Goal: Check status: Check status

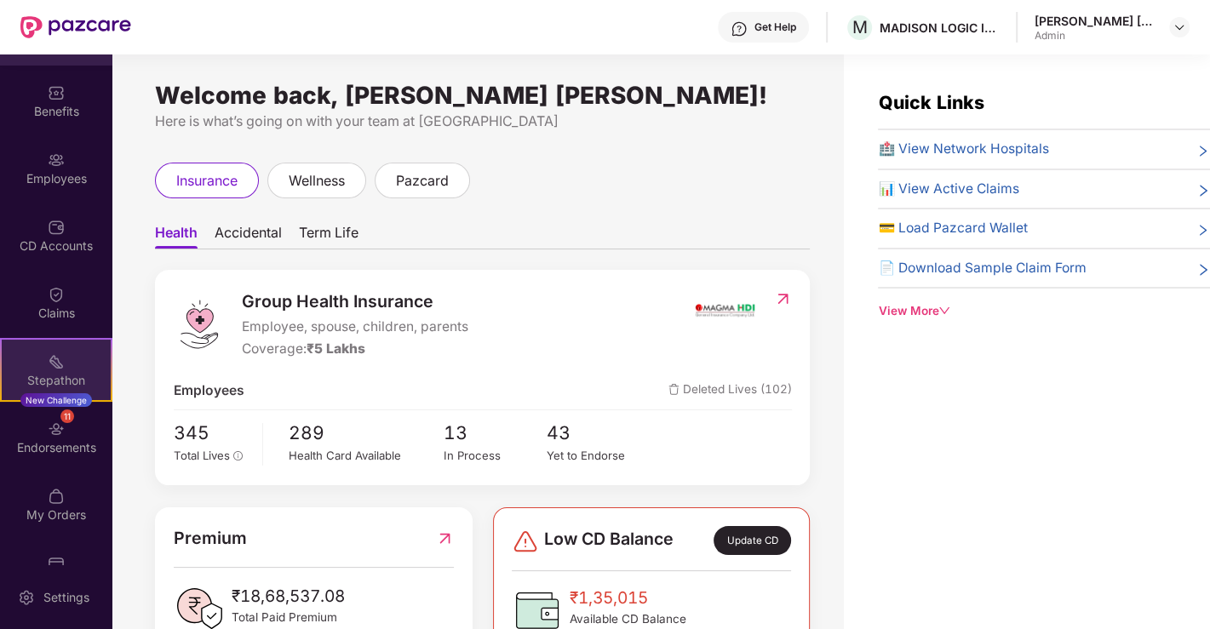
scroll to position [94, 0]
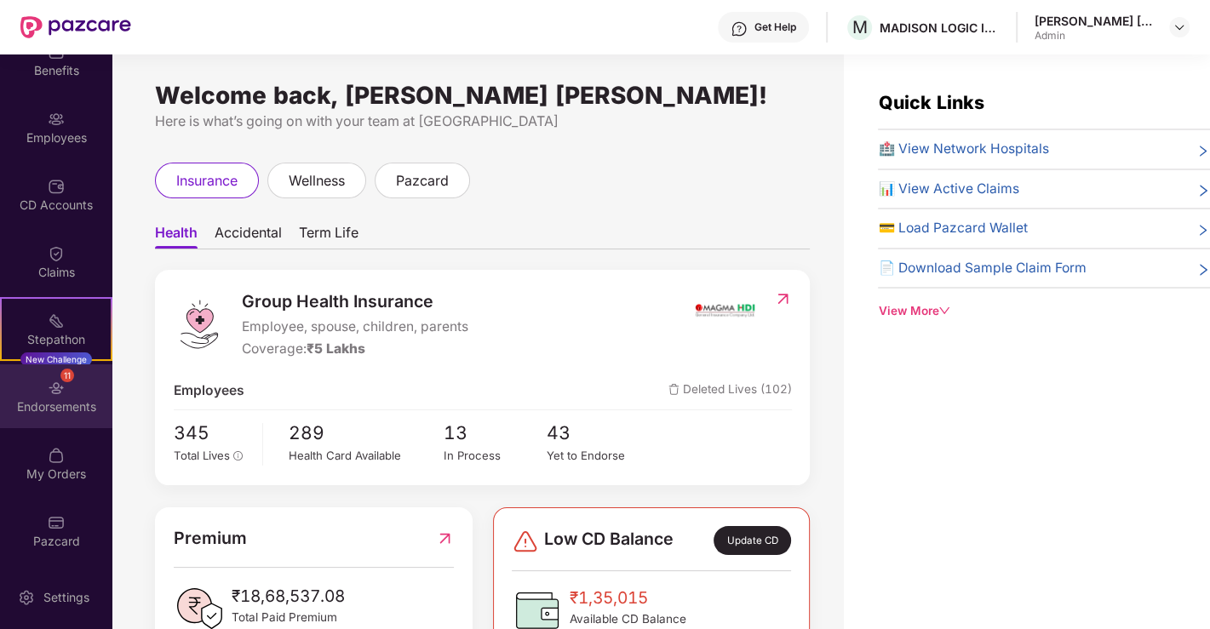
click at [25, 407] on div "Endorsements" at bounding box center [56, 406] width 112 height 17
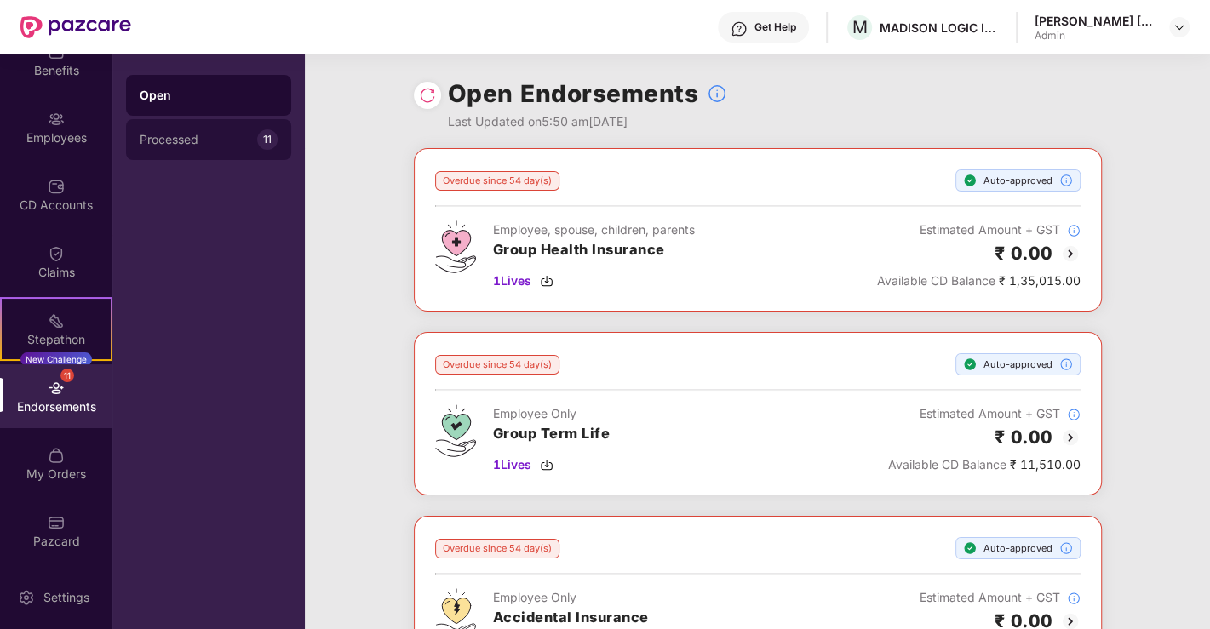
click at [214, 146] on div "Processed" at bounding box center [198, 140] width 117 height 14
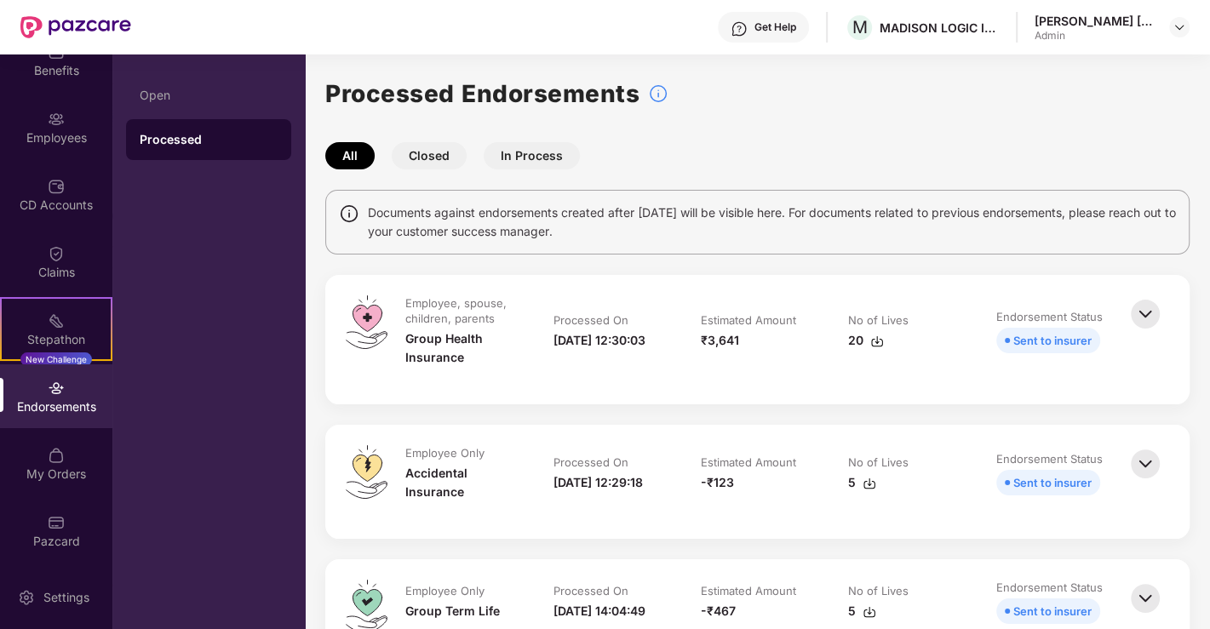
click at [1144, 315] on img at bounding box center [1144, 313] width 37 height 37
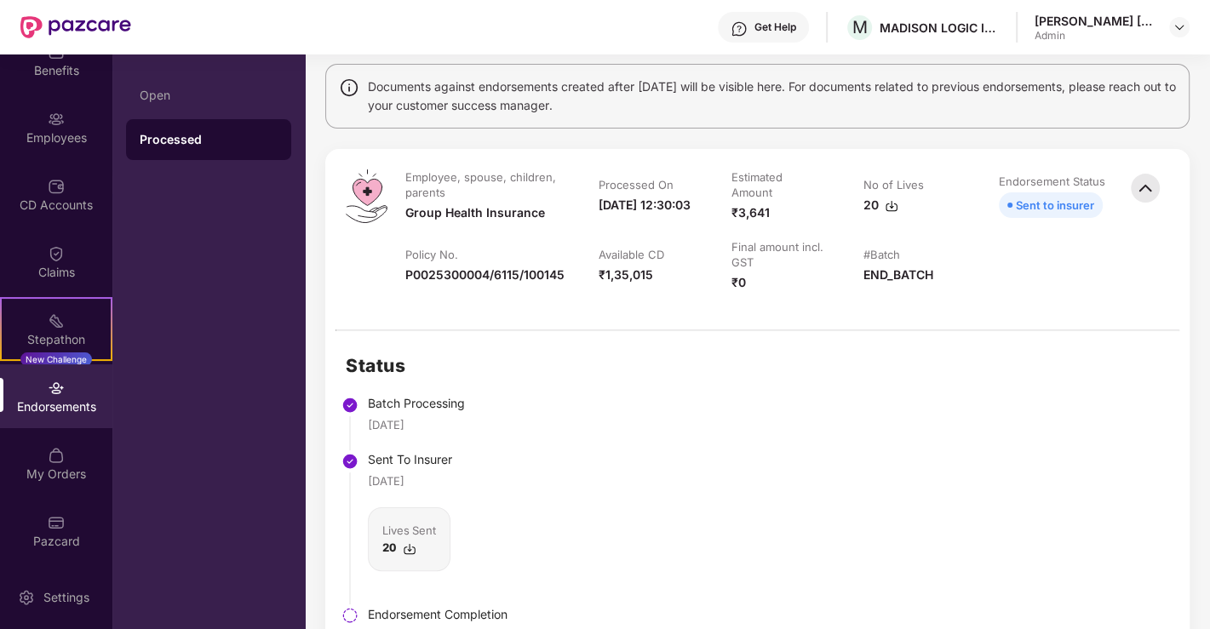
scroll to position [189, 0]
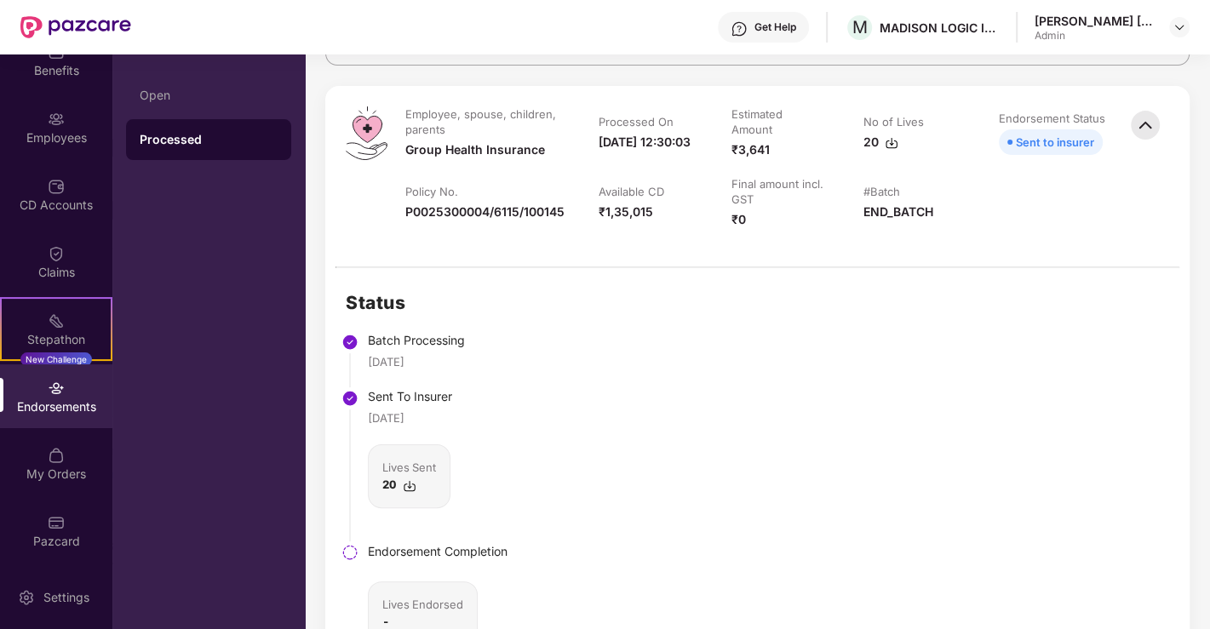
click at [403, 487] on img at bounding box center [410, 486] width 14 height 14
click at [571, 380] on div "Status Batch Processing [DATE] Sent To Insurer [DATE] Lives Sent 20 Endorsement…" at bounding box center [757, 486] width 864 height 437
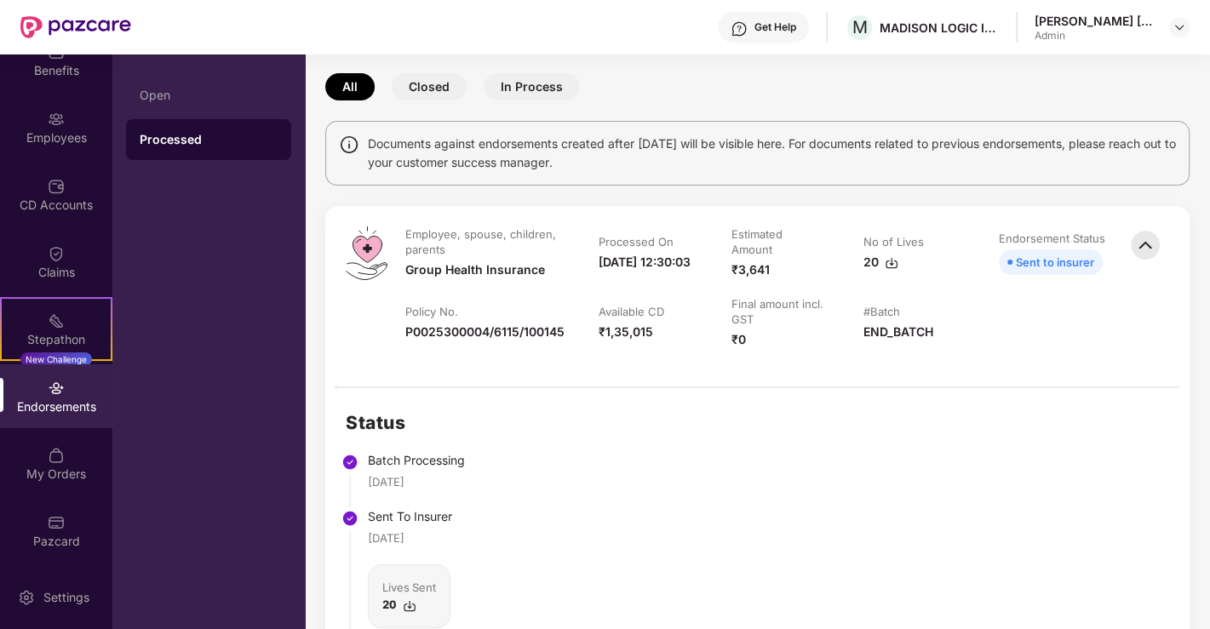
scroll to position [0, 0]
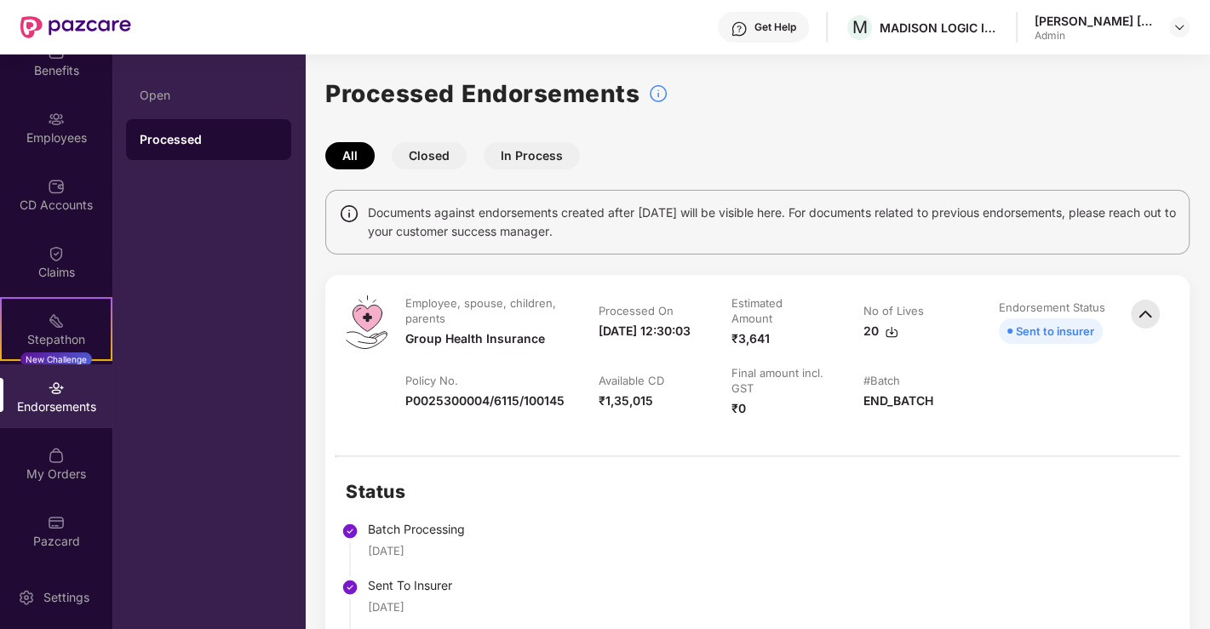
click at [409, 157] on button "Closed" at bounding box center [429, 155] width 75 height 27
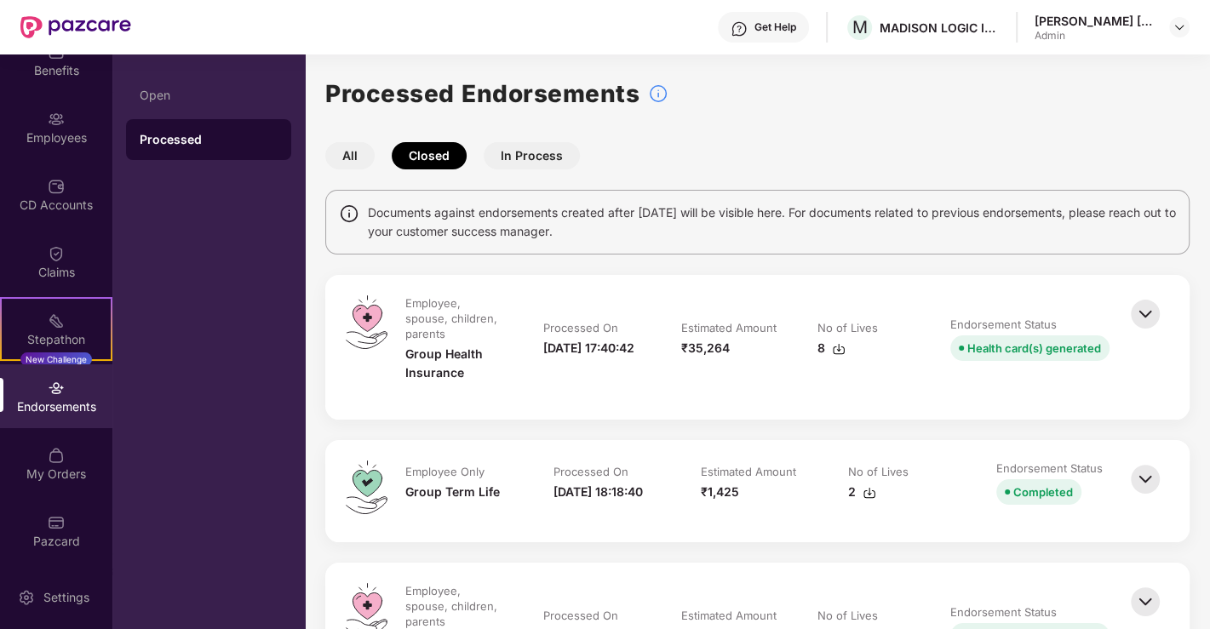
click at [1138, 315] on img at bounding box center [1144, 313] width 37 height 37
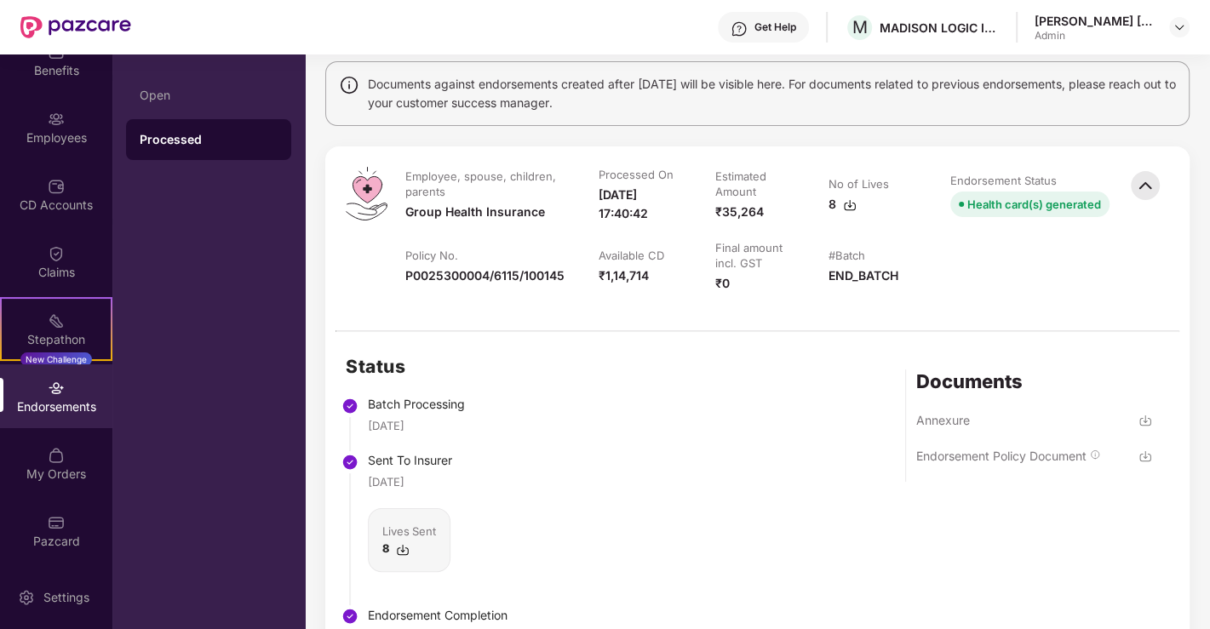
scroll to position [189, 0]
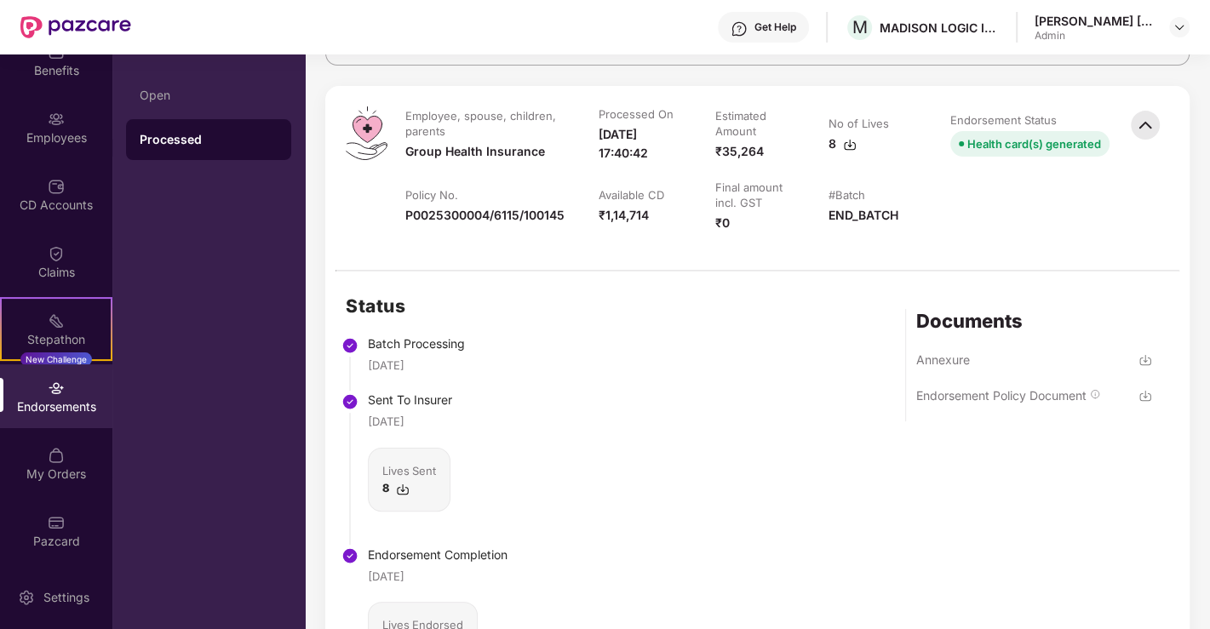
click at [1149, 395] on img at bounding box center [1145, 396] width 14 height 14
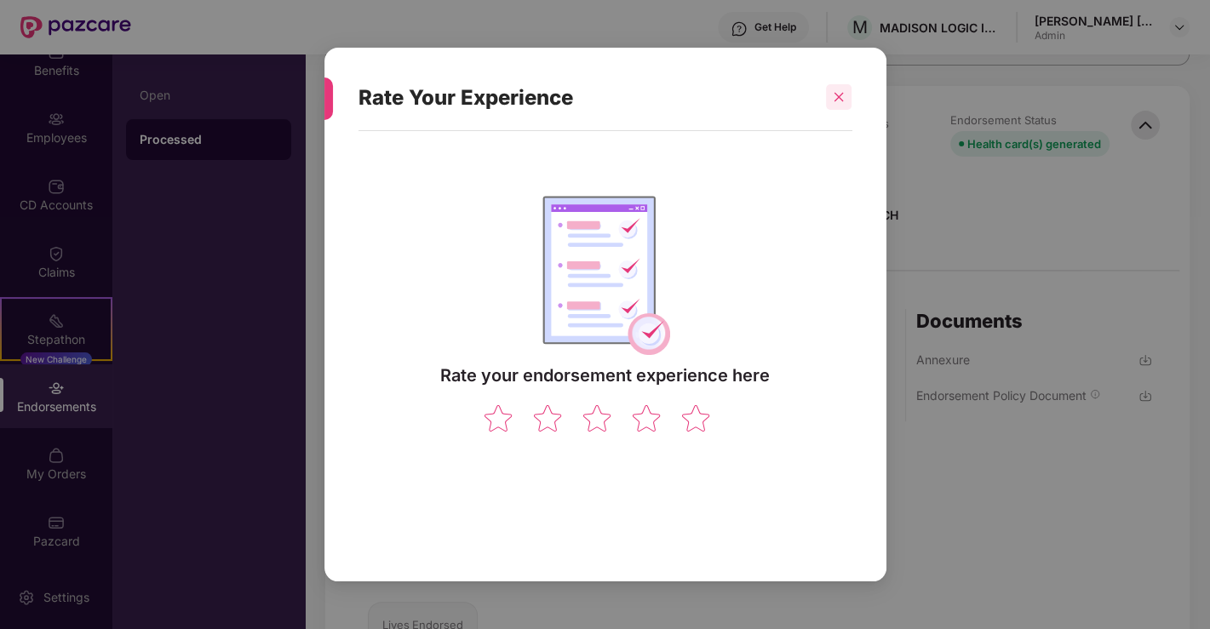
click at [849, 105] on div at bounding box center [839, 97] width 26 height 26
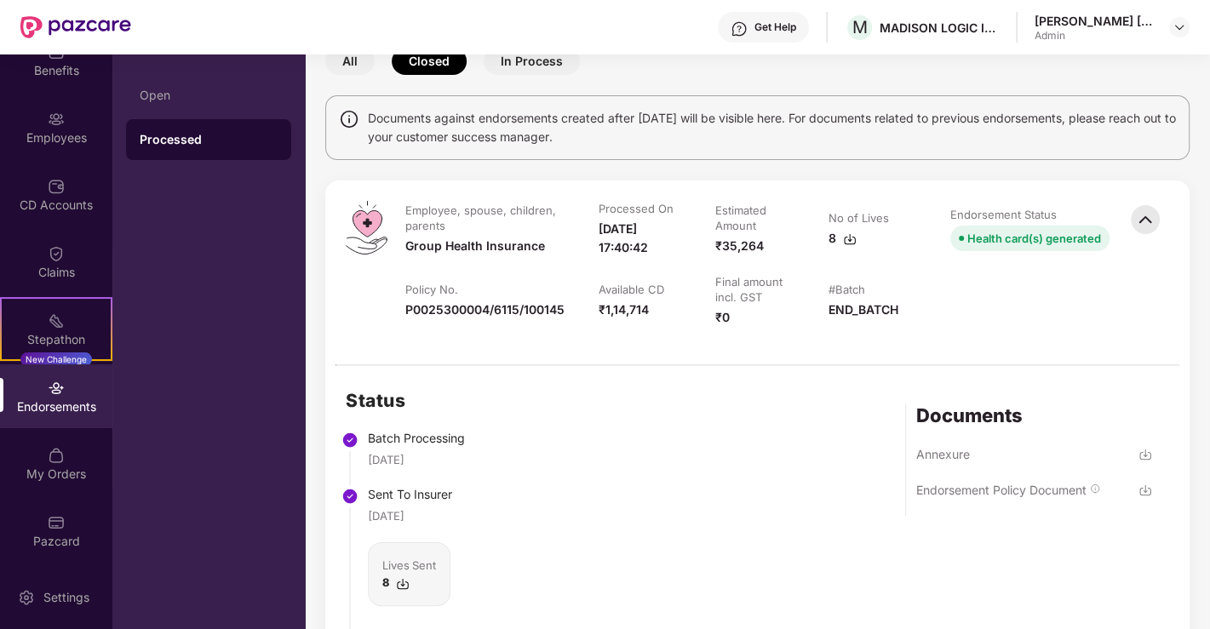
scroll to position [0, 0]
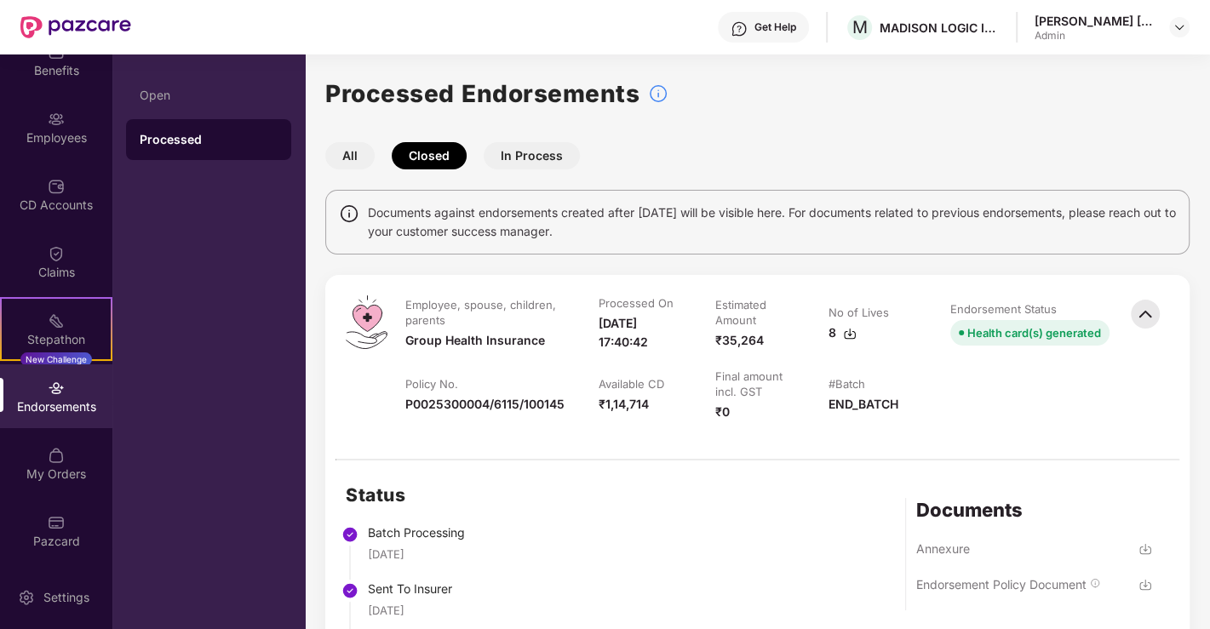
click at [1146, 306] on img at bounding box center [1144, 313] width 37 height 37
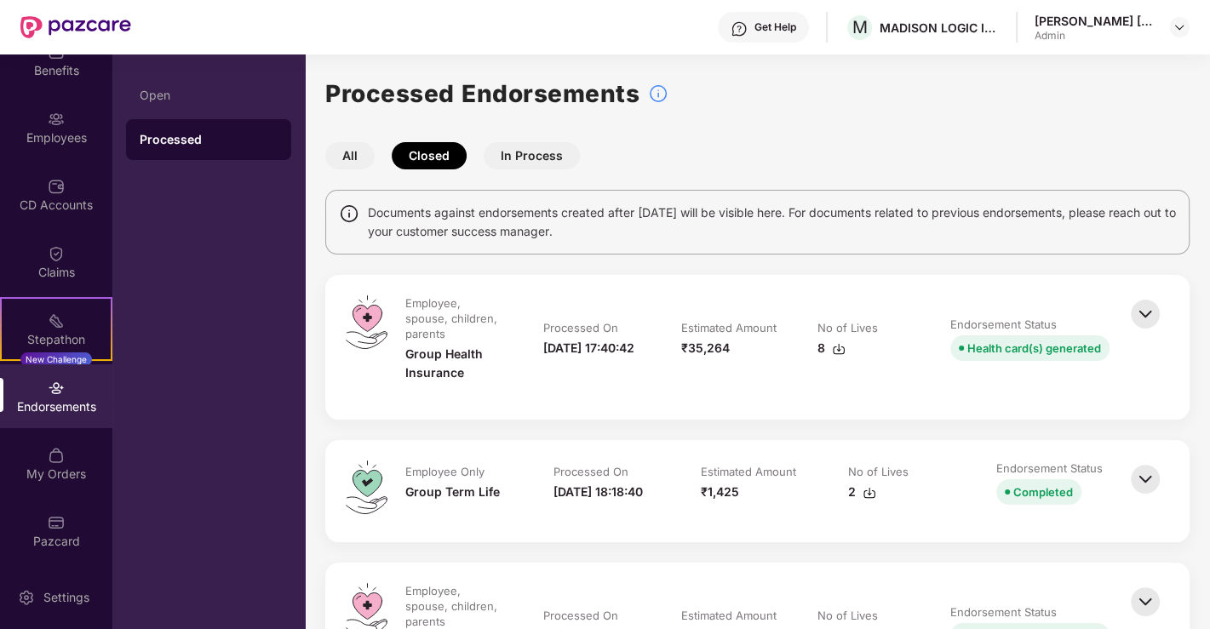
scroll to position [94, 0]
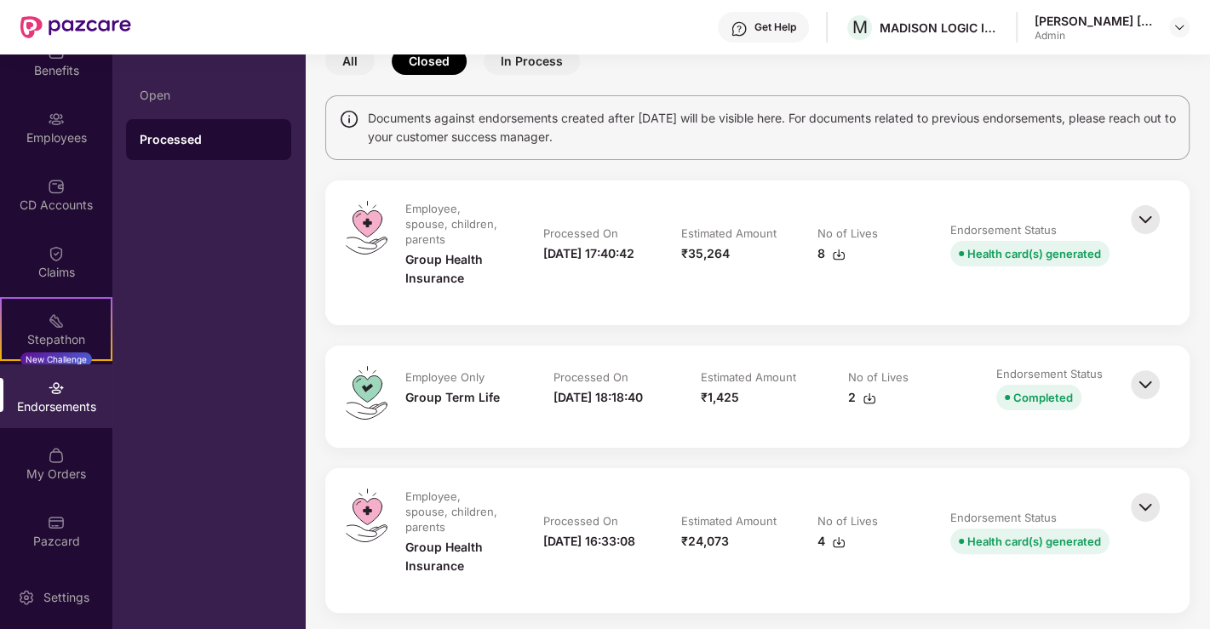
click at [1147, 502] on img at bounding box center [1144, 507] width 37 height 37
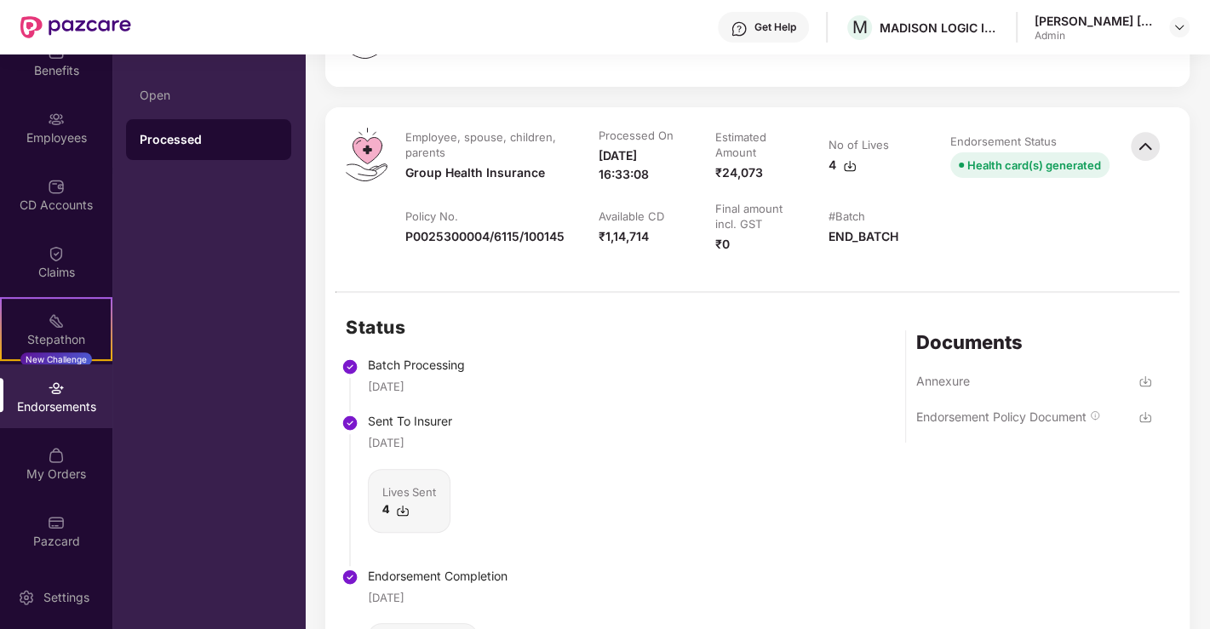
scroll to position [472, 0]
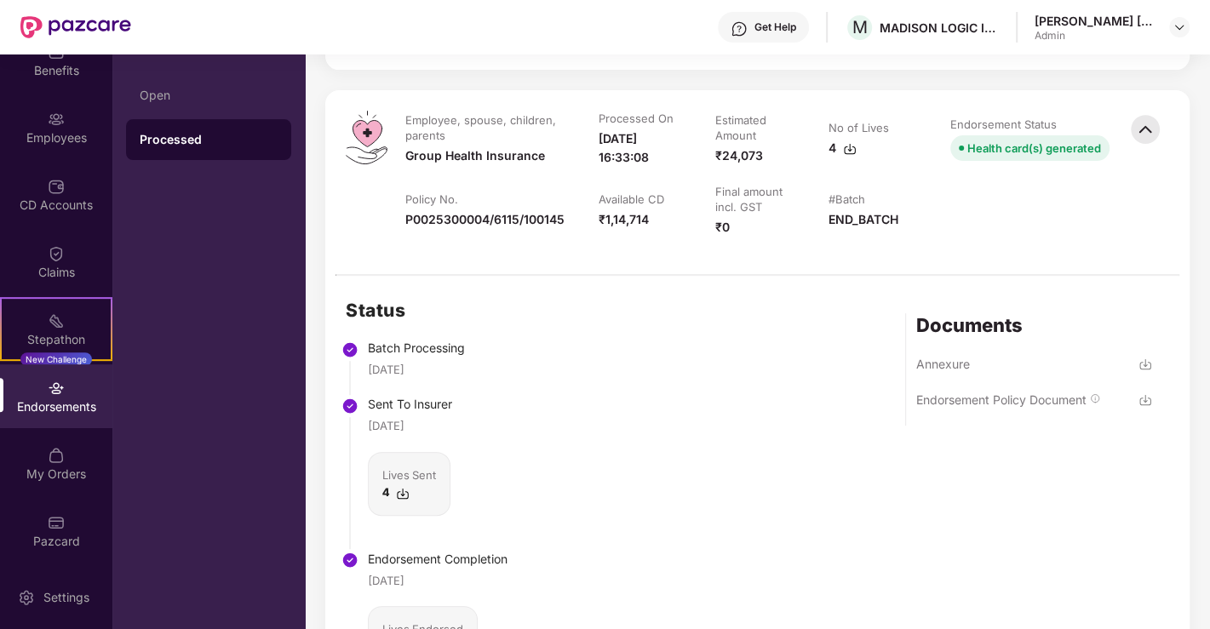
click at [1143, 394] on img at bounding box center [1145, 400] width 14 height 14
click at [1138, 393] on img at bounding box center [1145, 400] width 14 height 14
click at [964, 361] on div "Annexure" at bounding box center [943, 364] width 54 height 16
click at [1145, 393] on img at bounding box center [1145, 400] width 14 height 14
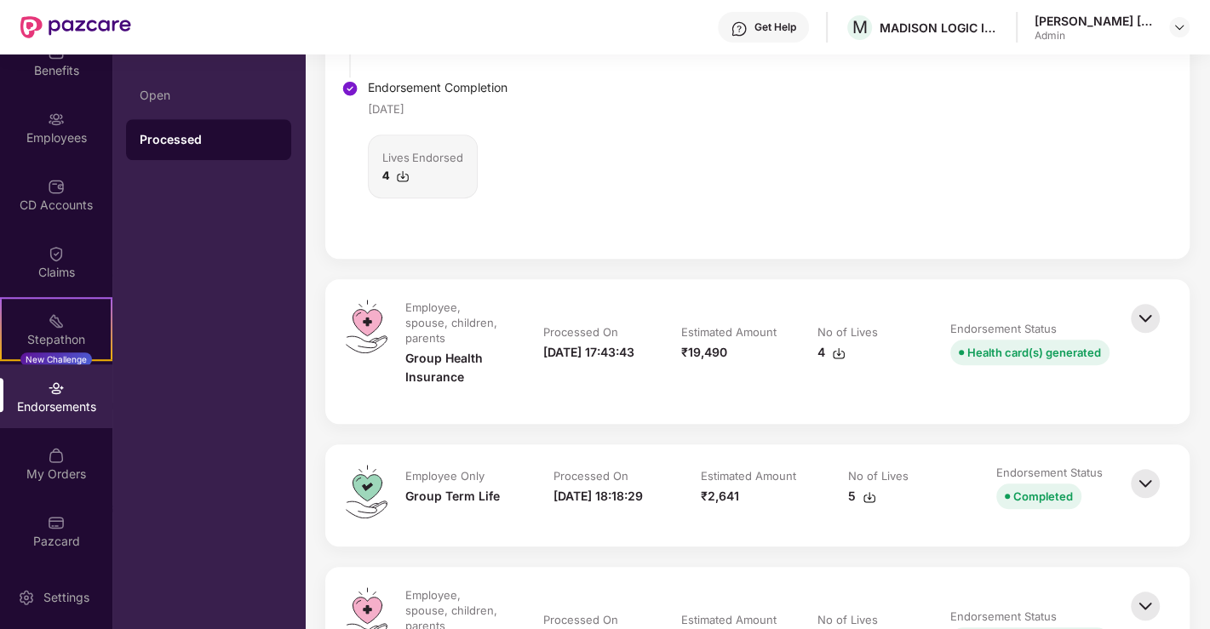
scroll to position [946, 0]
click at [1147, 307] on img at bounding box center [1144, 316] width 37 height 37
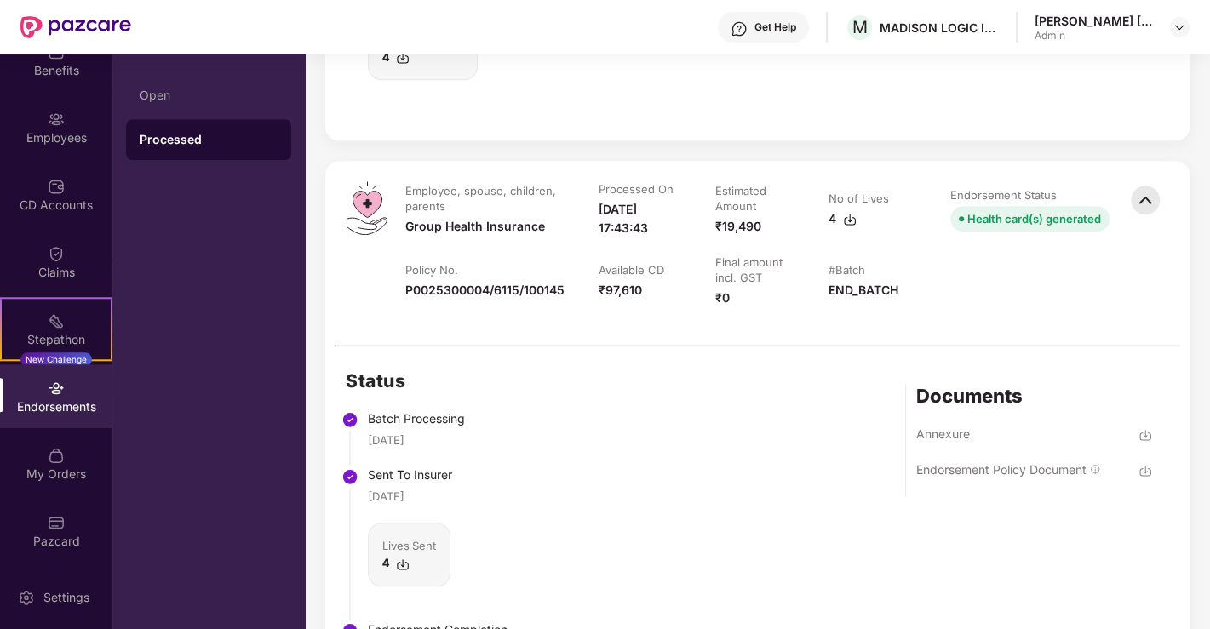
scroll to position [1135, 0]
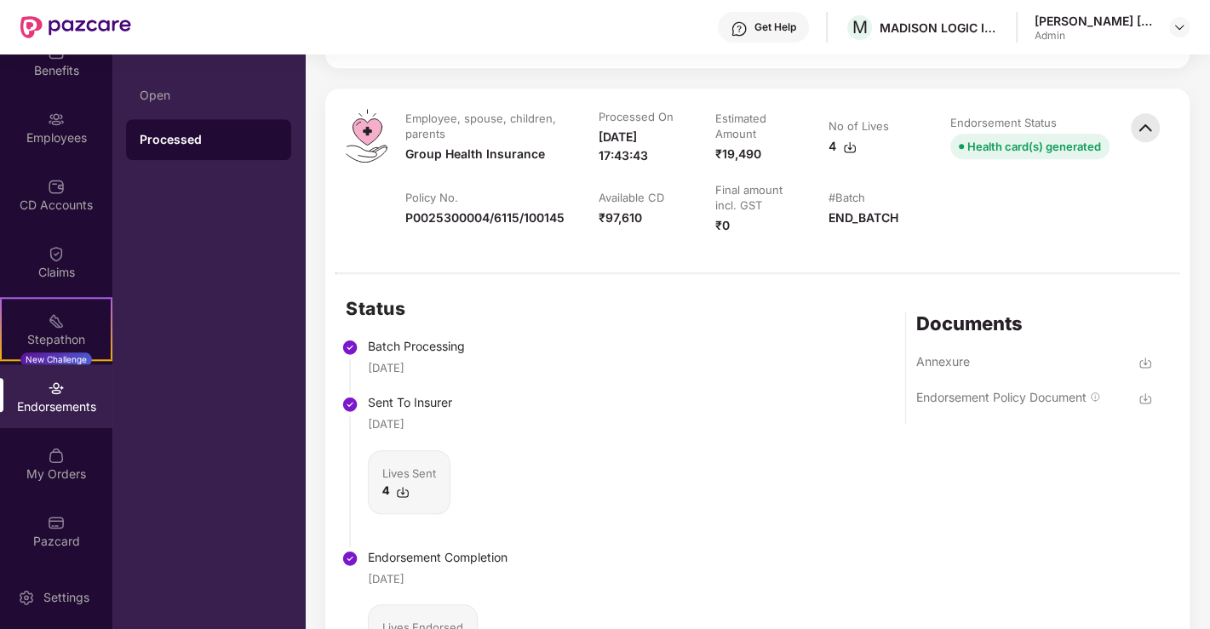
click at [1141, 392] on img at bounding box center [1145, 399] width 14 height 14
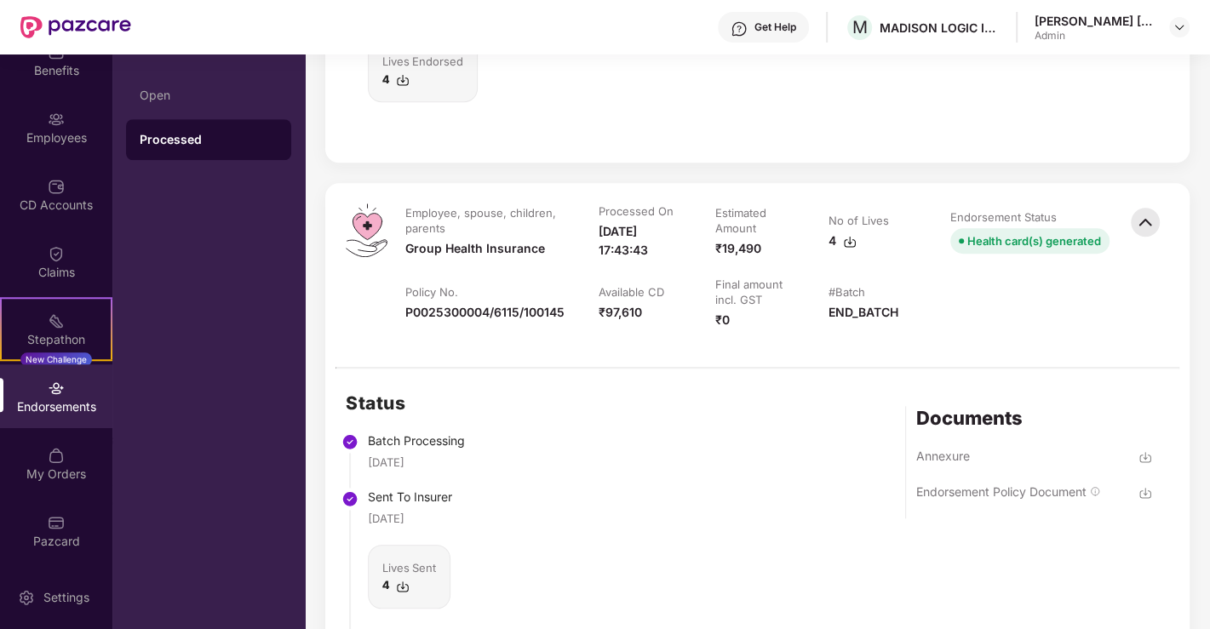
scroll to position [946, 0]
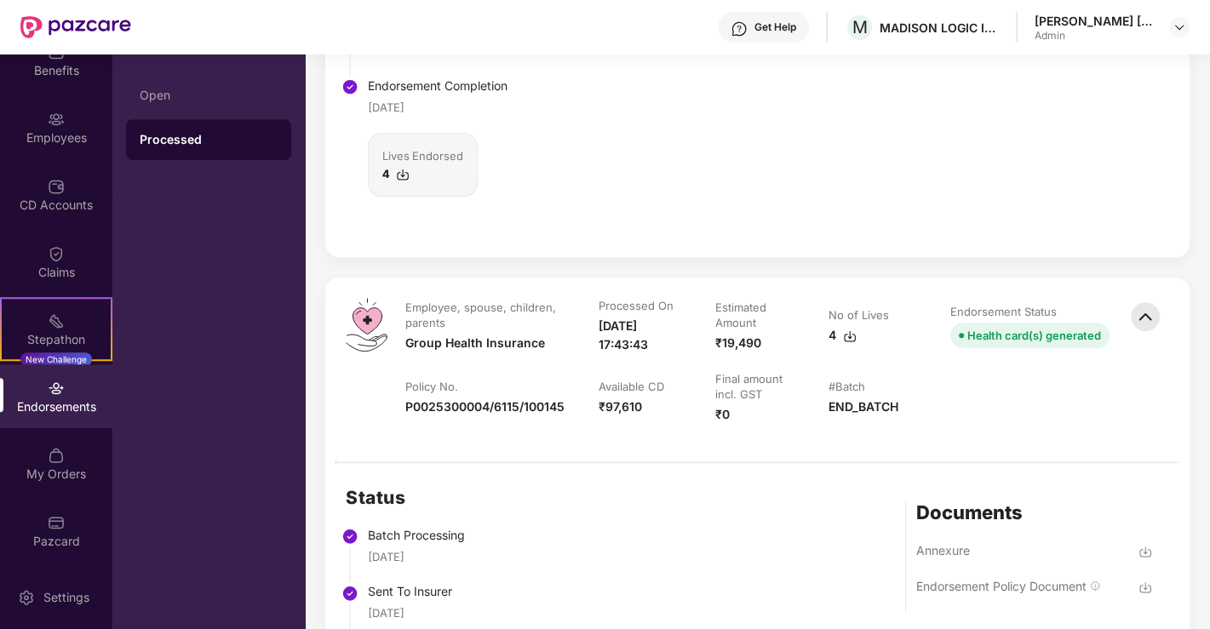
click at [1141, 311] on img at bounding box center [1144, 316] width 37 height 37
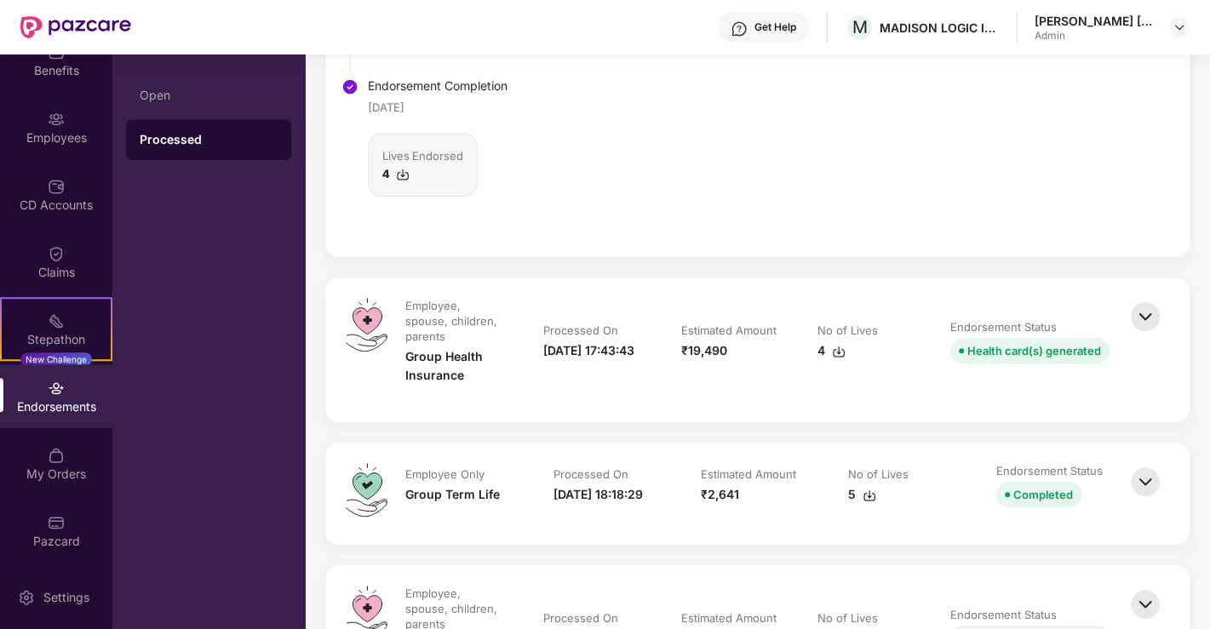
scroll to position [1135, 0]
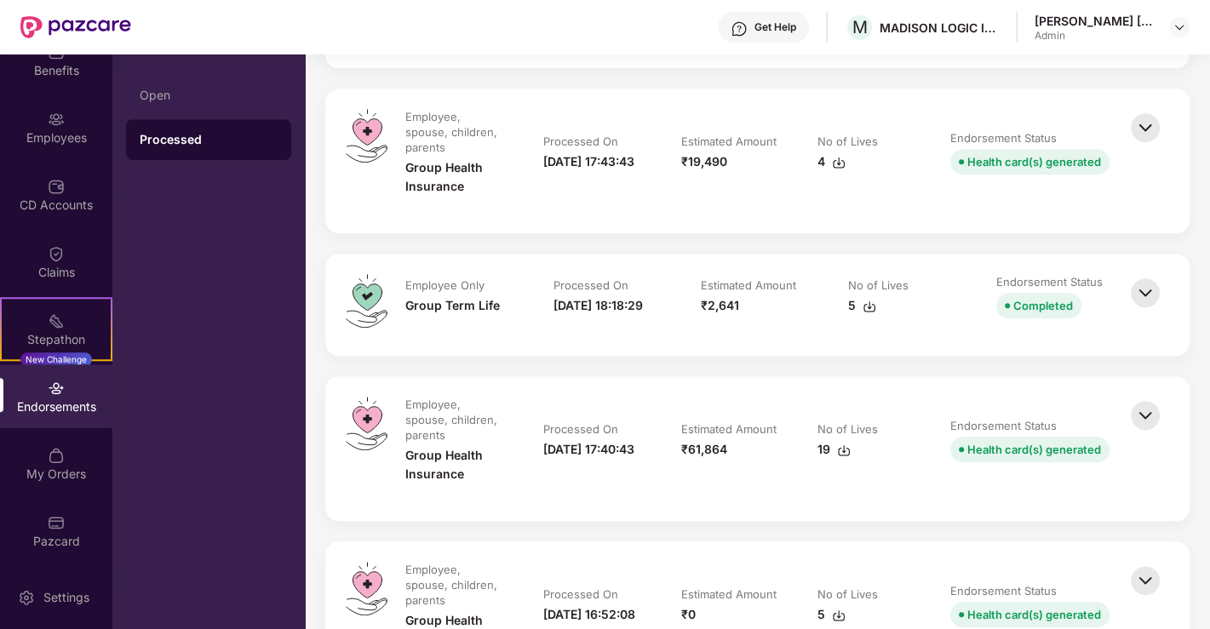
click at [1134, 402] on img at bounding box center [1144, 415] width 37 height 37
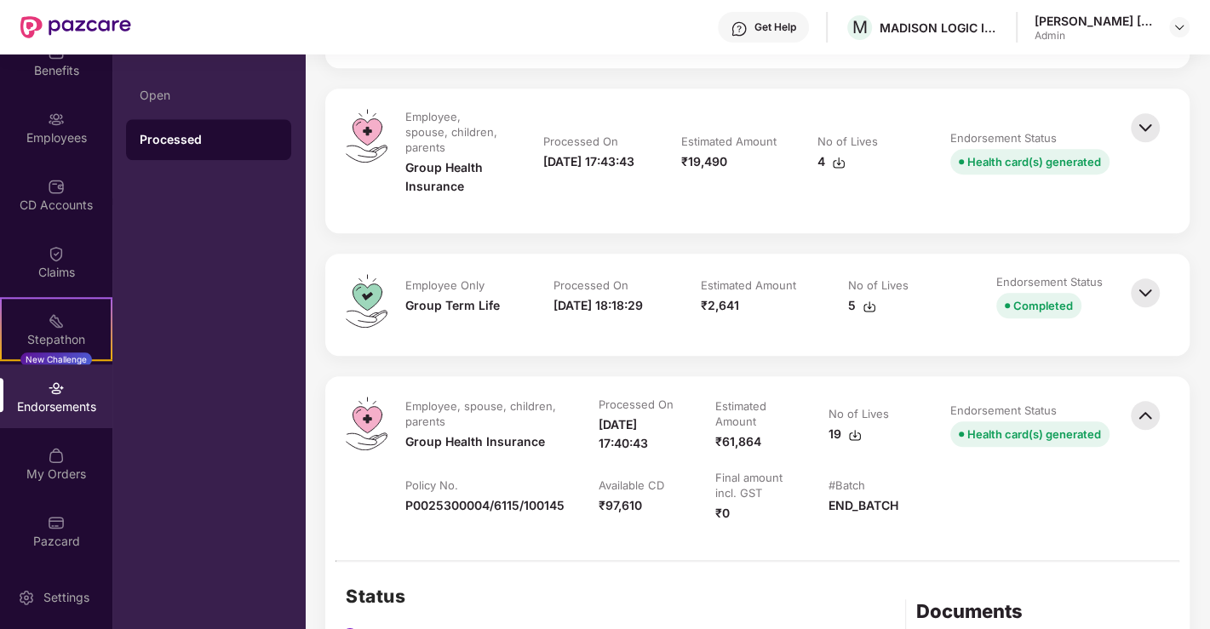
scroll to position [1418, 0]
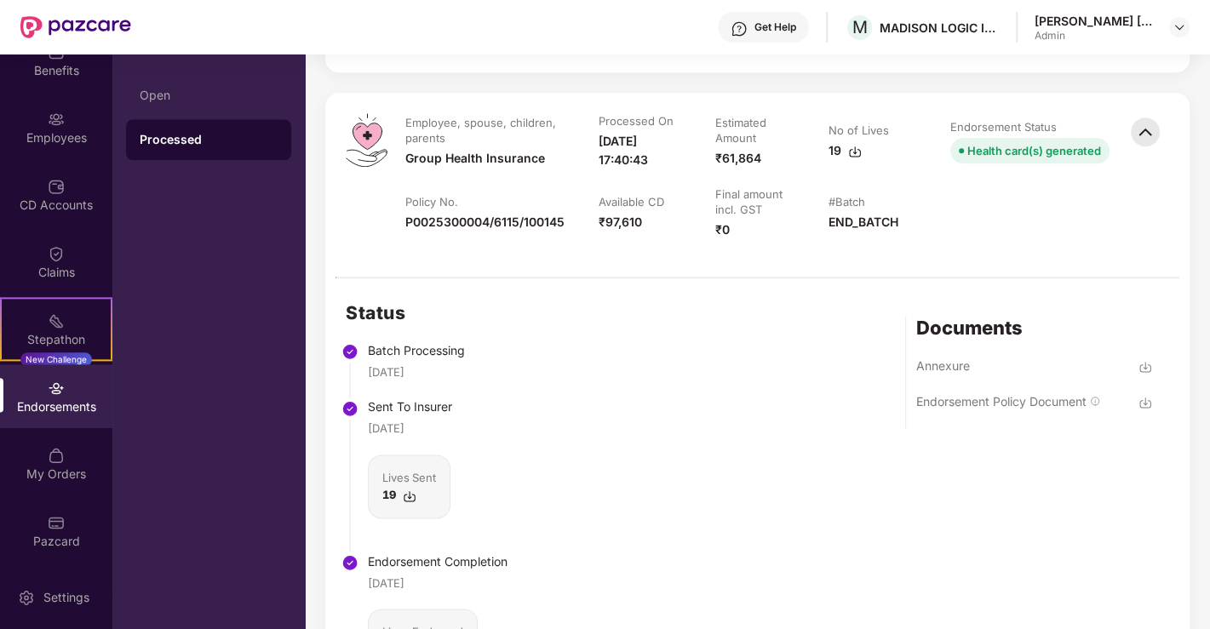
click at [1143, 396] on img at bounding box center [1145, 403] width 14 height 14
click at [1150, 117] on img at bounding box center [1144, 131] width 37 height 37
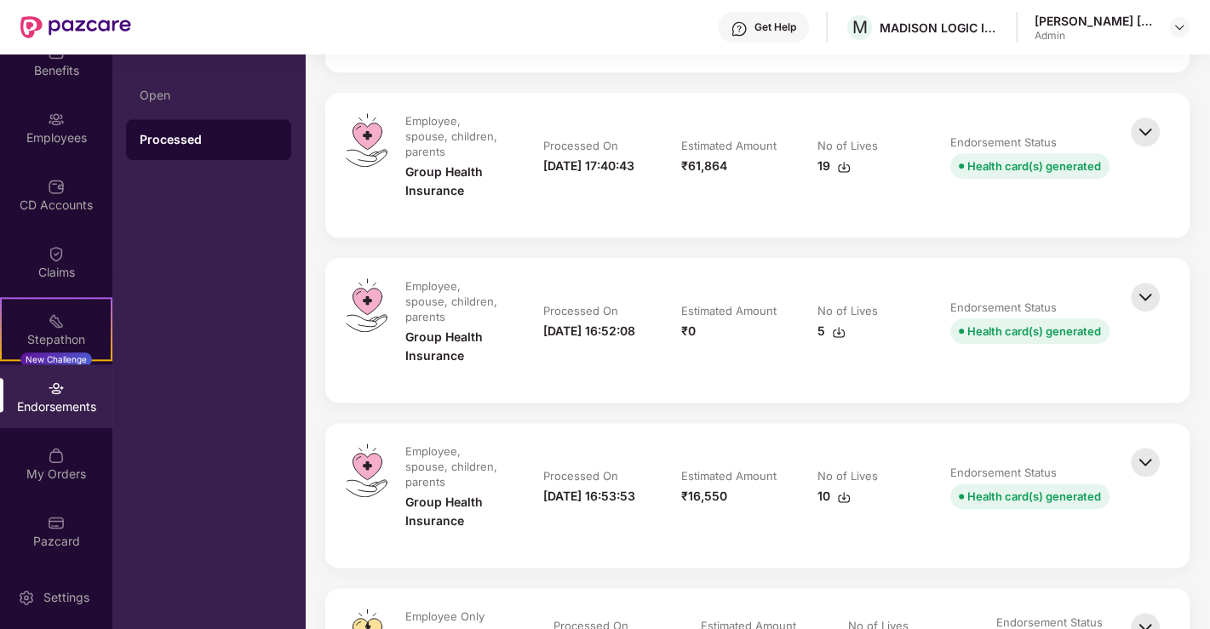
scroll to position [1513, 0]
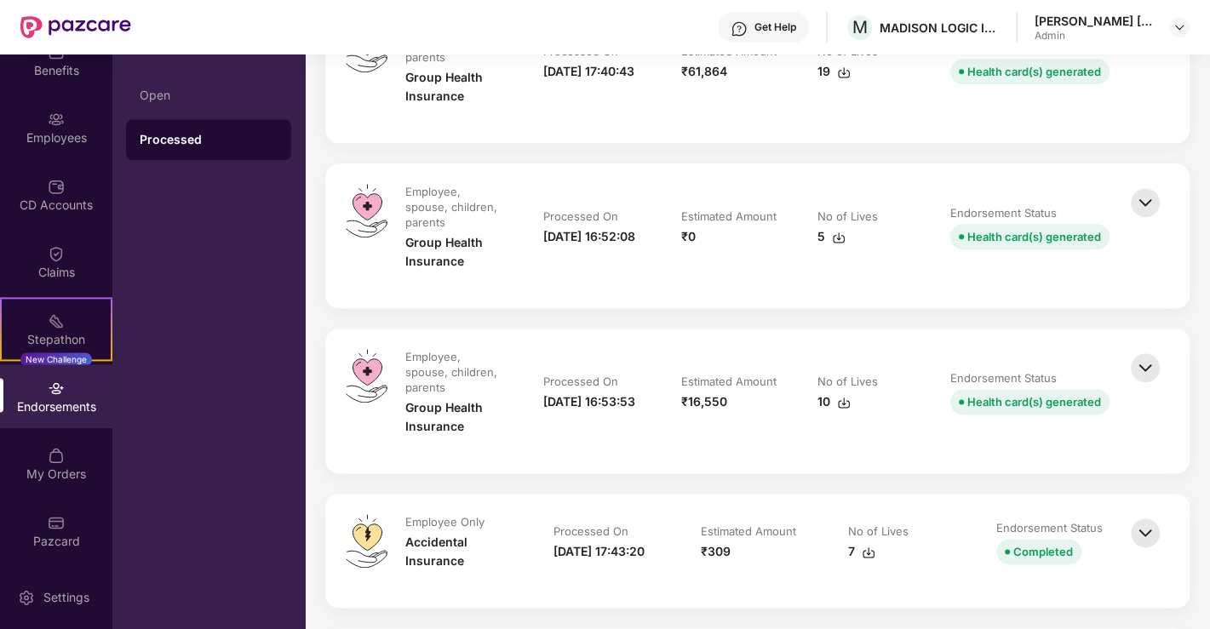
click at [1151, 349] on img at bounding box center [1144, 367] width 37 height 37
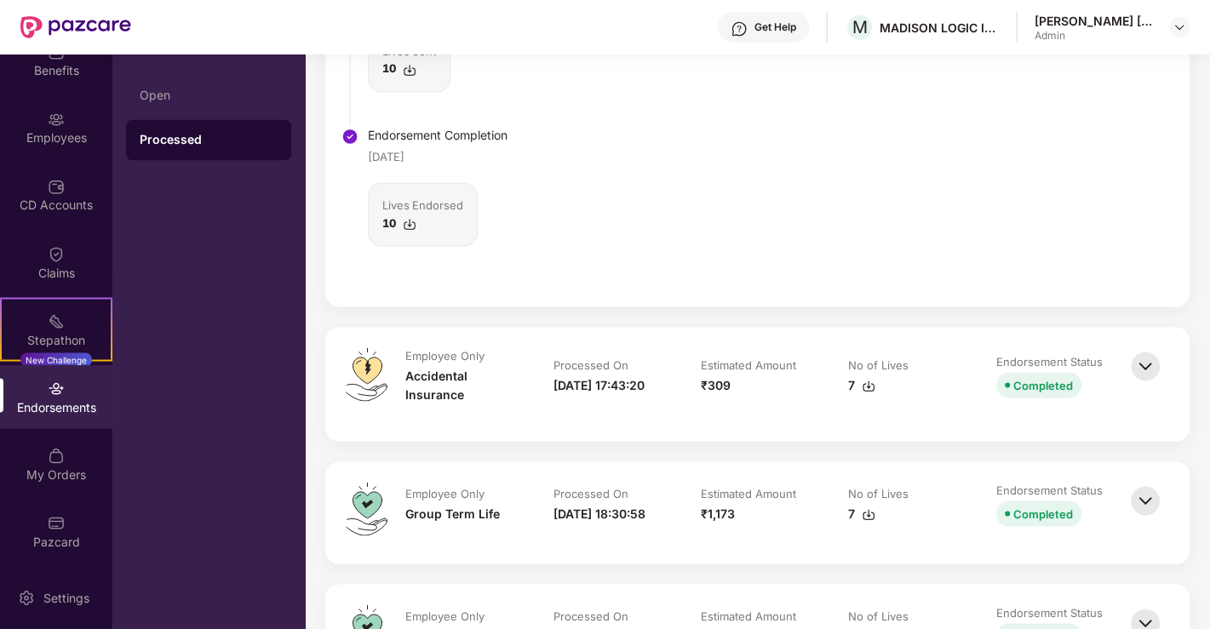
scroll to position [2269, 0]
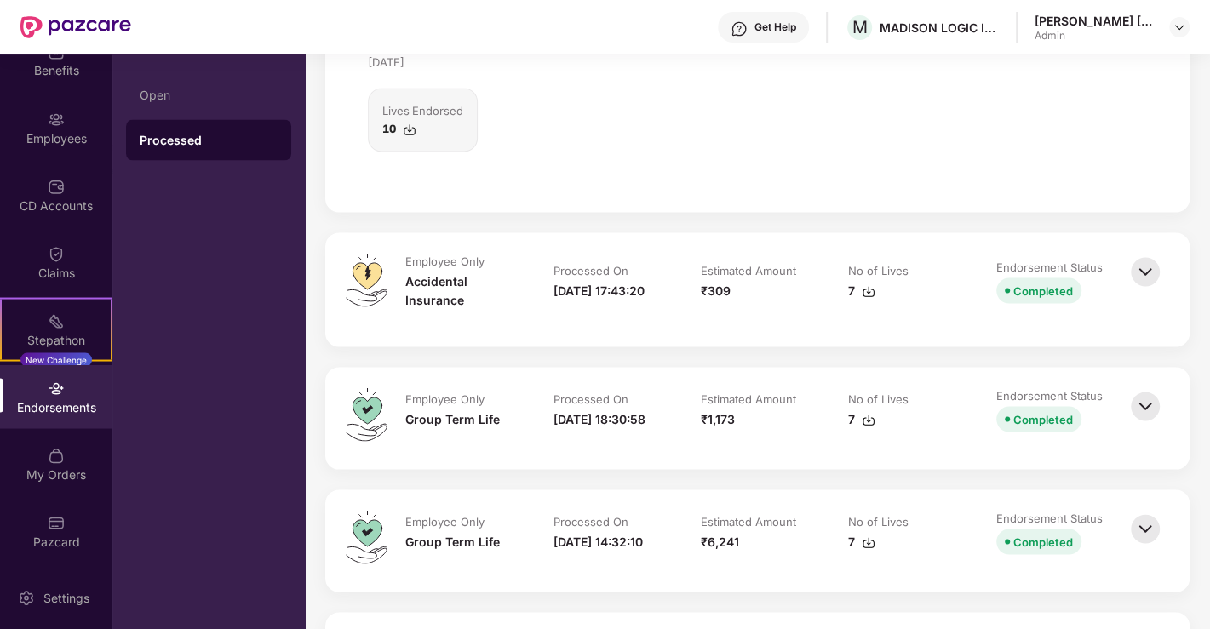
click at [1149, 387] on img at bounding box center [1144, 405] width 37 height 37
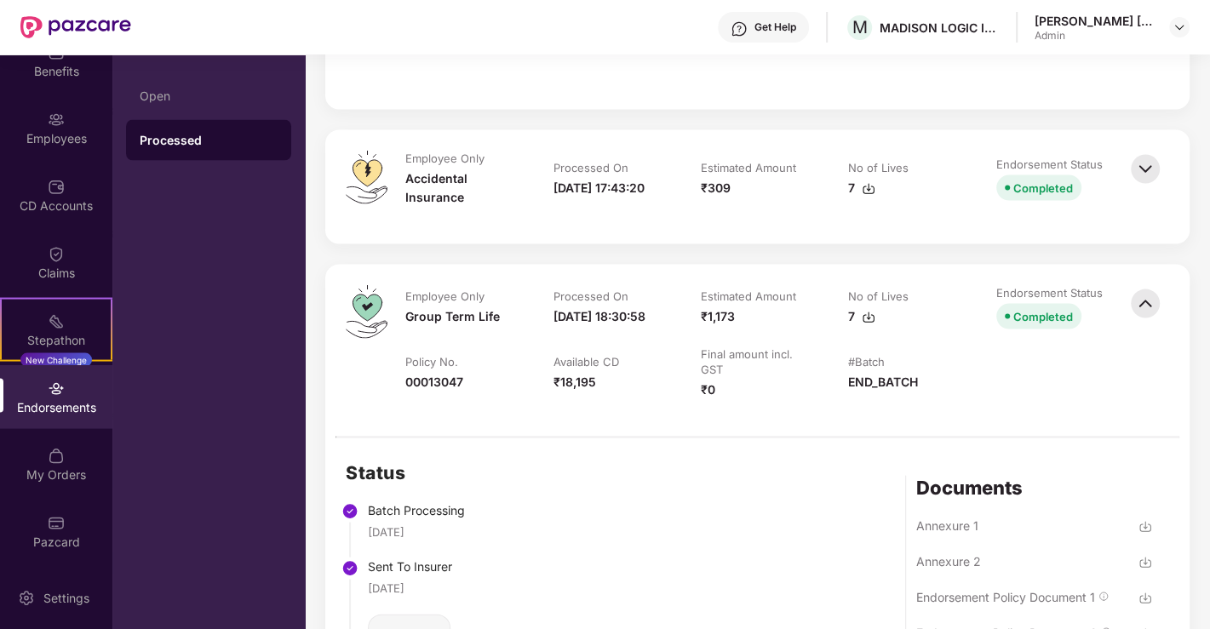
scroll to position [2458, 0]
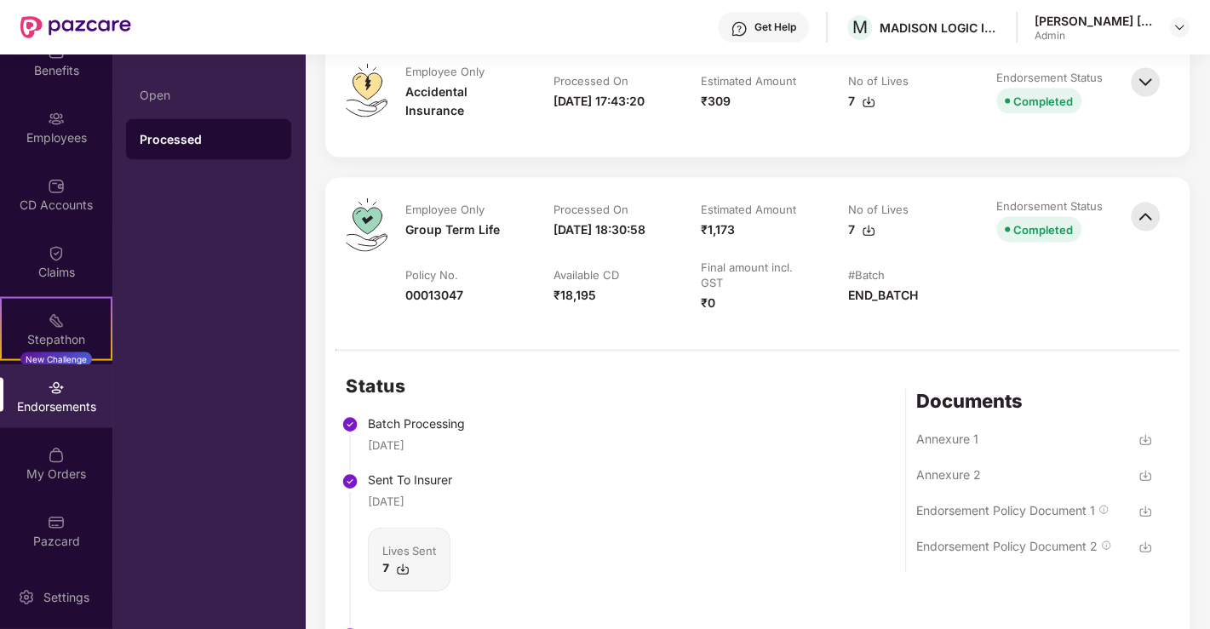
click at [1147, 505] on img at bounding box center [1145, 512] width 14 height 14
click at [1142, 540] on img at bounding box center [1145, 547] width 14 height 14
click at [1147, 198] on img at bounding box center [1144, 216] width 37 height 37
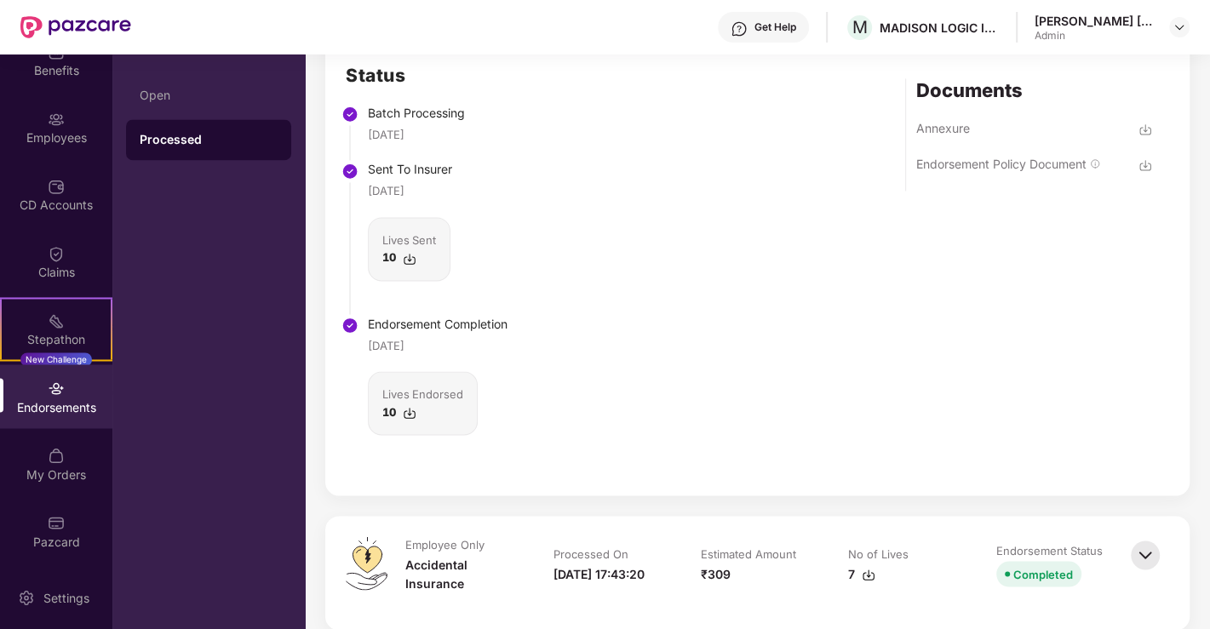
scroll to position [1702, 0]
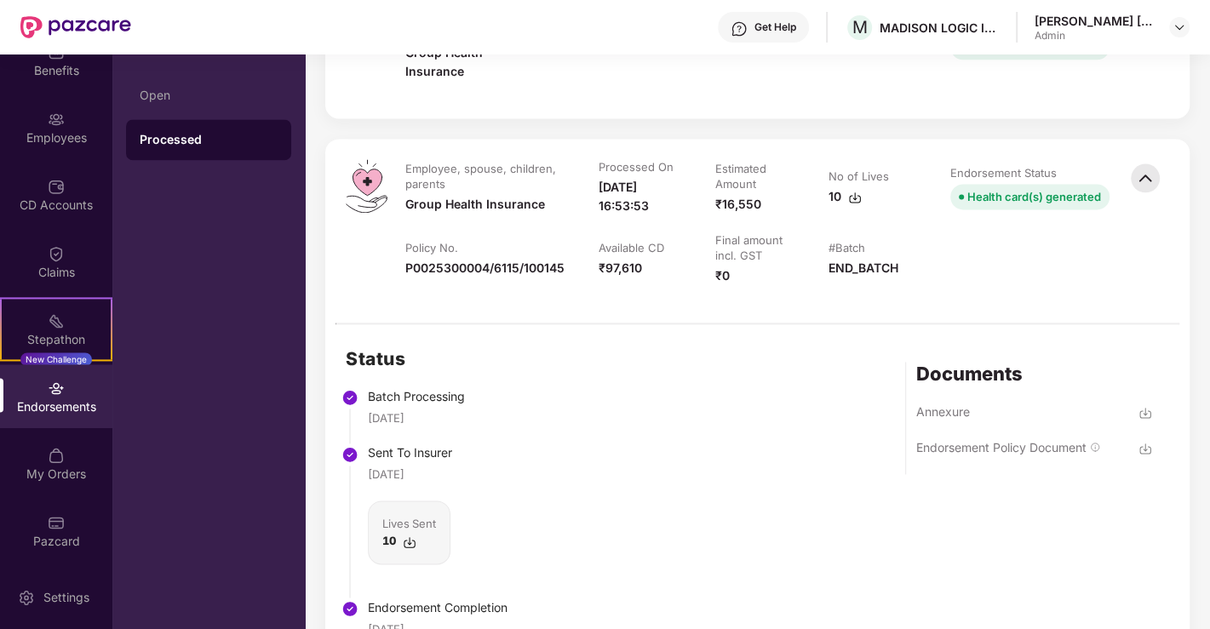
click at [1141, 159] on img at bounding box center [1144, 177] width 37 height 37
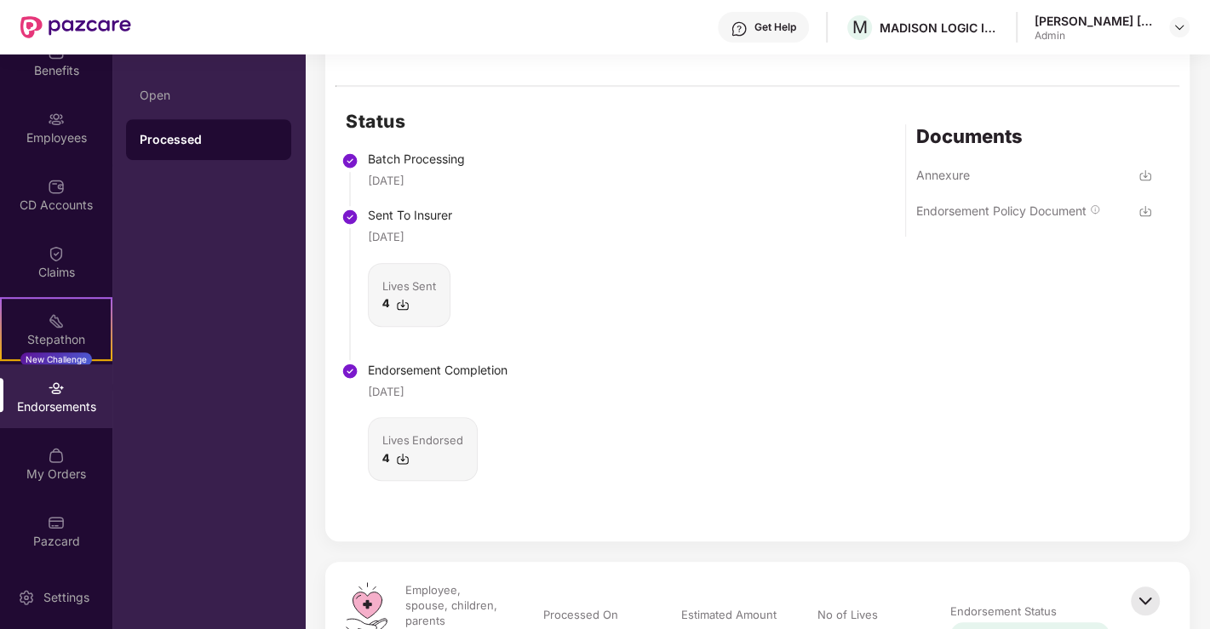
scroll to position [472, 0]
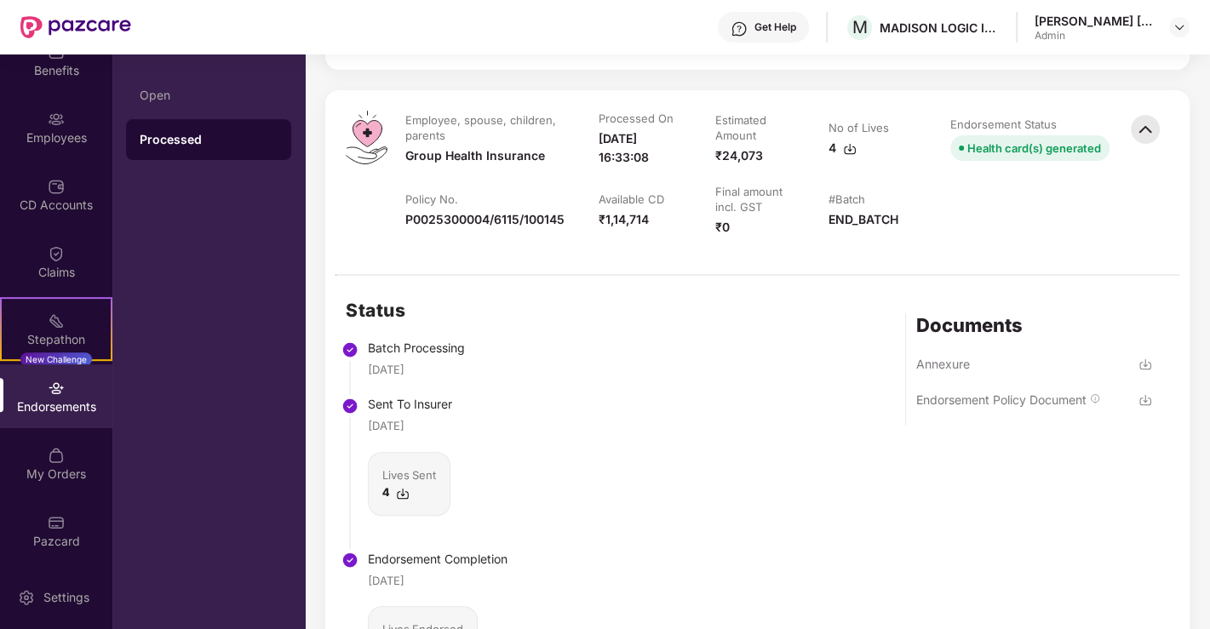
click at [1141, 127] on img at bounding box center [1144, 129] width 37 height 37
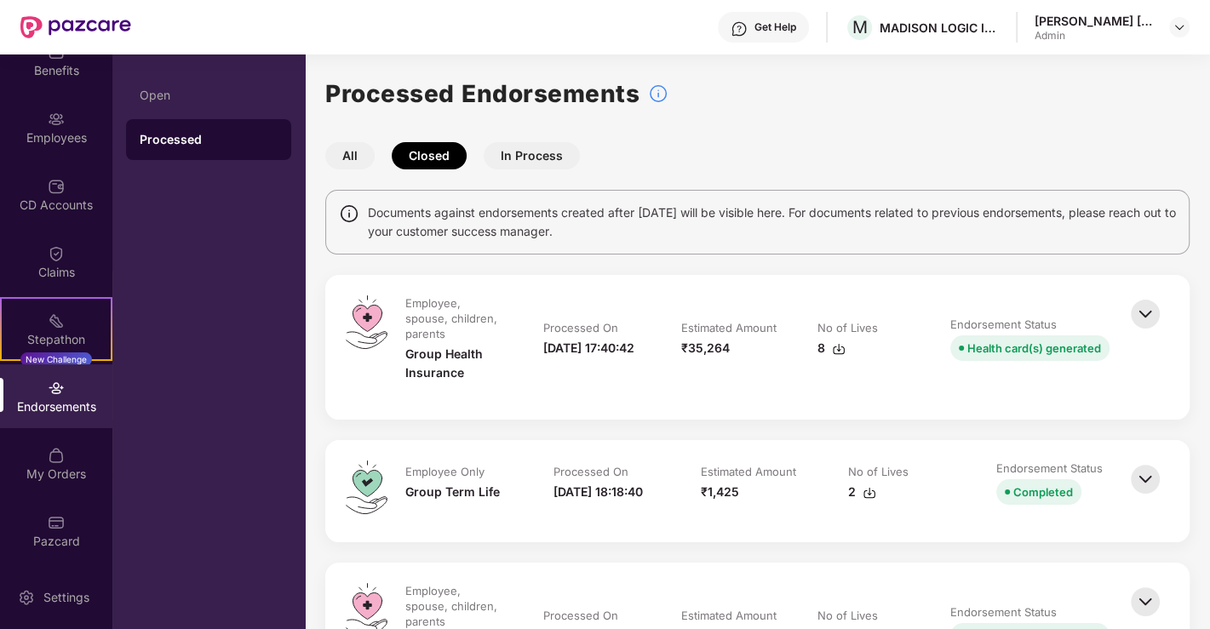
scroll to position [189, 0]
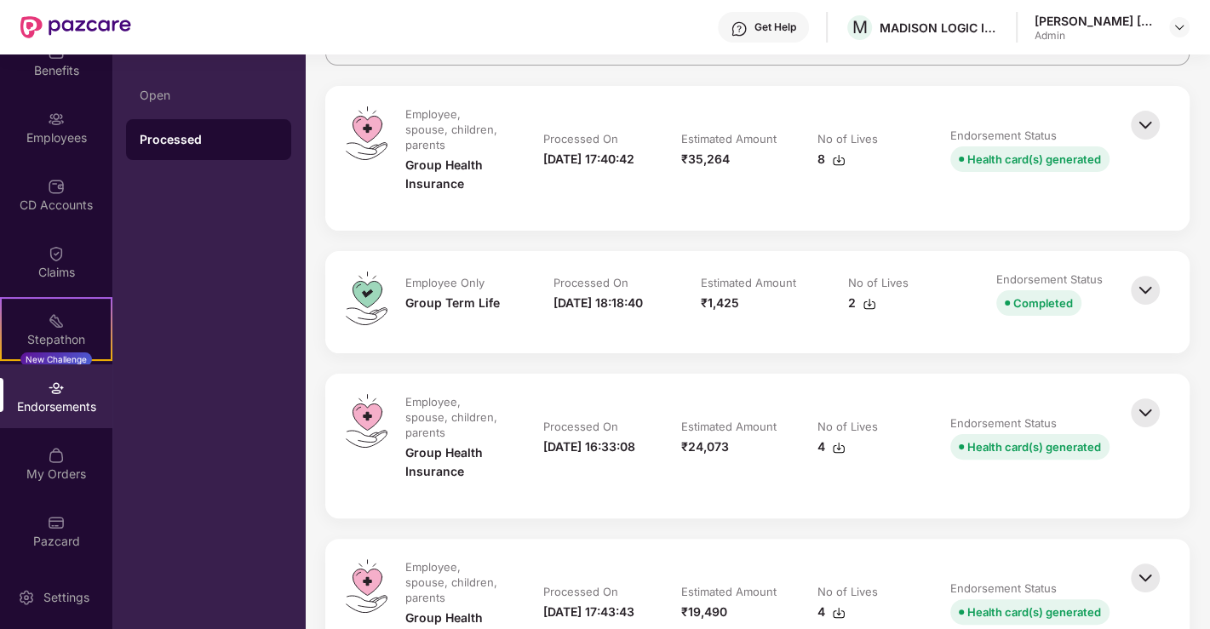
click at [1144, 399] on img at bounding box center [1144, 412] width 37 height 37
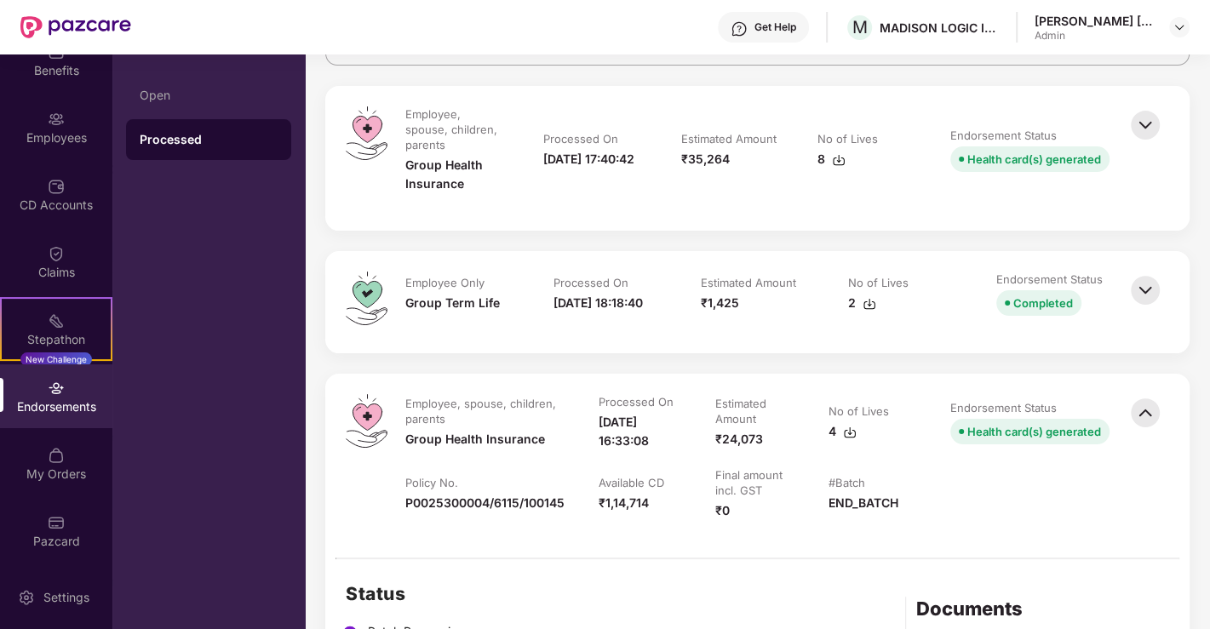
scroll to position [472, 0]
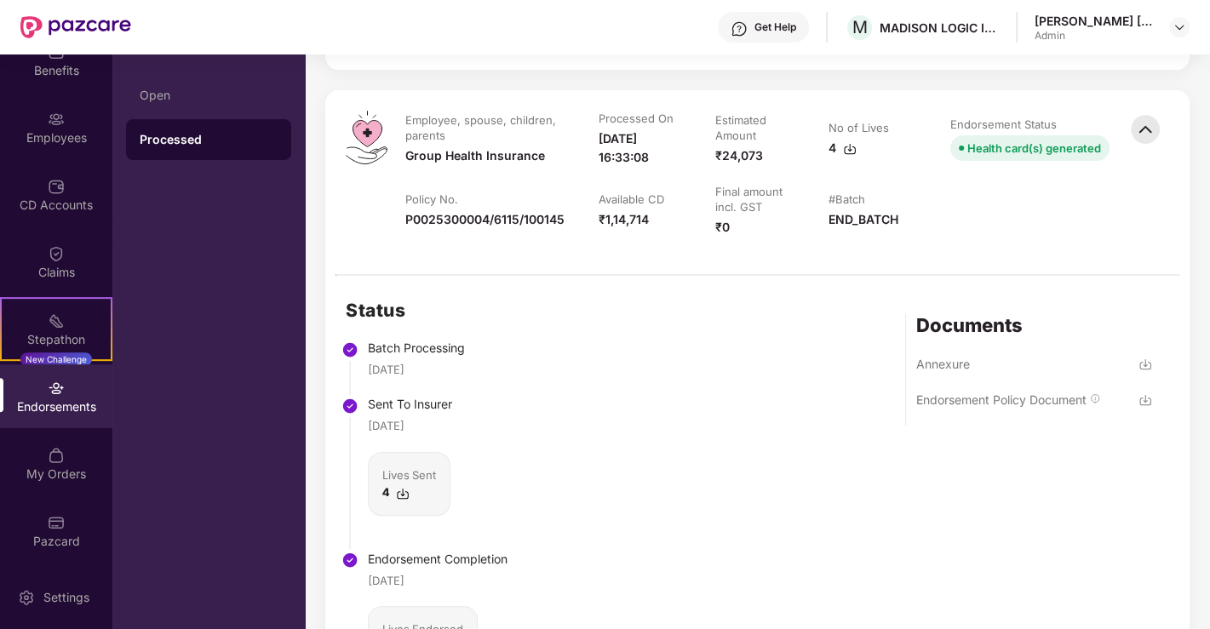
click at [1145, 395] on img at bounding box center [1145, 400] width 14 height 14
click at [1142, 117] on img at bounding box center [1144, 129] width 37 height 37
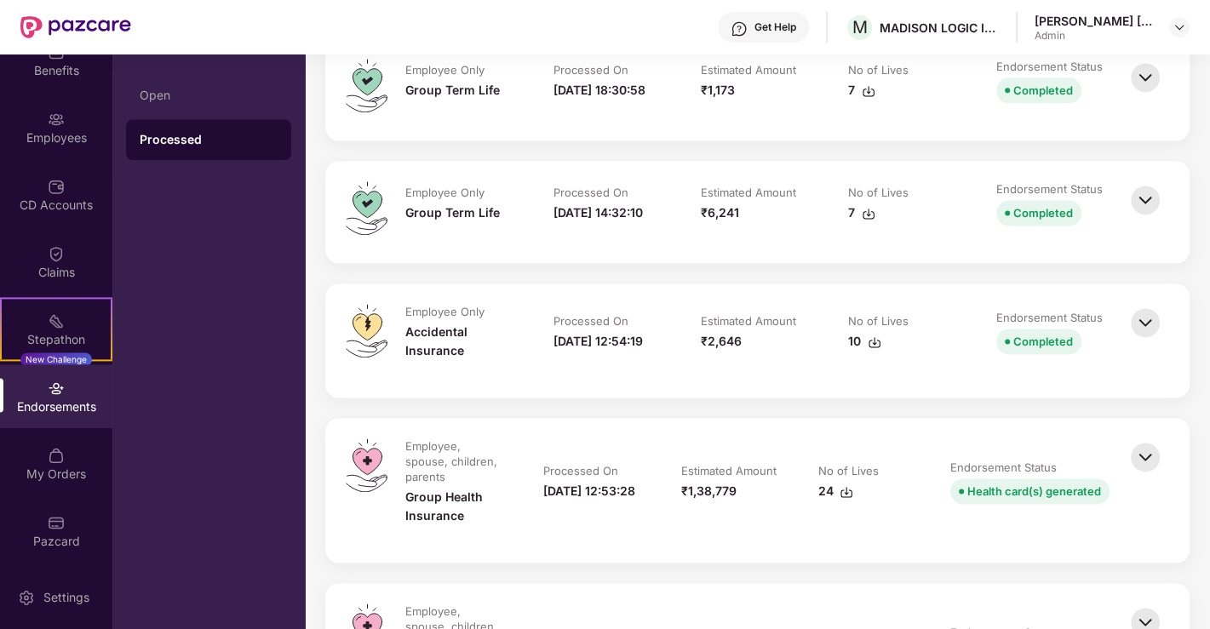
scroll to position [1418, 0]
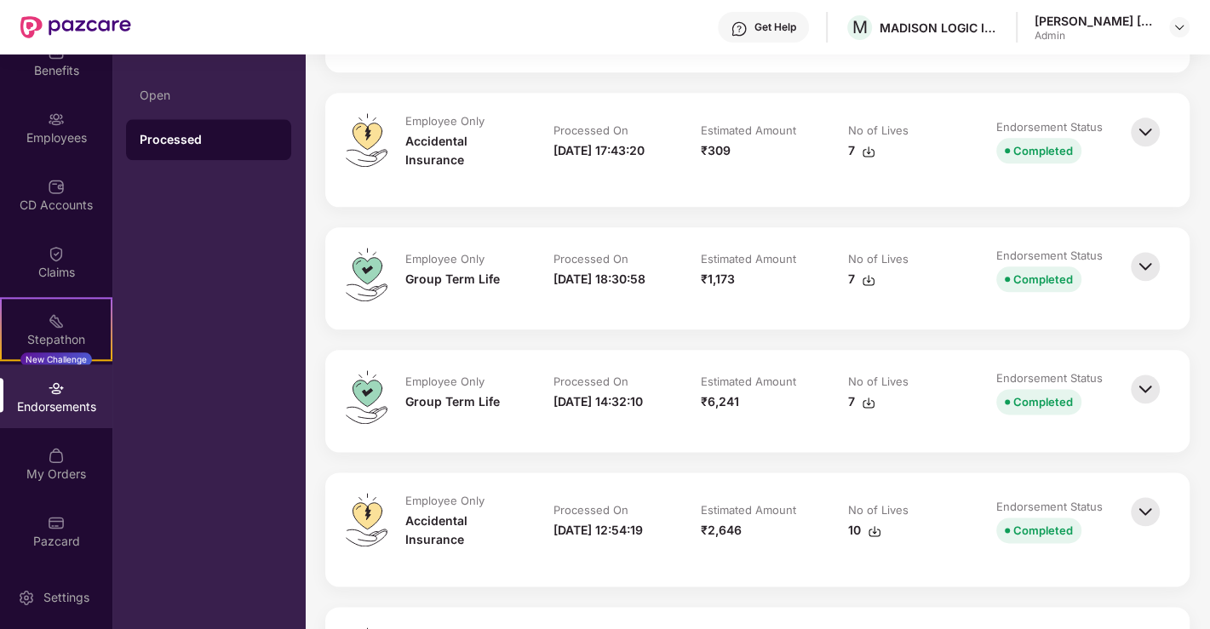
click at [1136, 370] on img at bounding box center [1144, 388] width 37 height 37
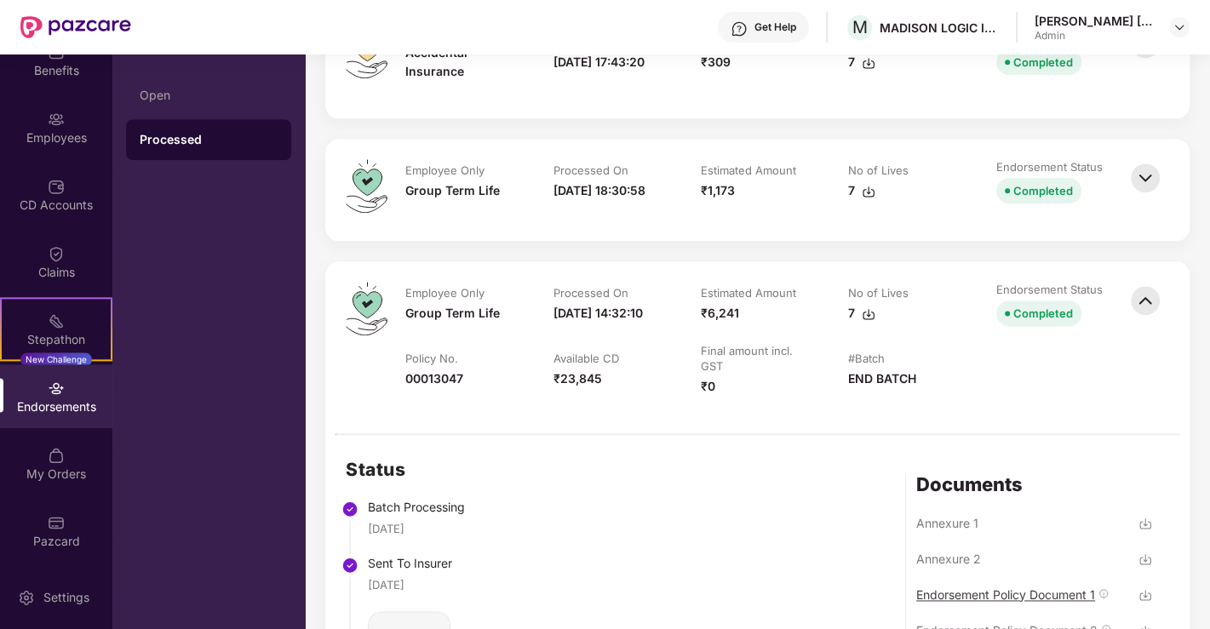
scroll to position [1607, 0]
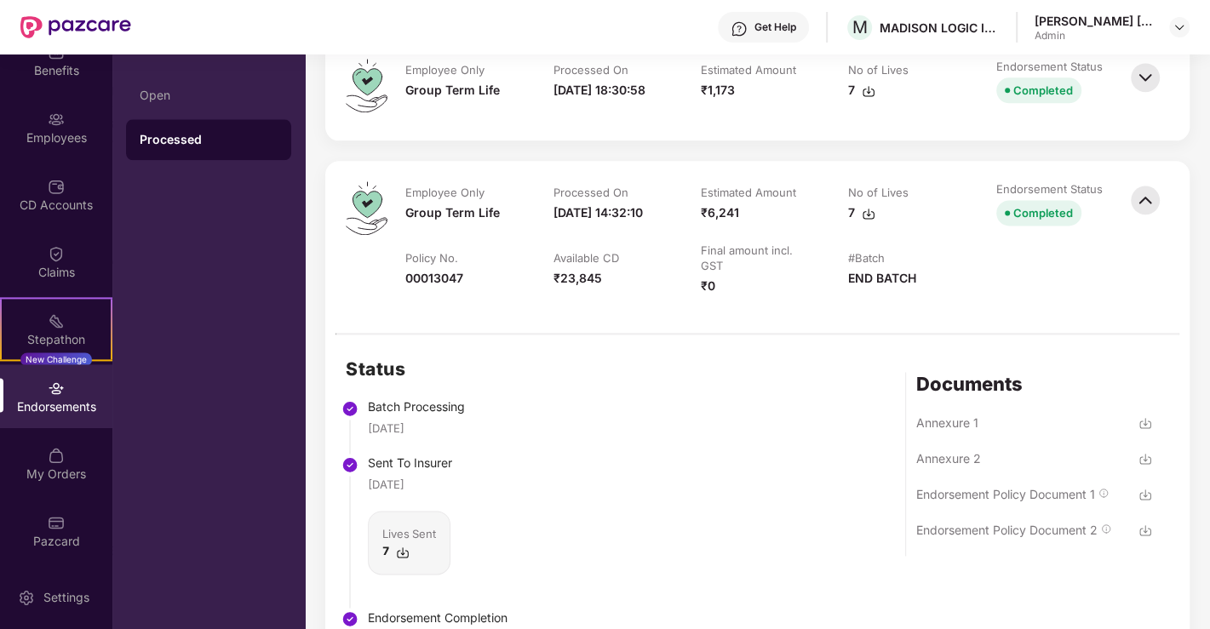
click at [1140, 488] on img at bounding box center [1145, 495] width 14 height 14
click at [1145, 523] on img at bounding box center [1145, 530] width 14 height 14
click at [1137, 181] on img at bounding box center [1144, 199] width 37 height 37
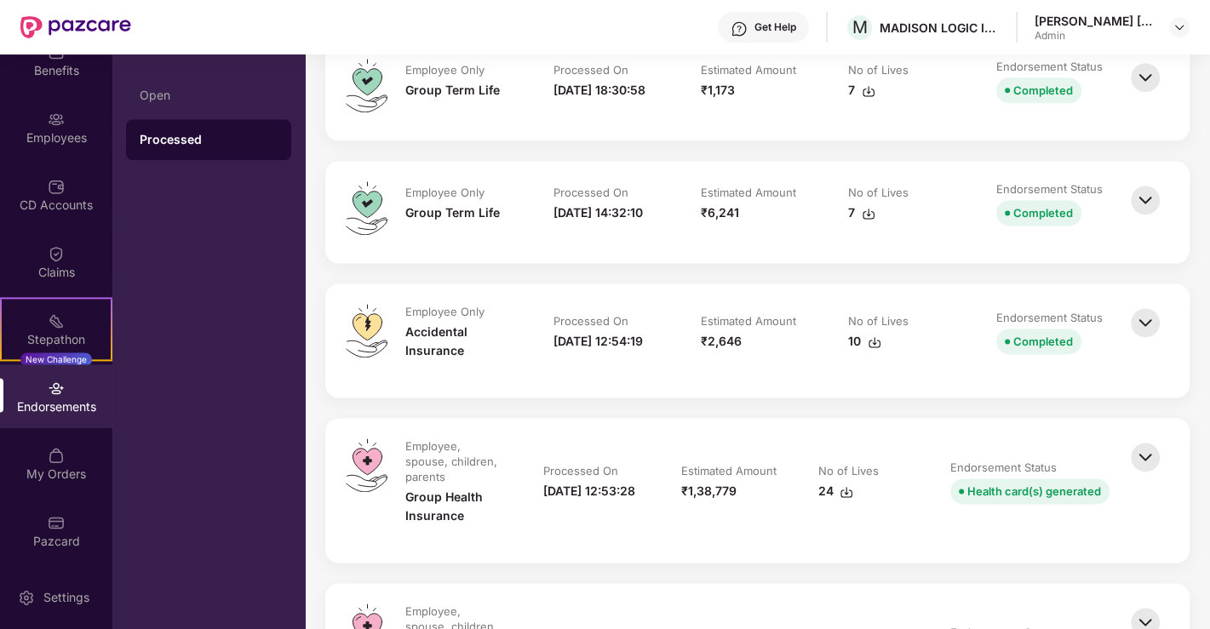
click at [1154, 438] on img at bounding box center [1144, 456] width 37 height 37
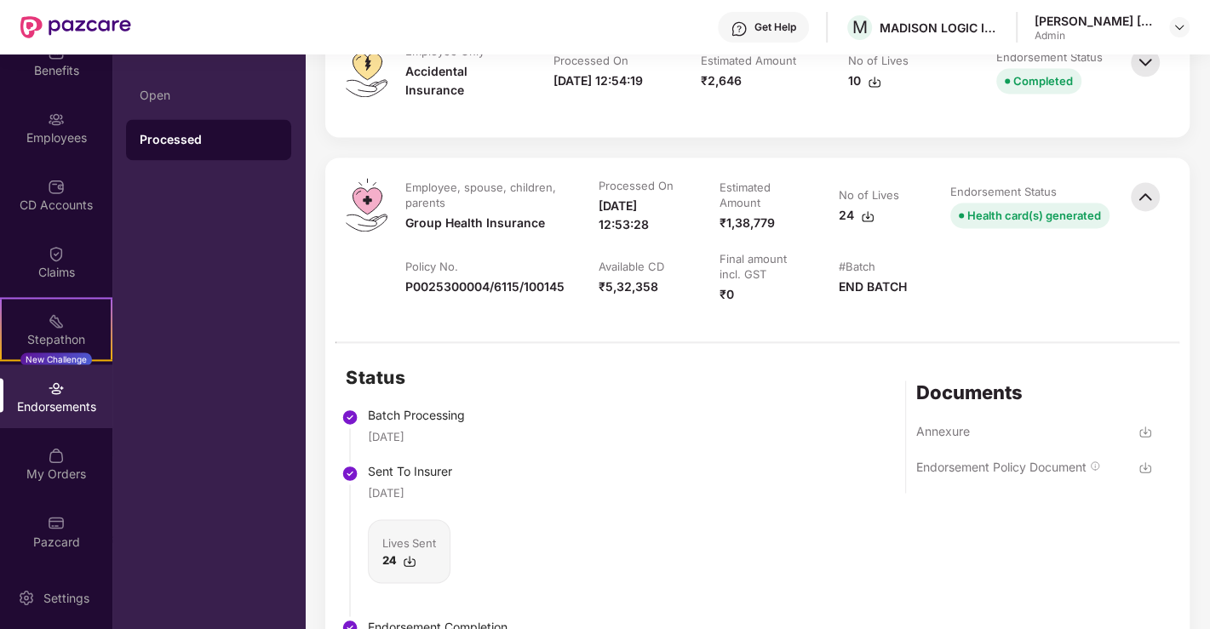
scroll to position [1891, 0]
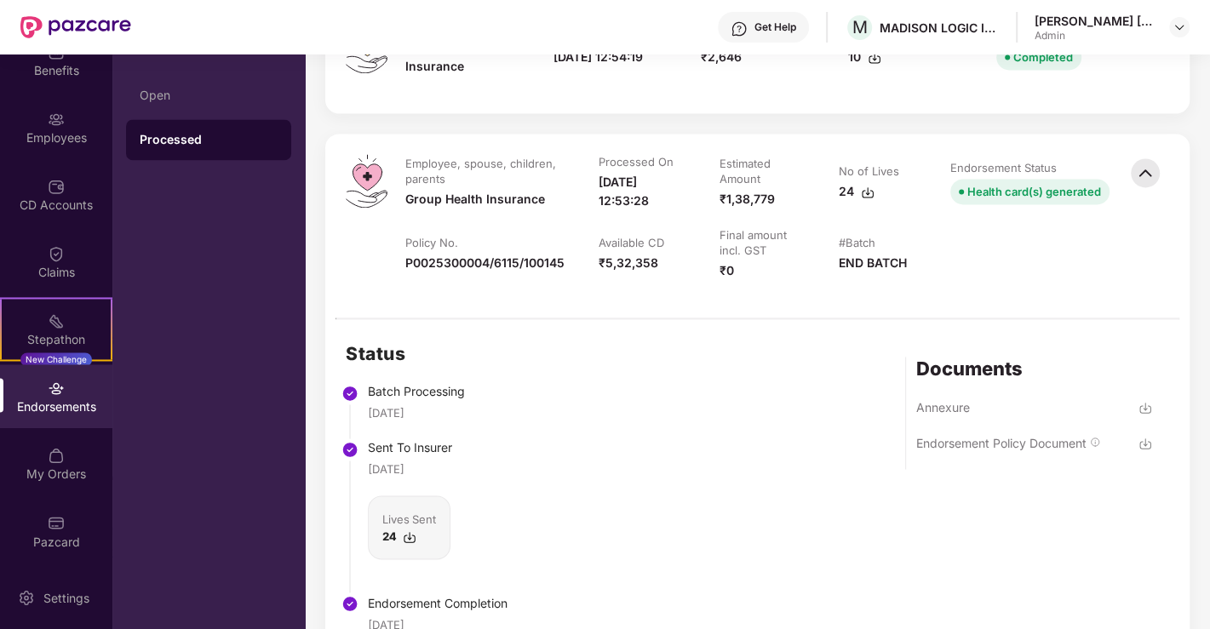
click at [1142, 437] on img at bounding box center [1145, 444] width 14 height 14
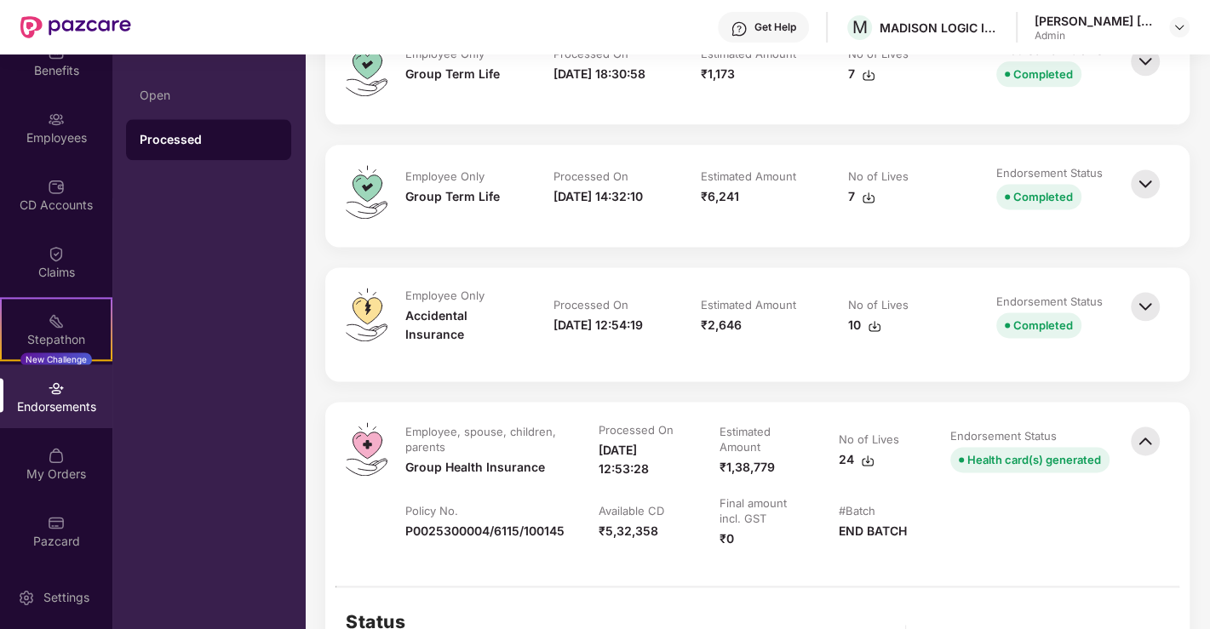
scroll to position [1607, 0]
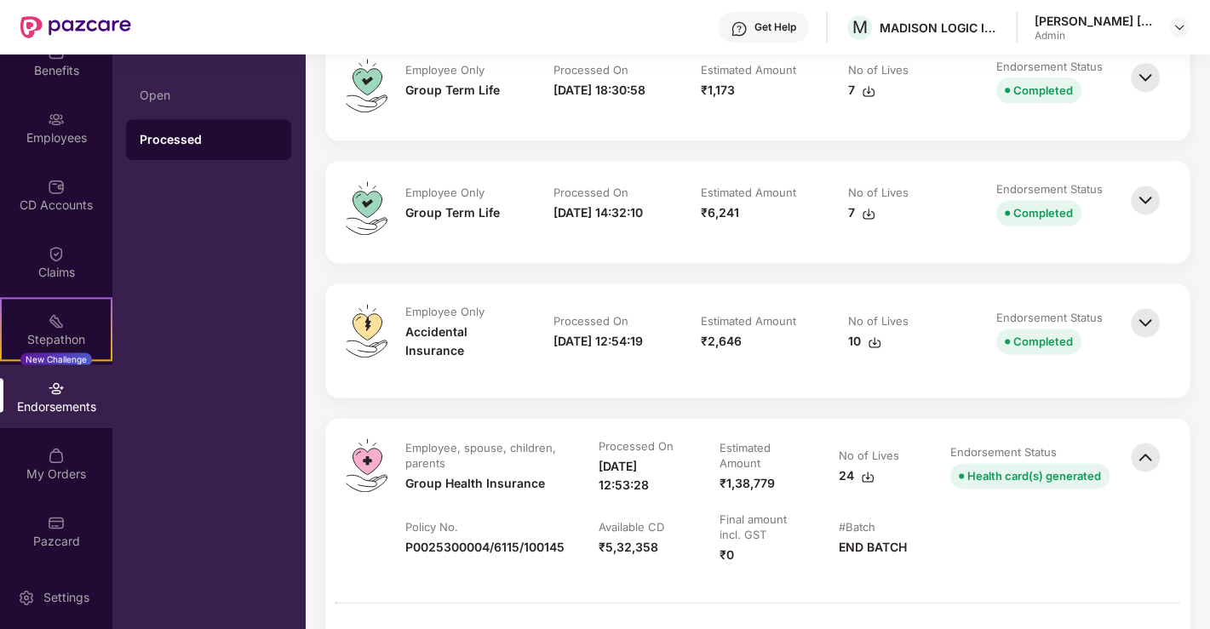
click at [1143, 438] on img at bounding box center [1144, 456] width 37 height 37
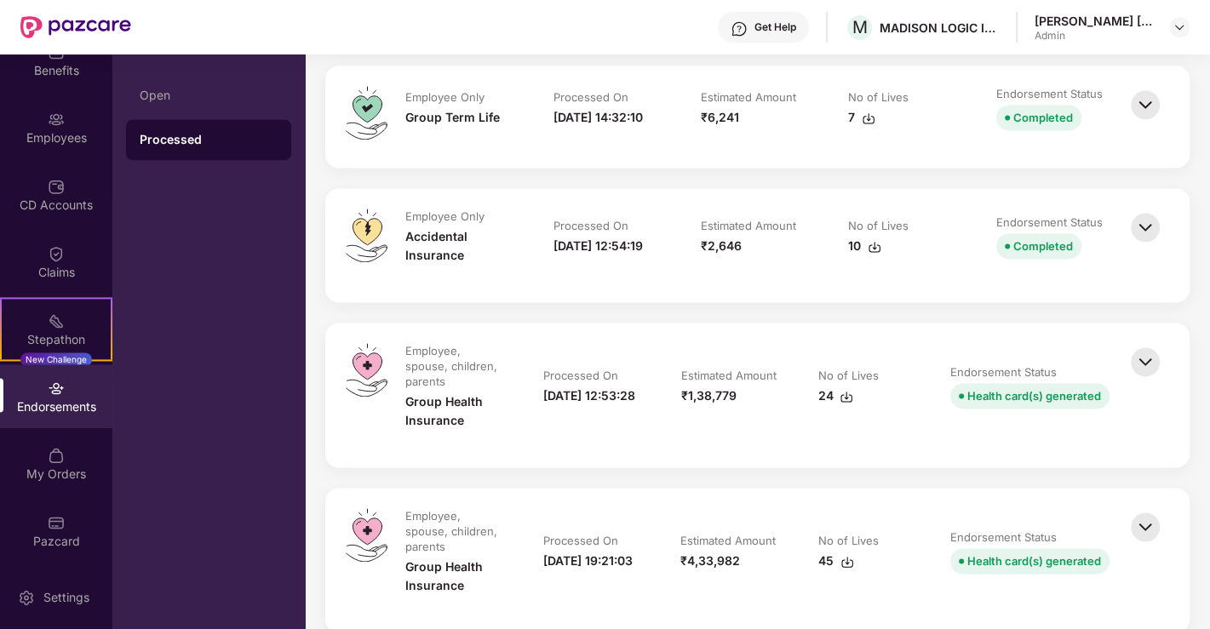
scroll to position [1891, 0]
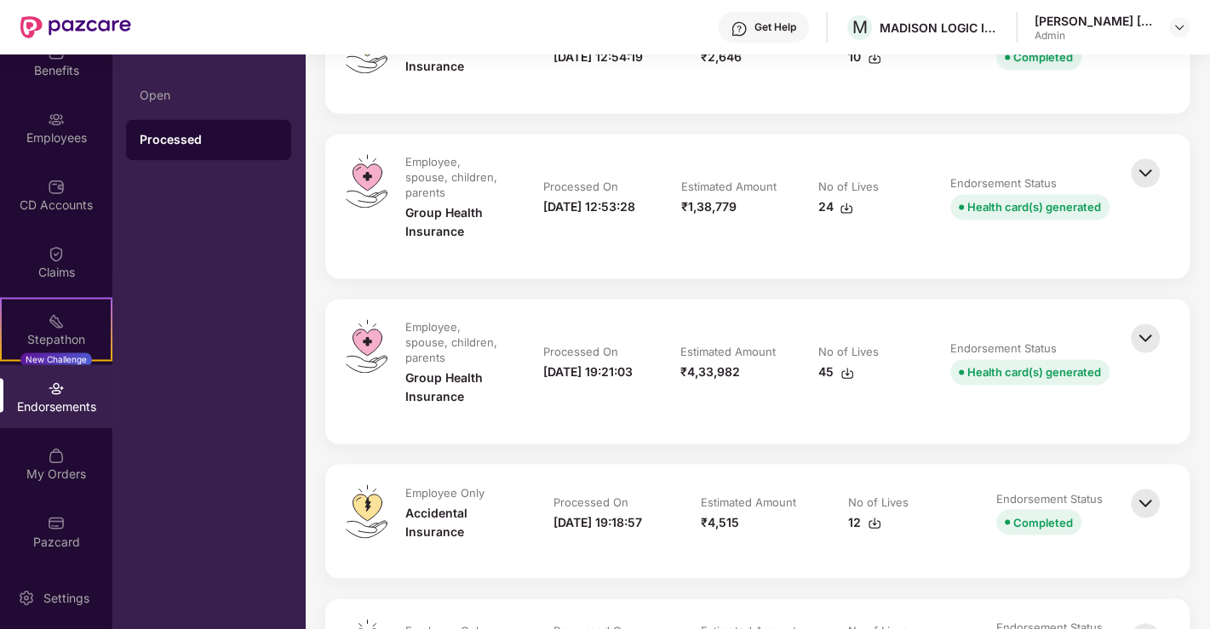
click at [1135, 319] on img at bounding box center [1144, 337] width 37 height 37
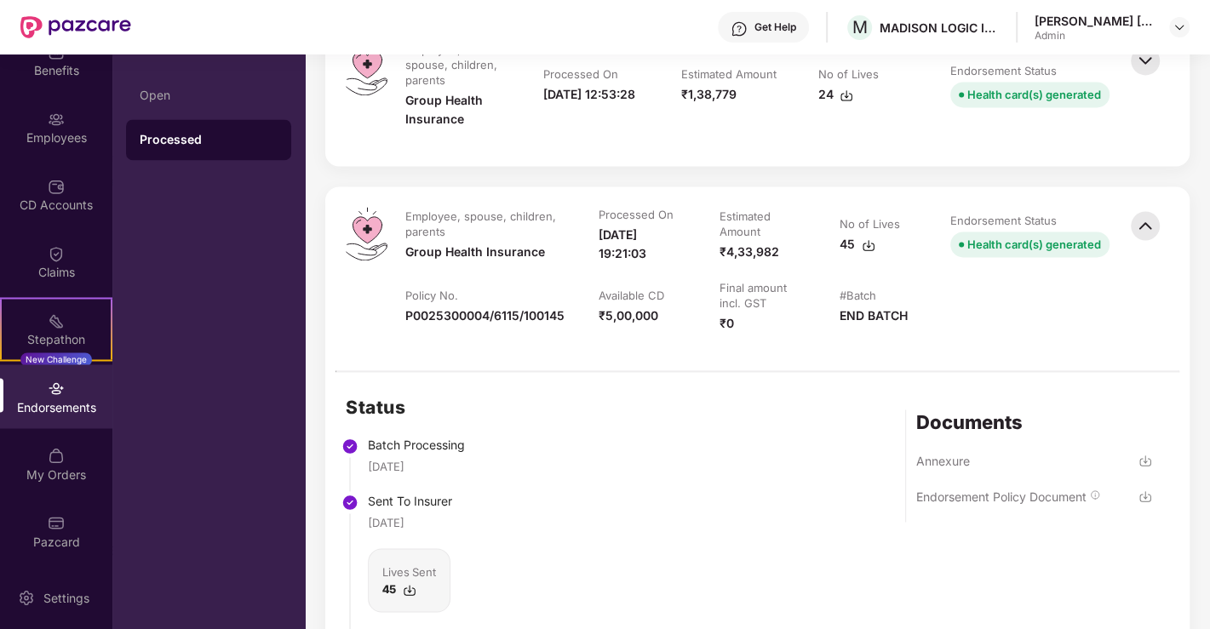
scroll to position [2080, 0]
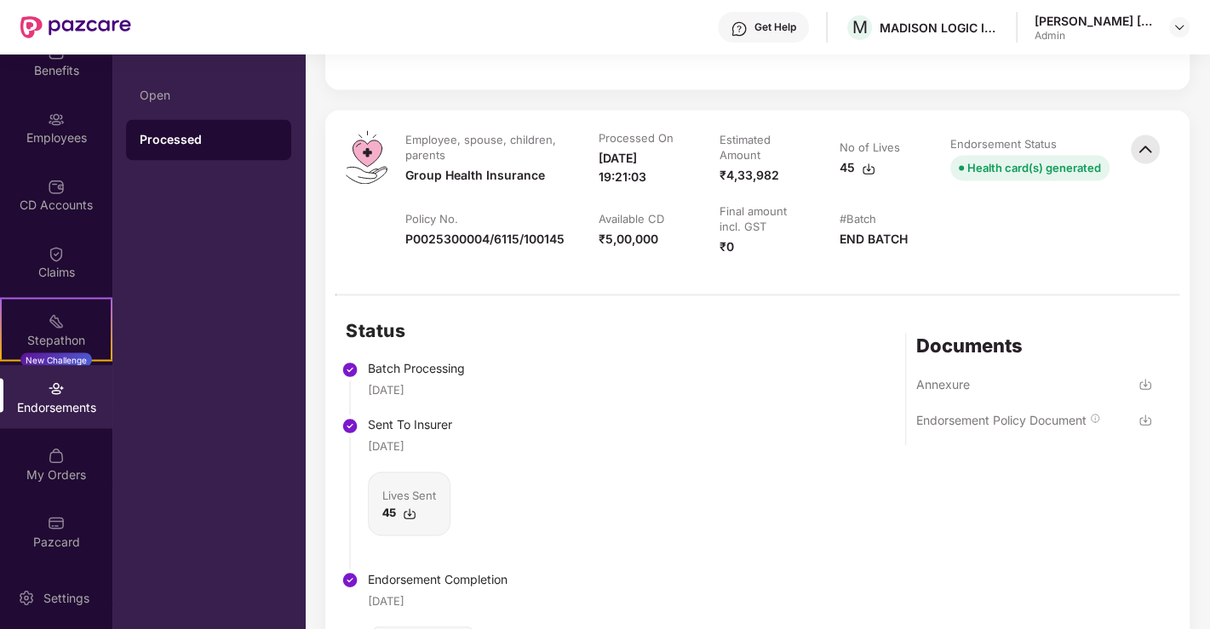
click at [1141, 413] on img at bounding box center [1145, 420] width 14 height 14
click at [1151, 130] on img at bounding box center [1144, 148] width 37 height 37
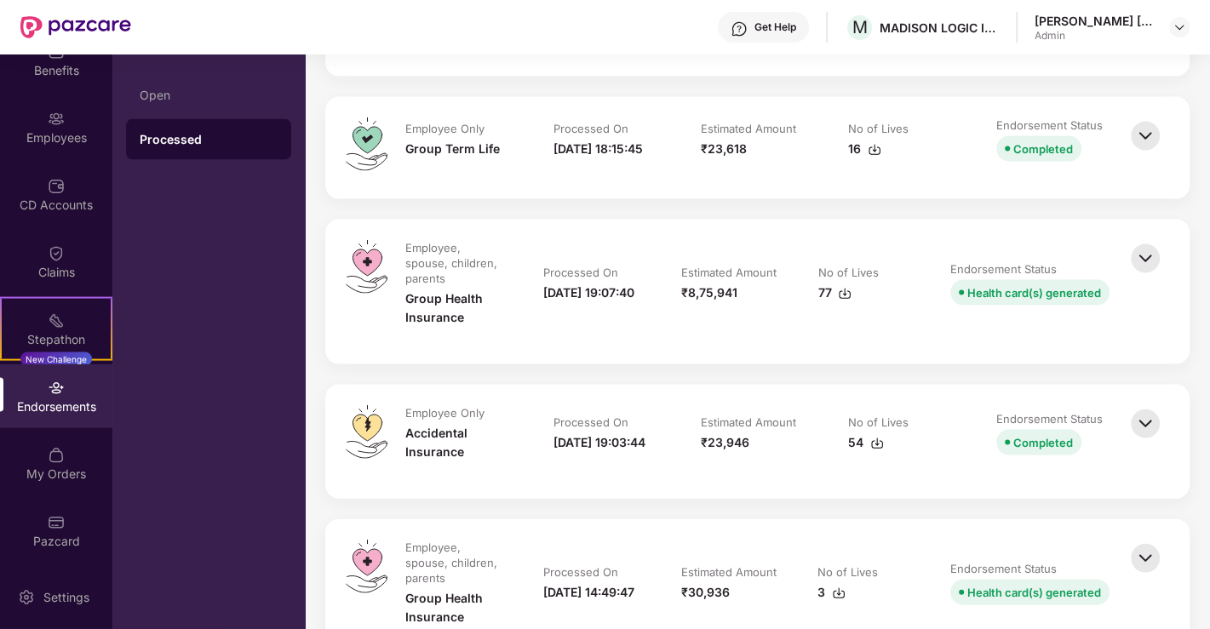
scroll to position [2553, 0]
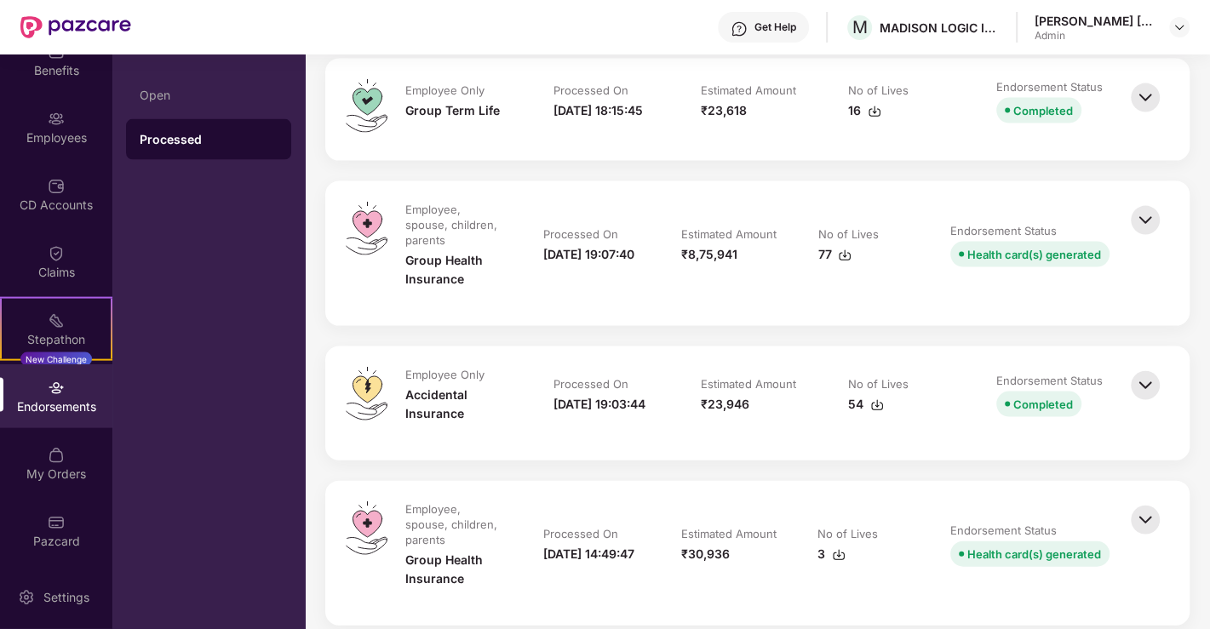
click at [1157, 202] on img at bounding box center [1144, 220] width 37 height 37
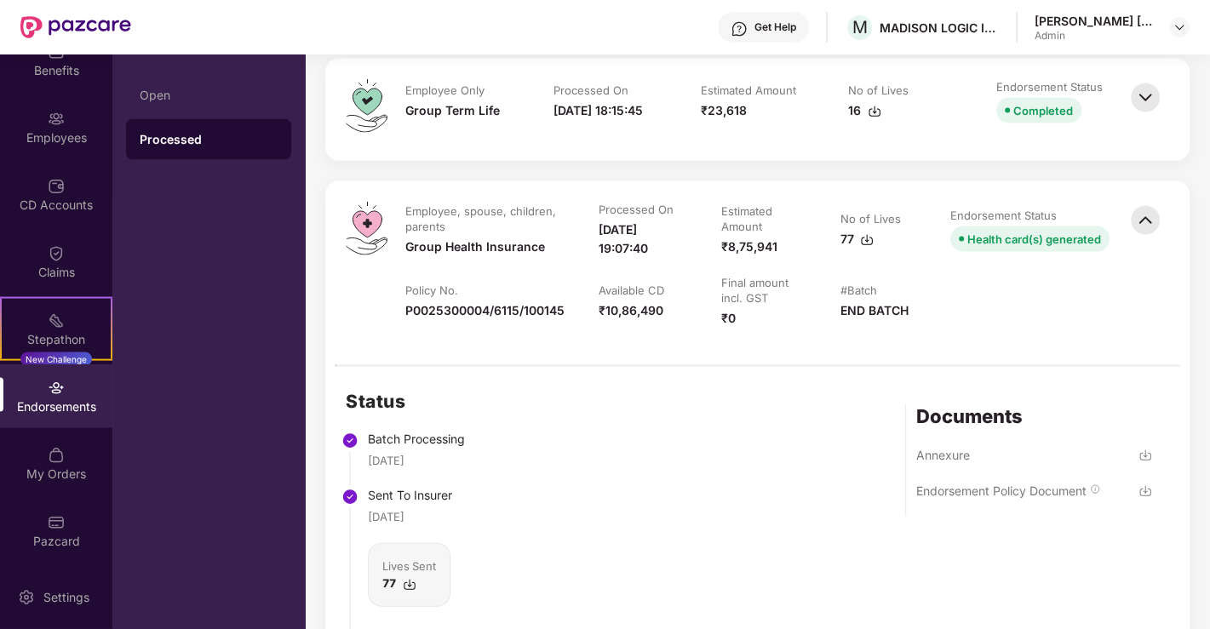
click at [1138, 484] on img at bounding box center [1145, 491] width 14 height 14
click at [1145, 202] on img at bounding box center [1144, 220] width 37 height 37
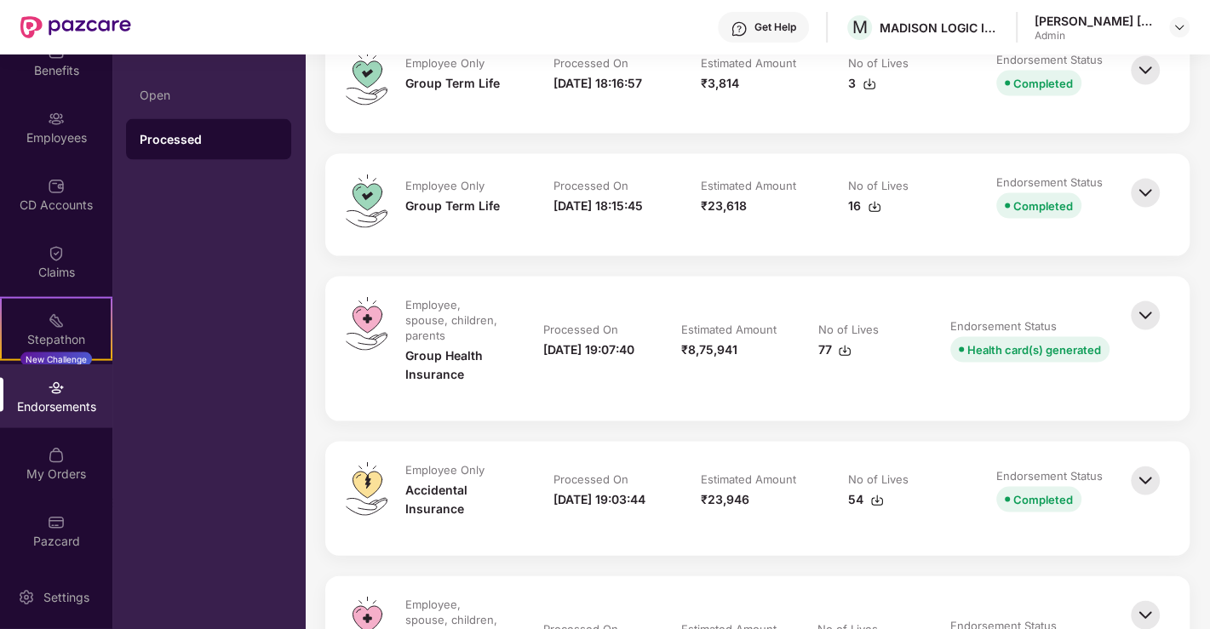
scroll to position [2742, 0]
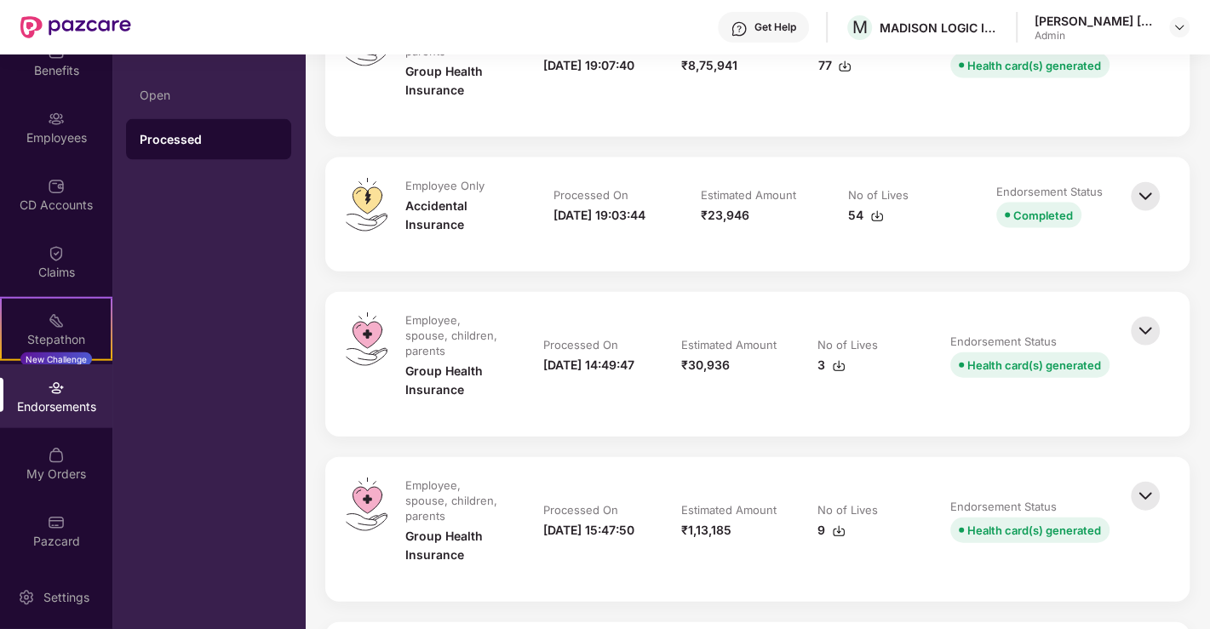
click at [1149, 312] on img at bounding box center [1144, 330] width 37 height 37
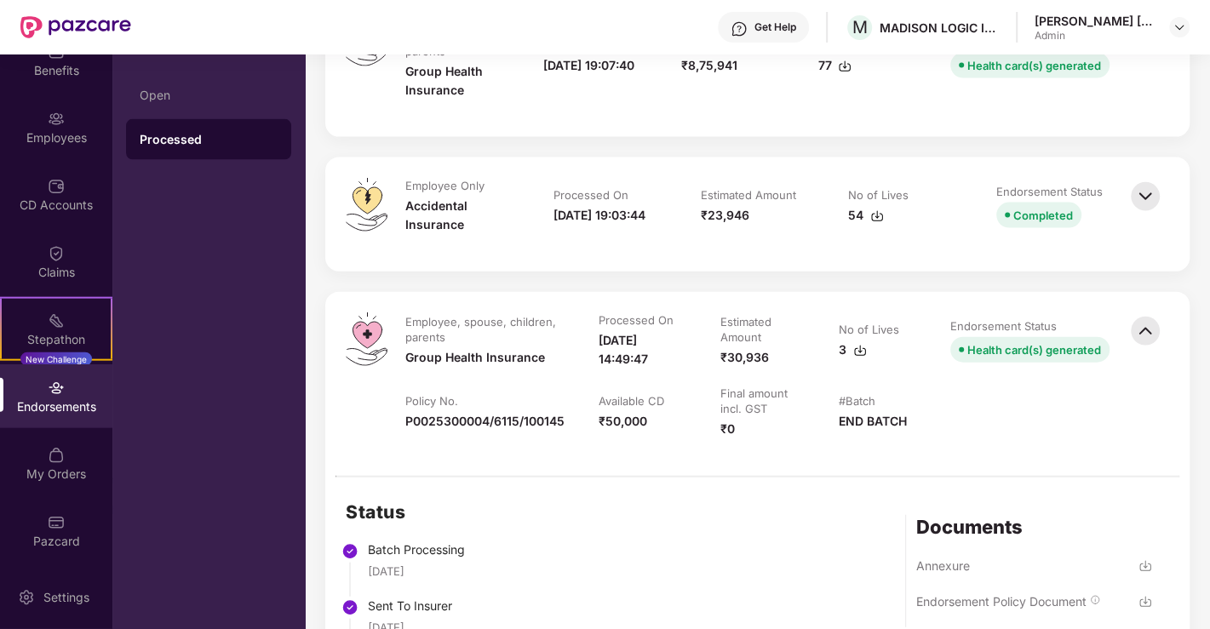
click at [1138, 595] on img at bounding box center [1145, 602] width 14 height 14
click at [1143, 312] on img at bounding box center [1144, 330] width 37 height 37
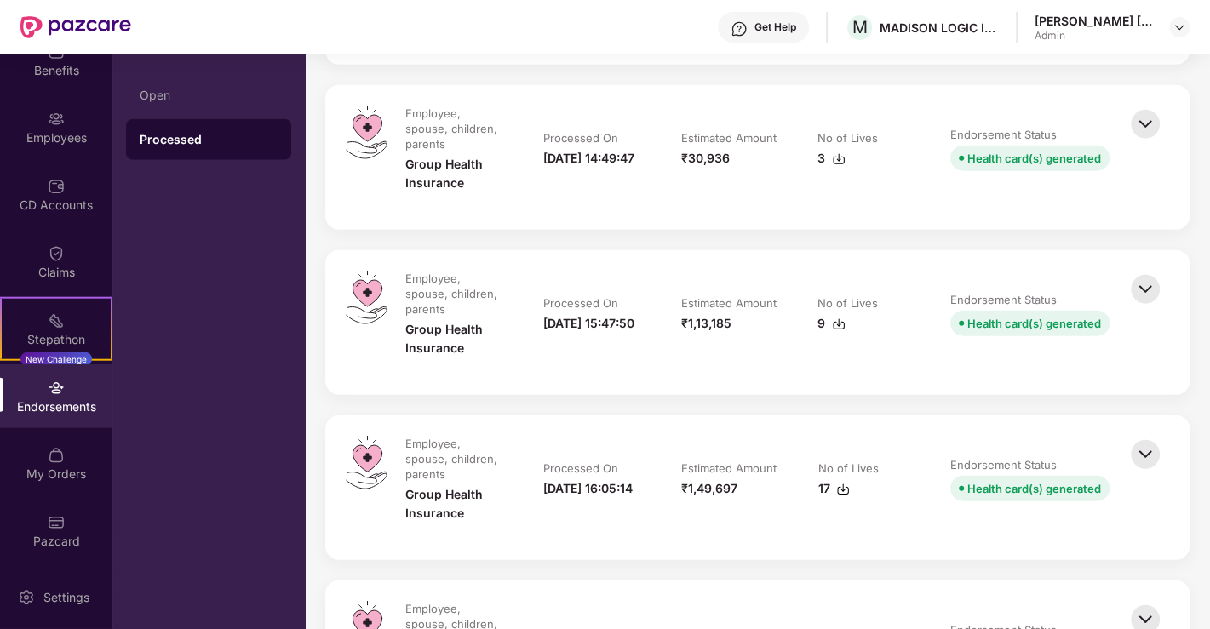
scroll to position [3026, 0]
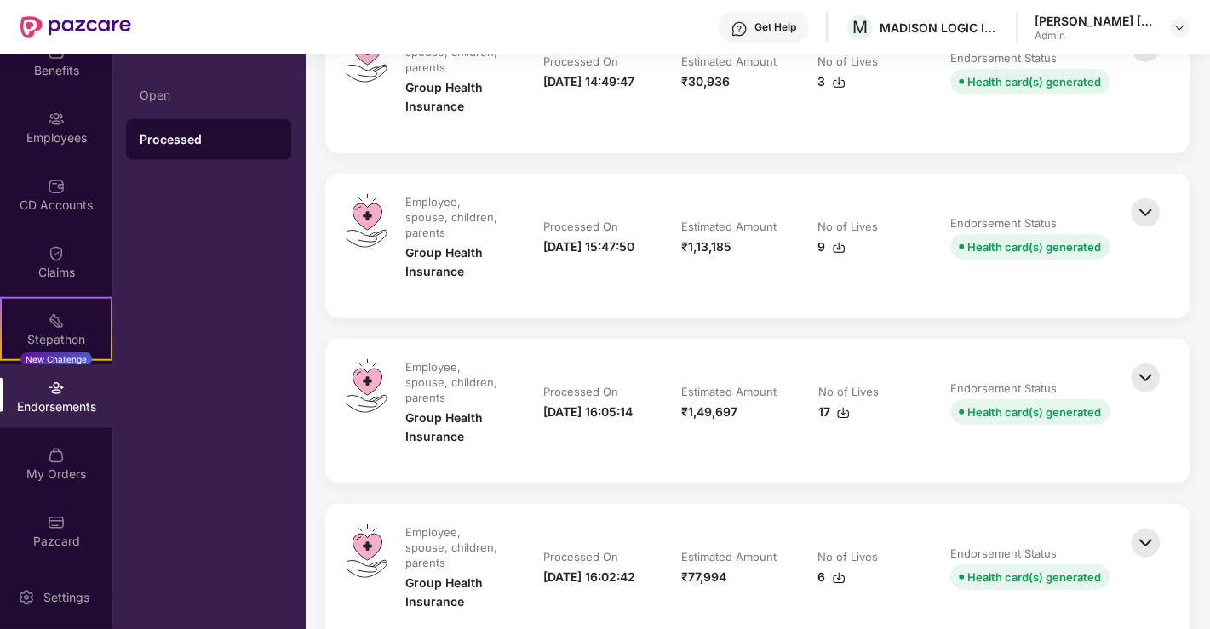
click at [1137, 194] on img at bounding box center [1144, 212] width 37 height 37
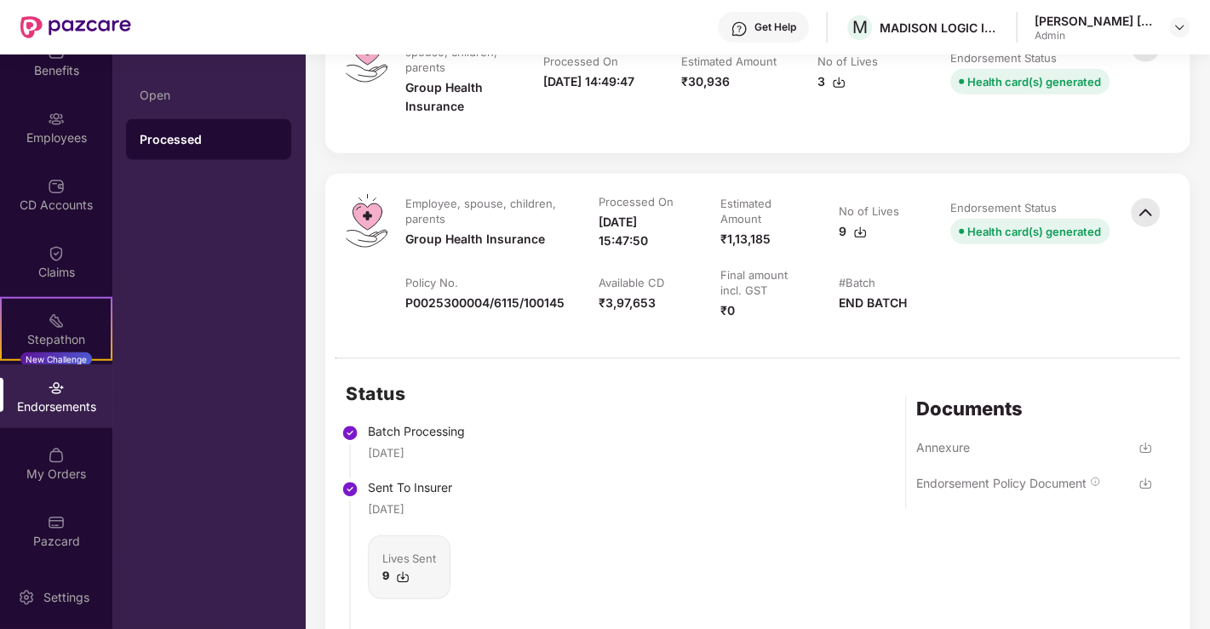
click at [1145, 477] on img at bounding box center [1145, 484] width 14 height 14
click at [1148, 194] on img at bounding box center [1144, 212] width 37 height 37
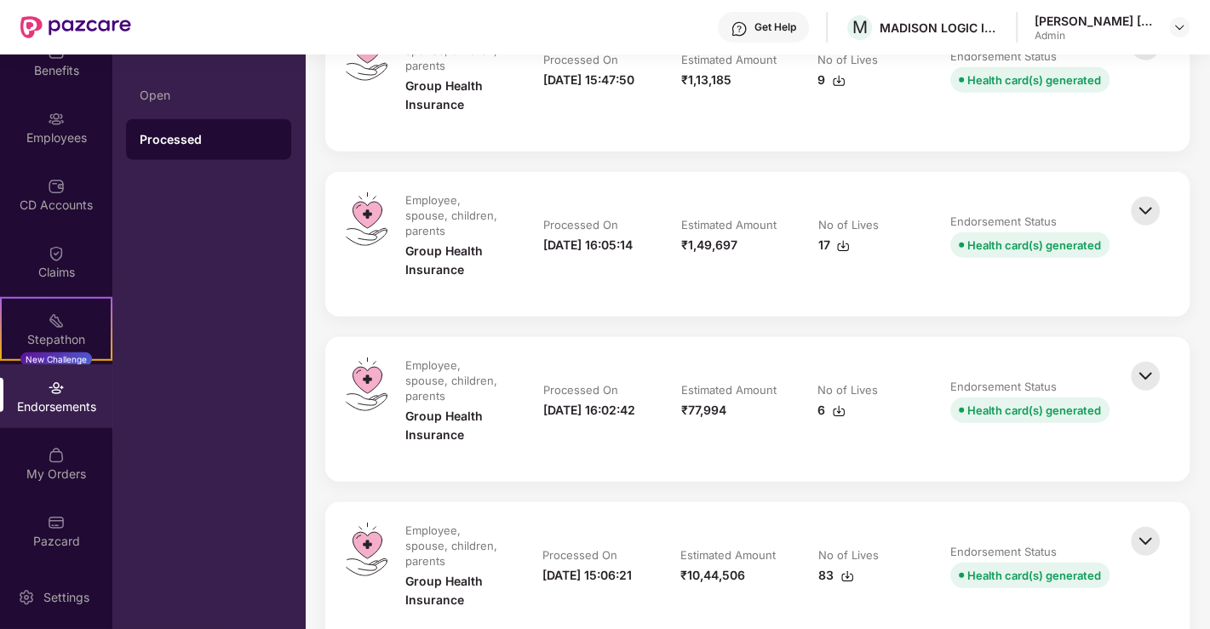
scroll to position [3120, 0]
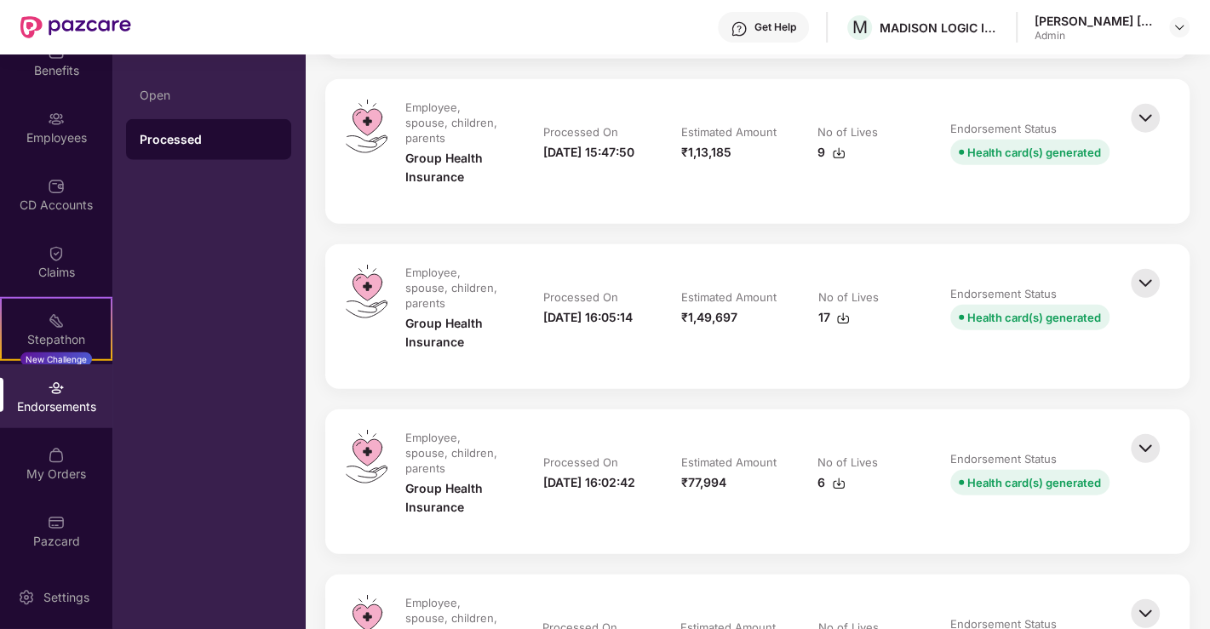
click at [1150, 265] on img at bounding box center [1144, 283] width 37 height 37
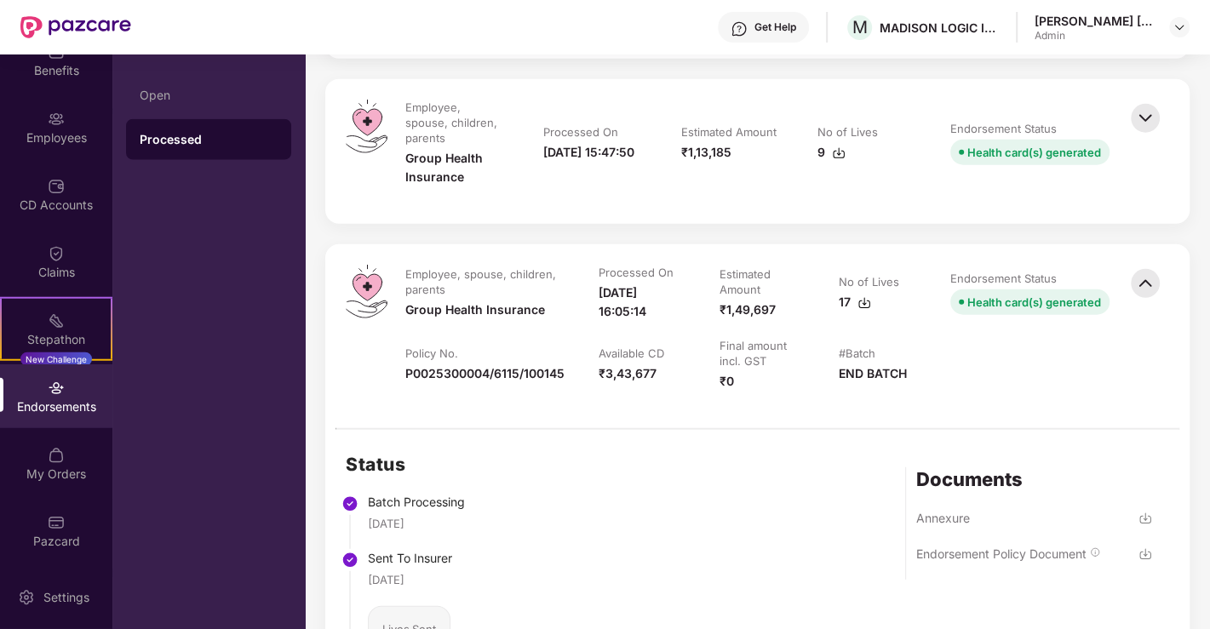
click at [1145, 547] on img at bounding box center [1145, 554] width 14 height 14
click at [1139, 265] on img at bounding box center [1144, 283] width 37 height 37
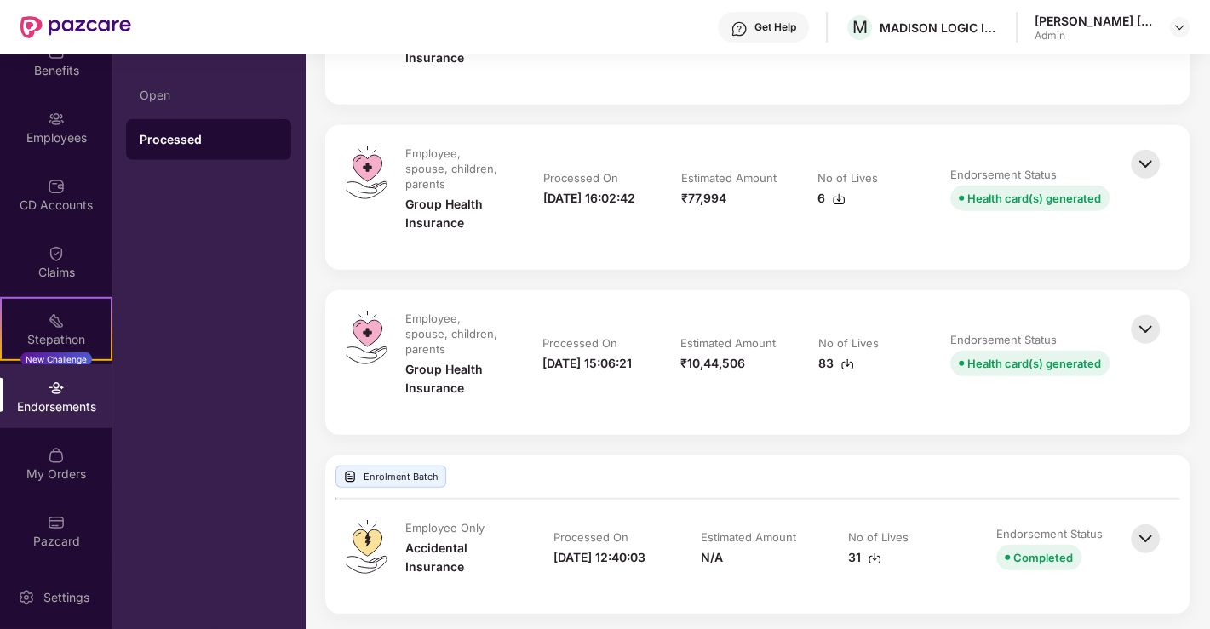
scroll to position [3215, 0]
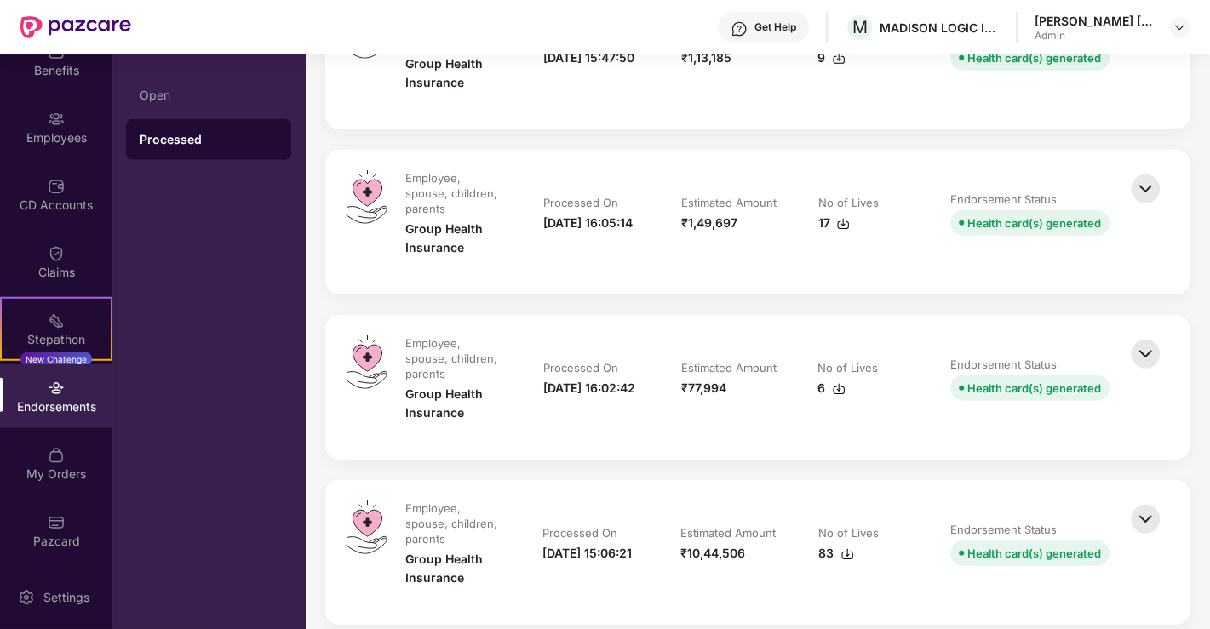
click at [1143, 335] on img at bounding box center [1144, 353] width 37 height 37
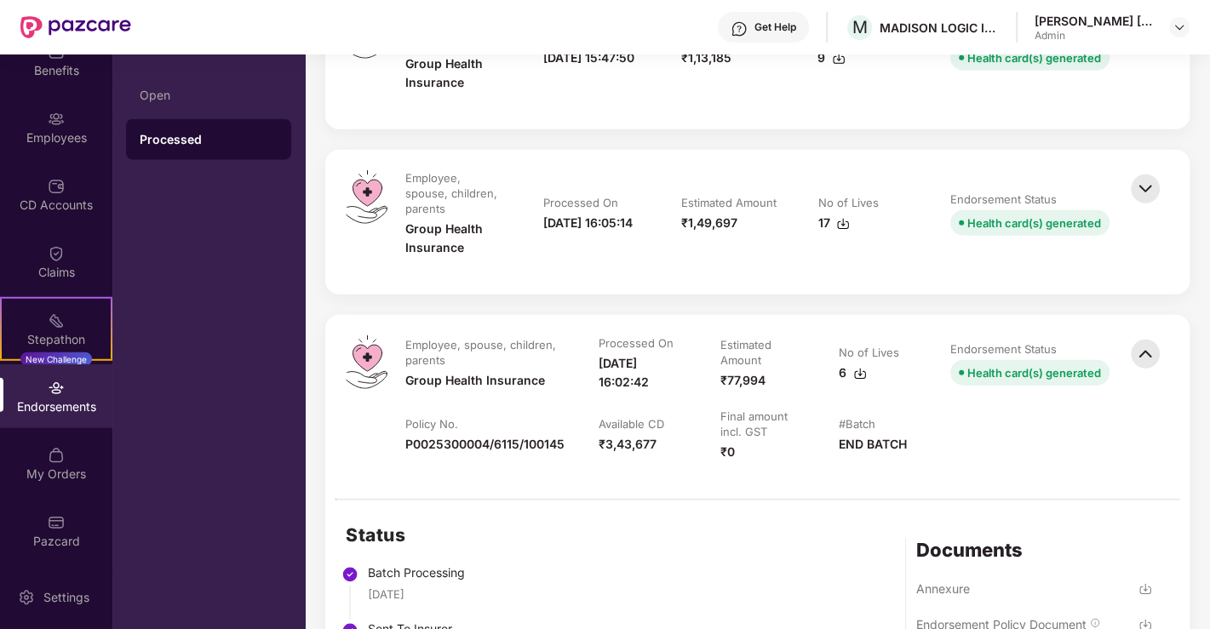
scroll to position [3309, 0]
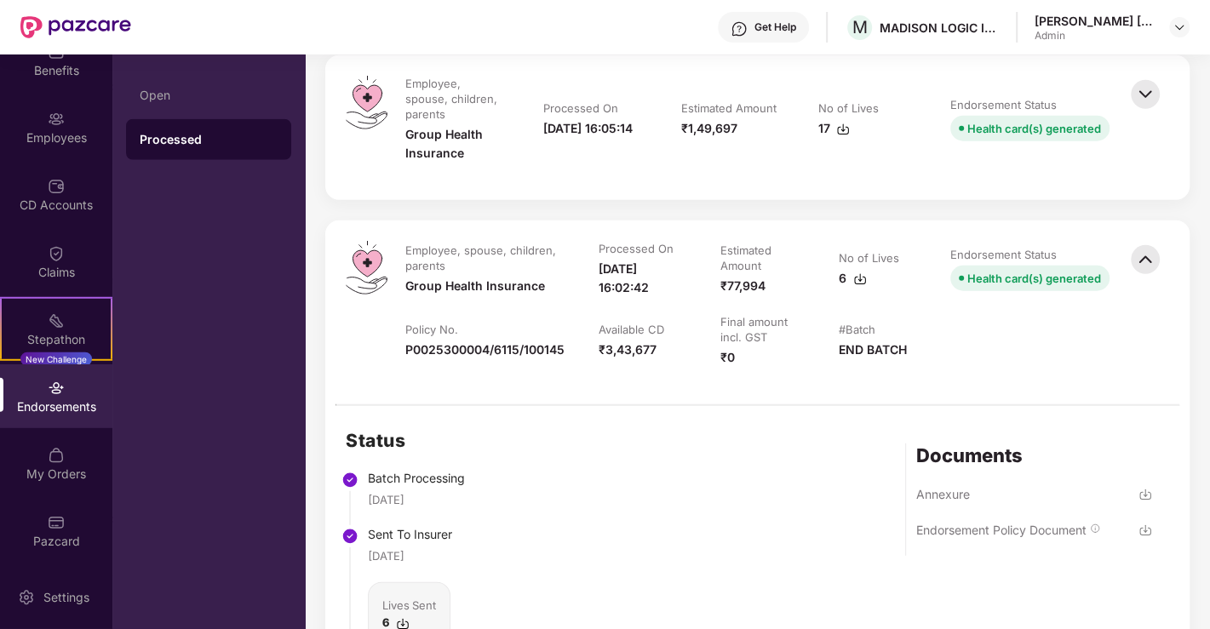
click at [1139, 523] on img at bounding box center [1145, 530] width 14 height 14
click at [1141, 241] on img at bounding box center [1144, 259] width 37 height 37
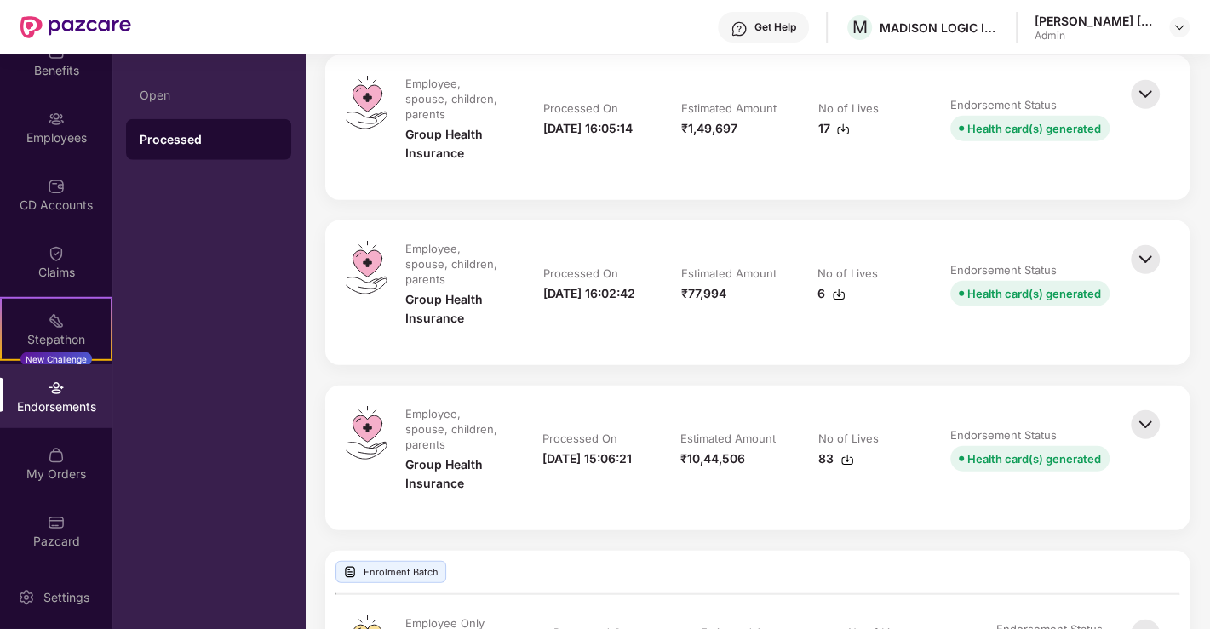
scroll to position [3457, 0]
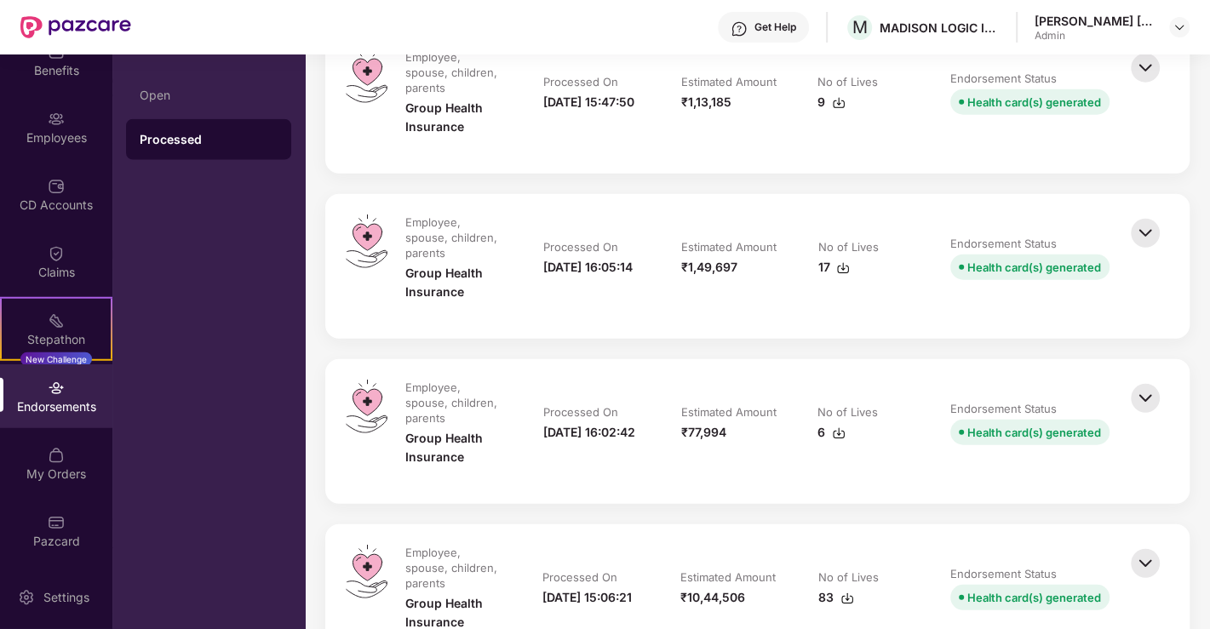
scroll to position [3149, 0]
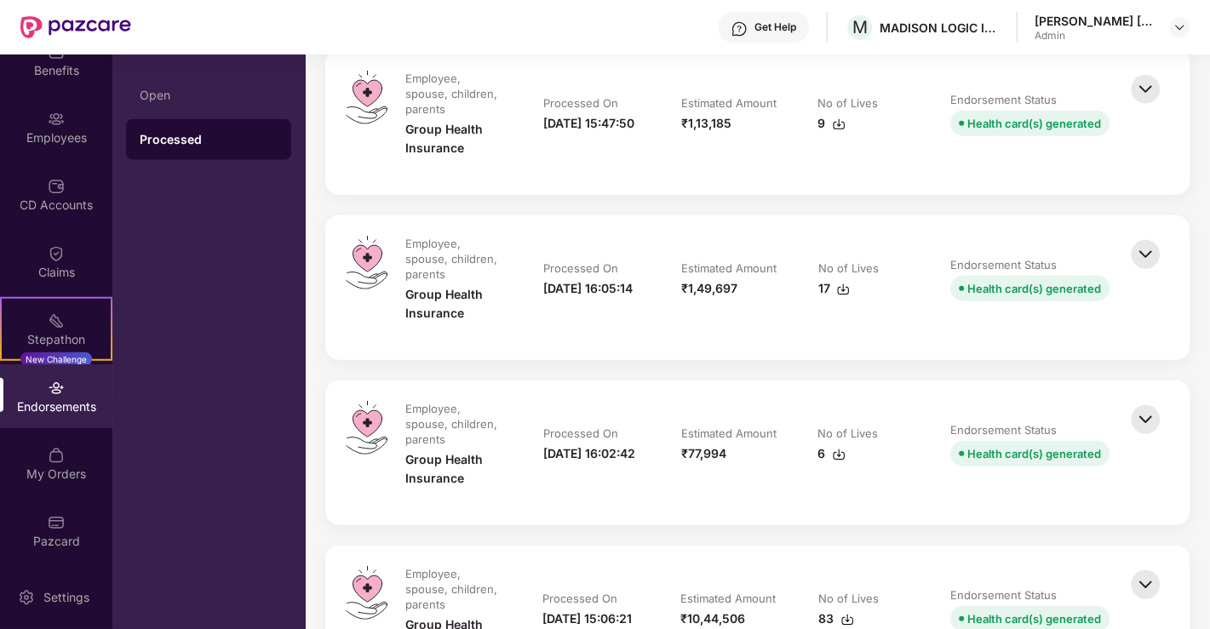
click at [1142, 566] on img at bounding box center [1144, 584] width 37 height 37
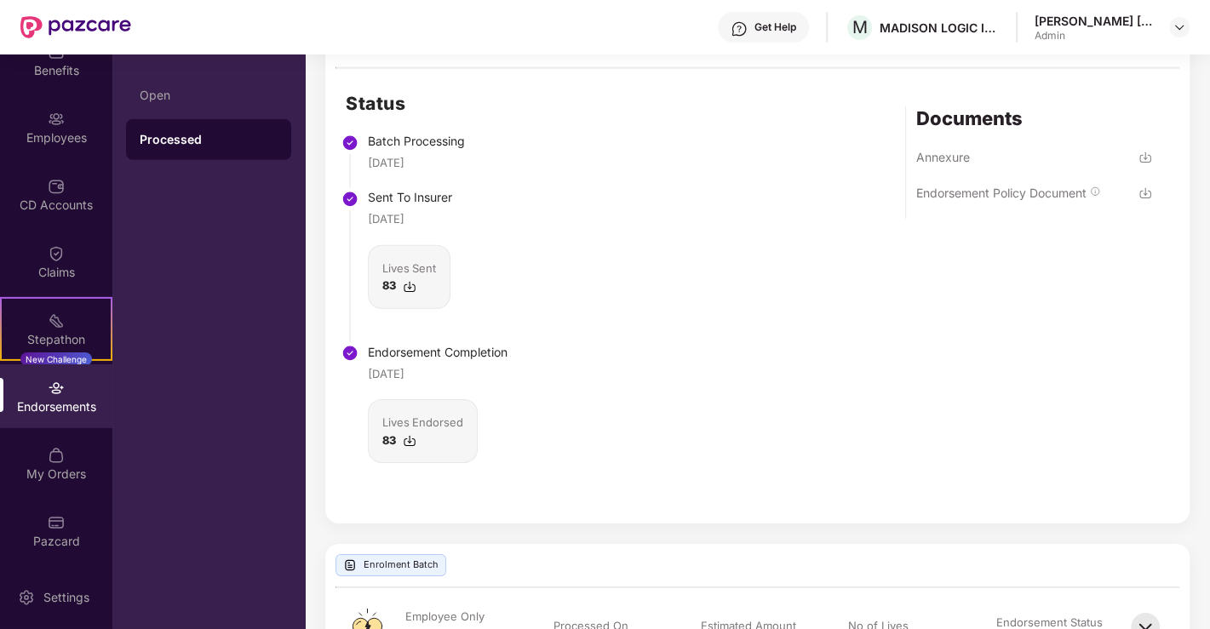
scroll to position [3528, 0]
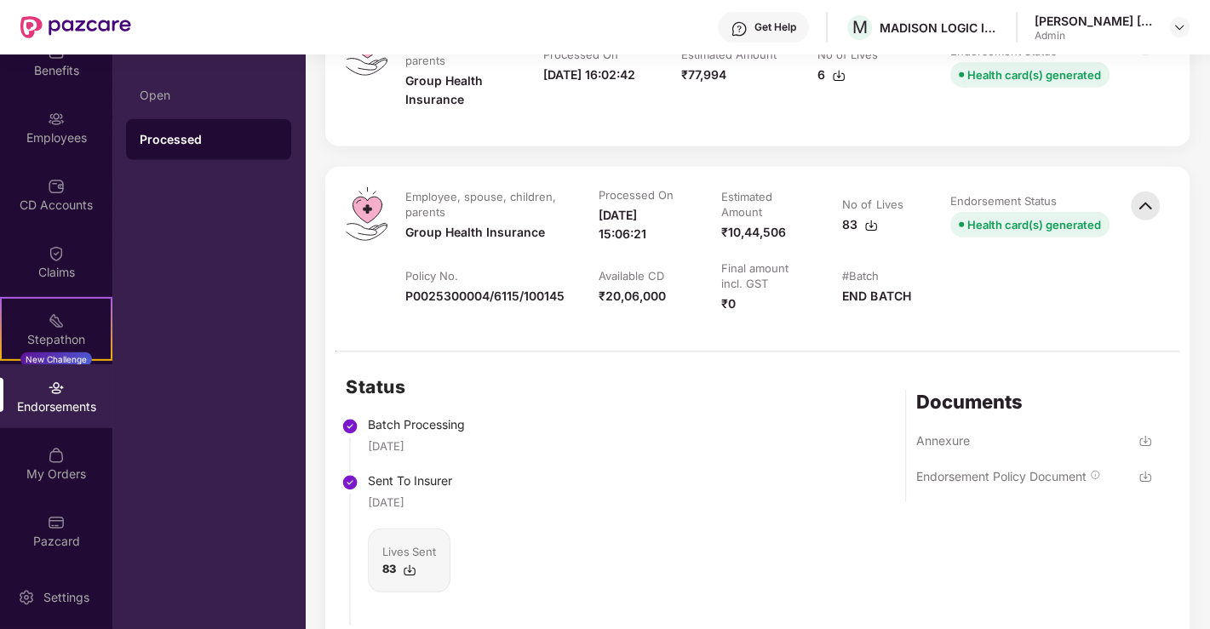
click at [1141, 470] on img at bounding box center [1145, 477] width 14 height 14
click at [171, 86] on div "Open" at bounding box center [208, 95] width 165 height 41
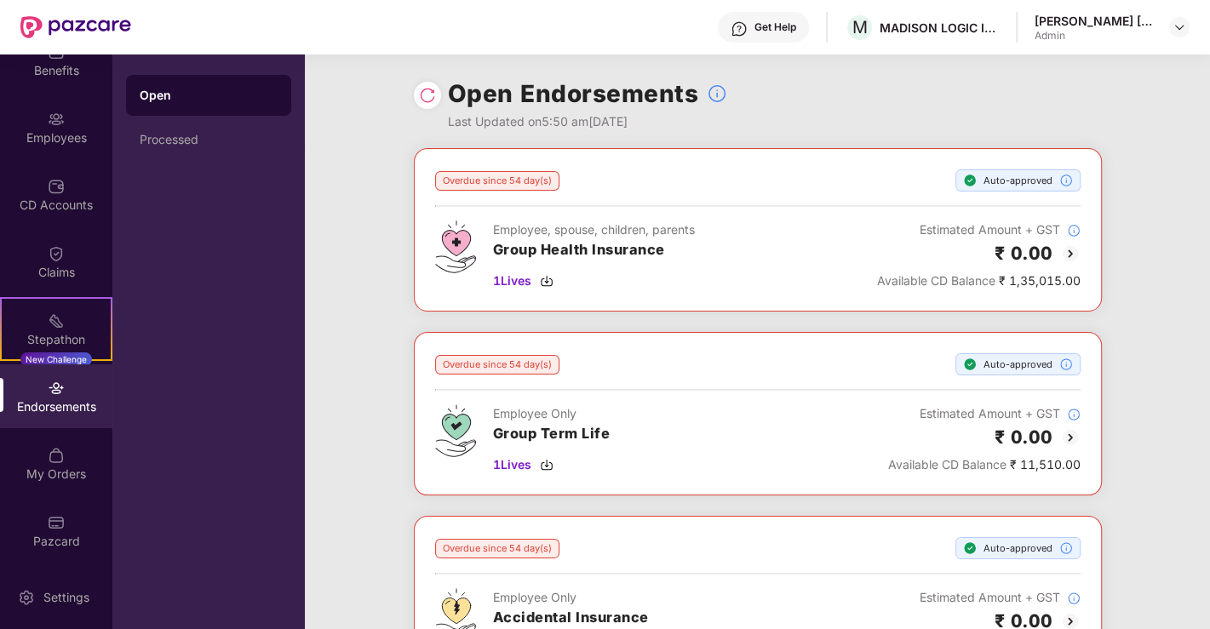
click at [54, 392] on img at bounding box center [56, 388] width 17 height 17
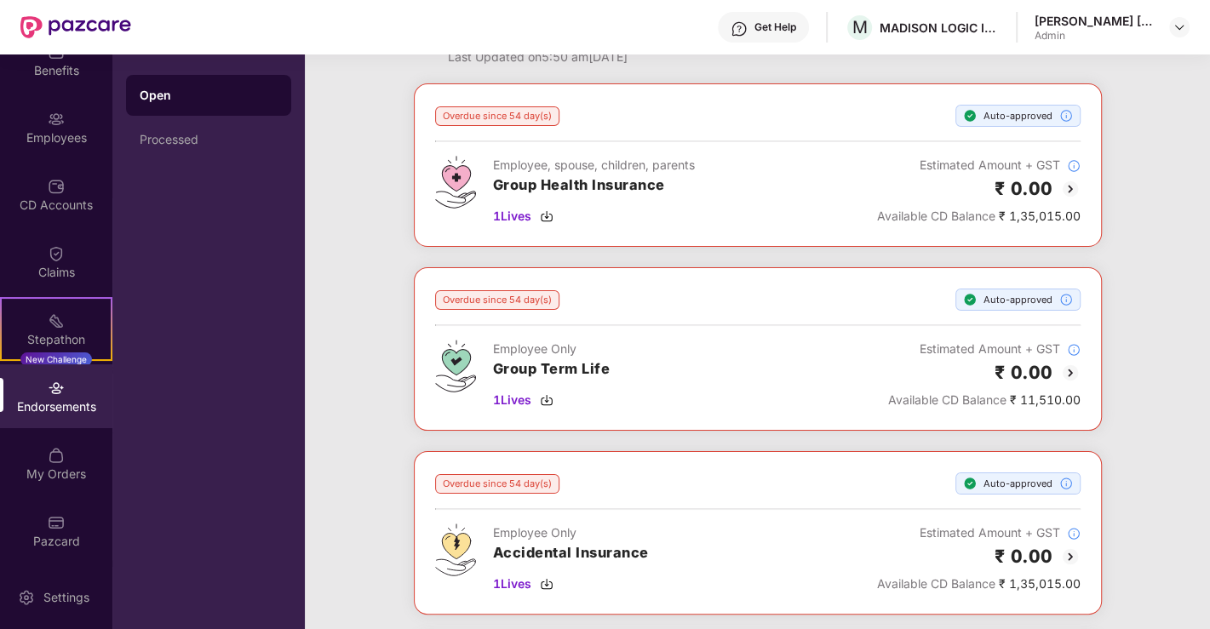
scroll to position [94, 0]
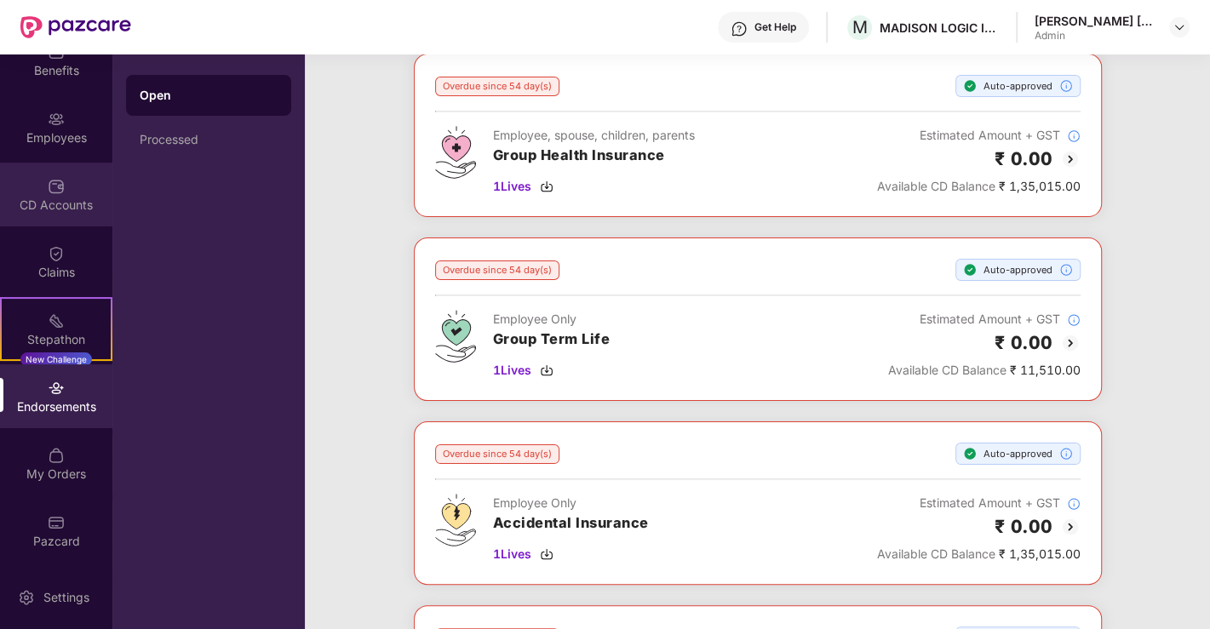
click at [51, 185] on img at bounding box center [56, 186] width 17 height 17
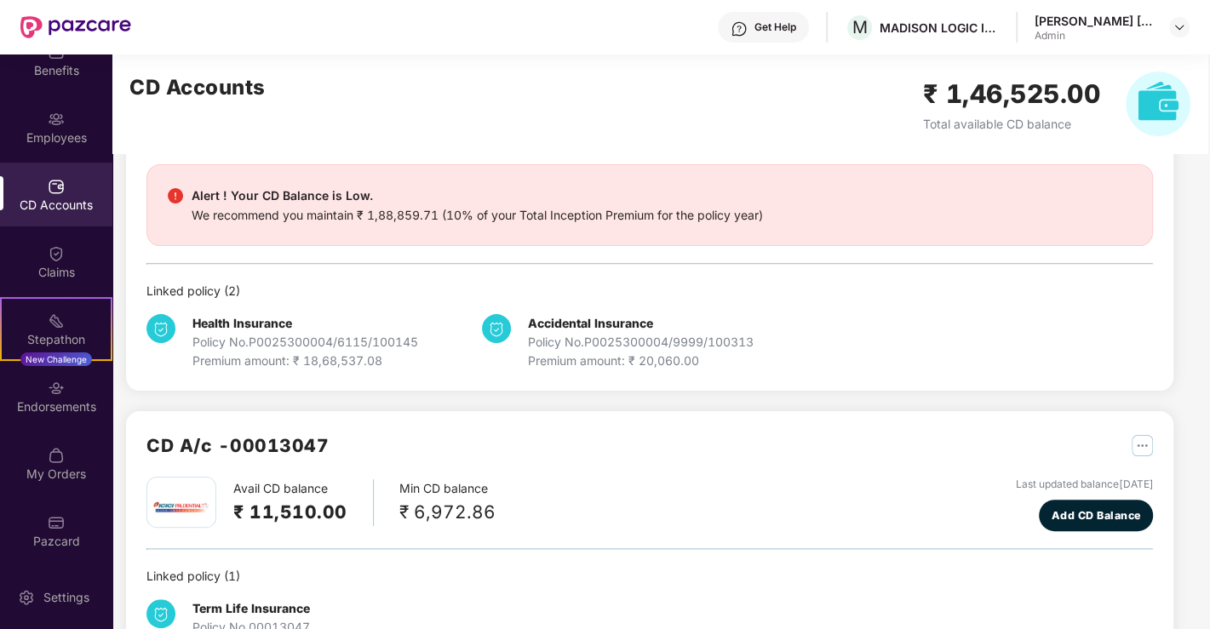
scroll to position [114, 0]
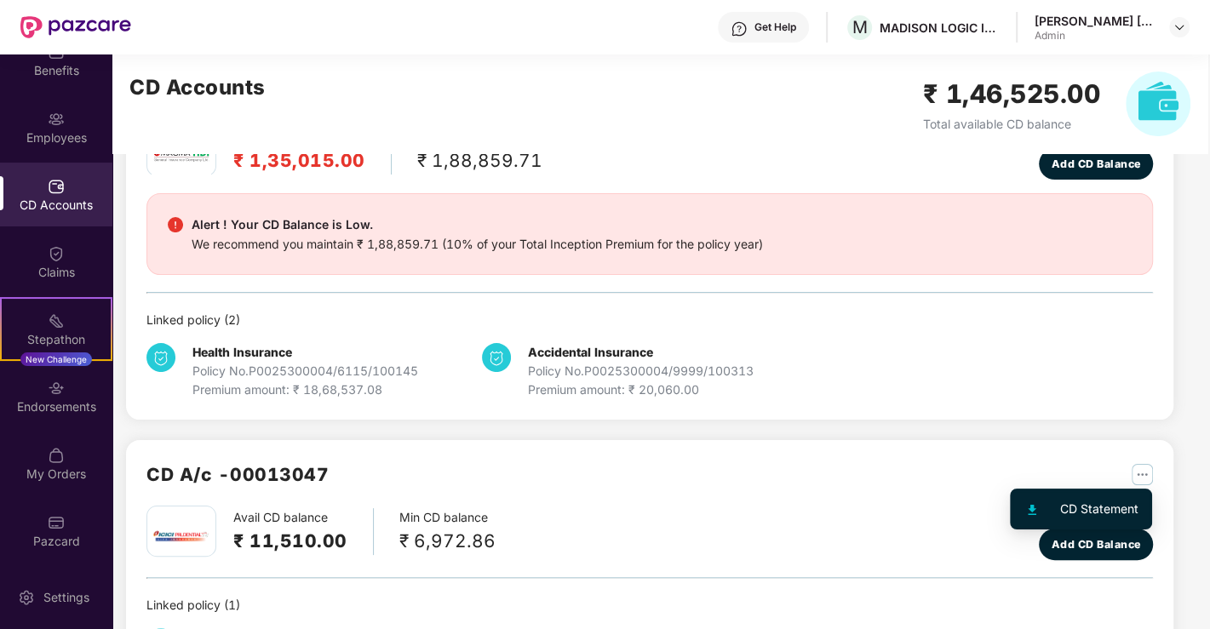
click at [1094, 508] on div "CD Statement" at bounding box center [1099, 509] width 78 height 19
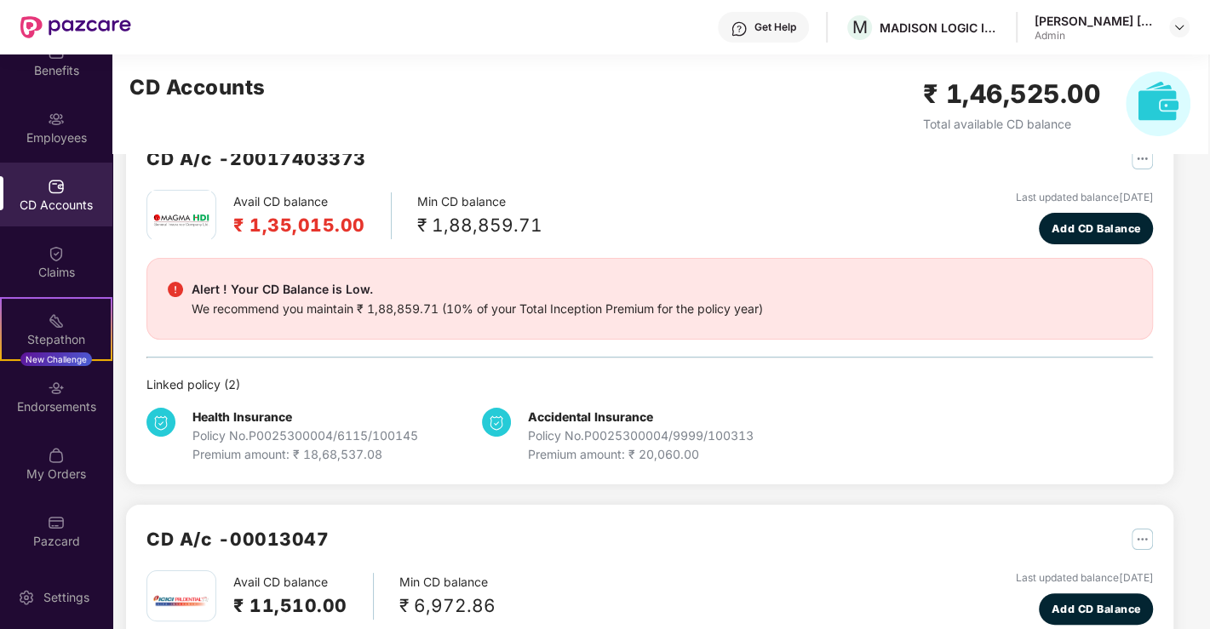
scroll to position [0, 0]
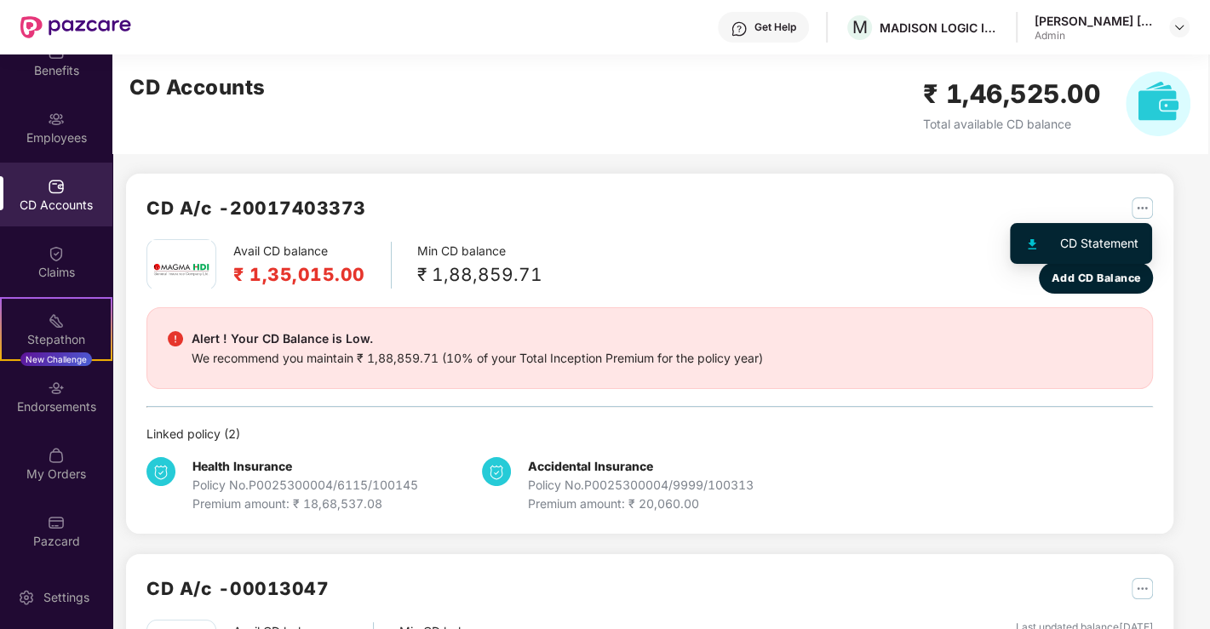
click at [1108, 235] on div "CD Statement" at bounding box center [1099, 243] width 78 height 19
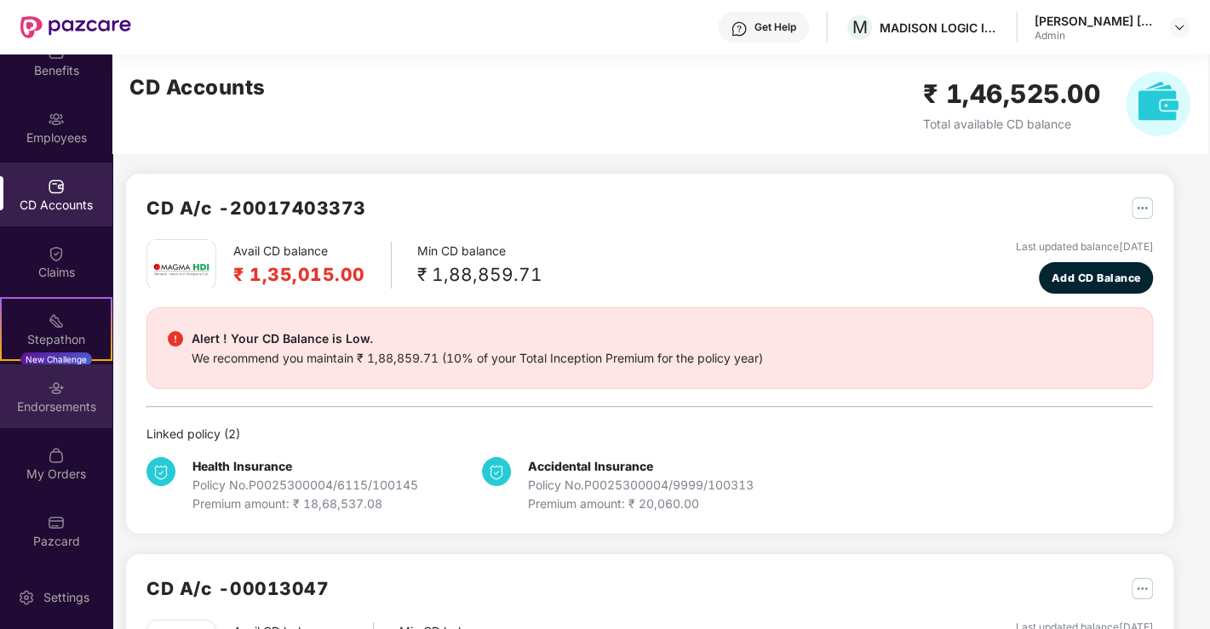
click at [59, 400] on div "Endorsements" at bounding box center [56, 406] width 112 height 17
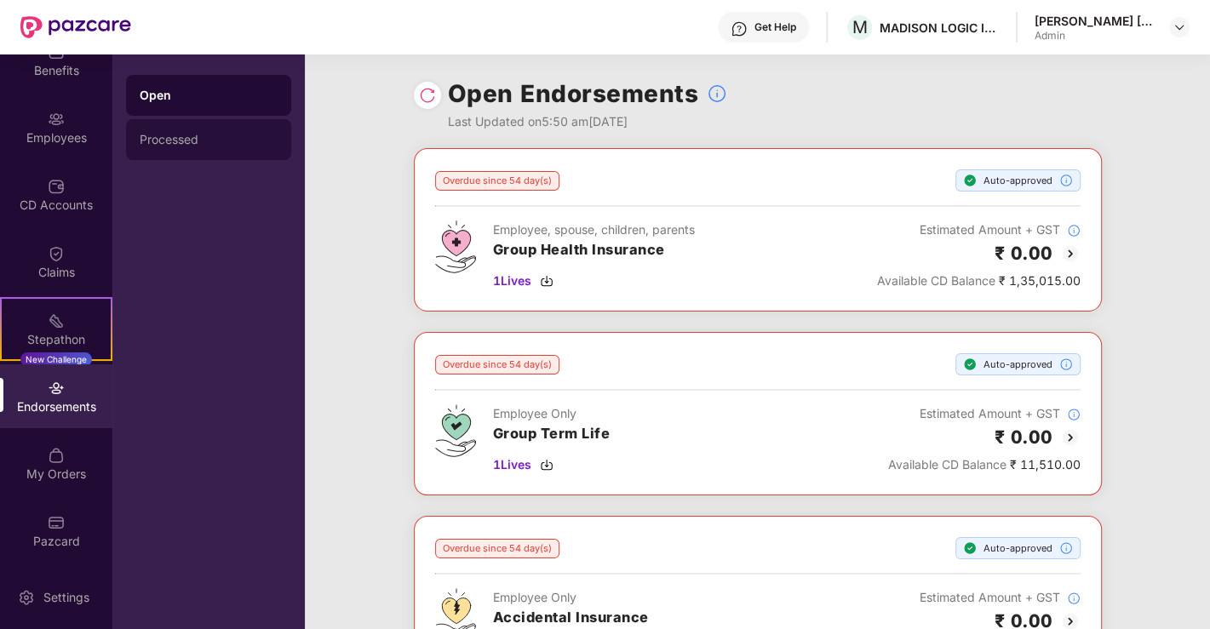
click at [214, 124] on div "Processed" at bounding box center [208, 139] width 165 height 41
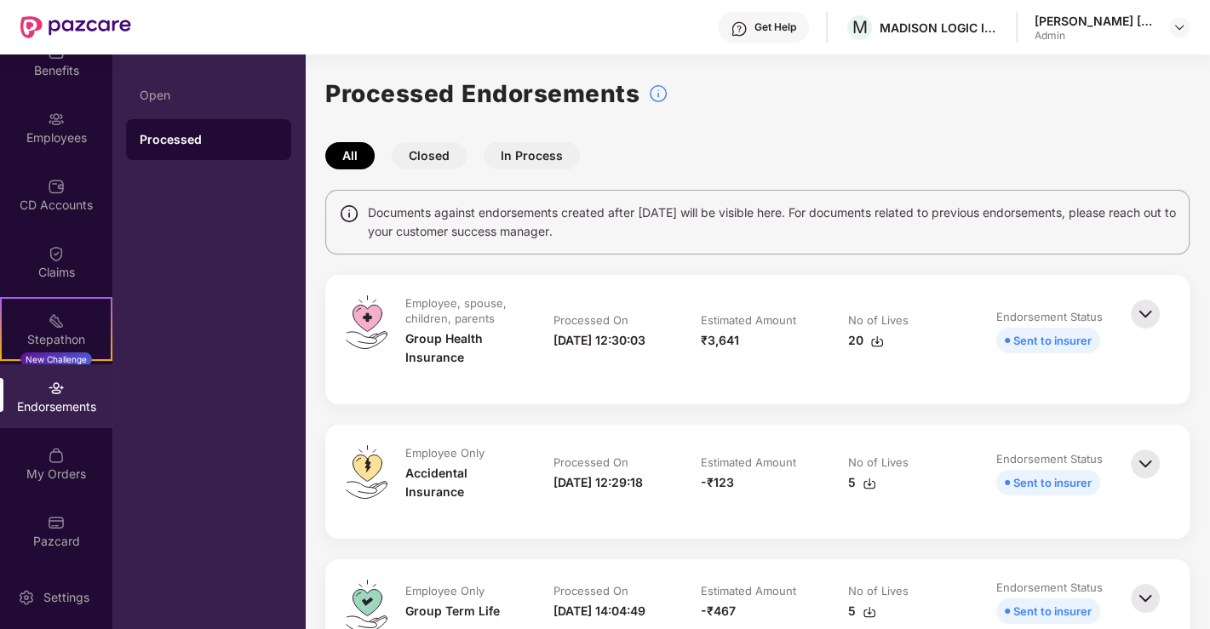
click at [1147, 308] on img at bounding box center [1144, 313] width 37 height 37
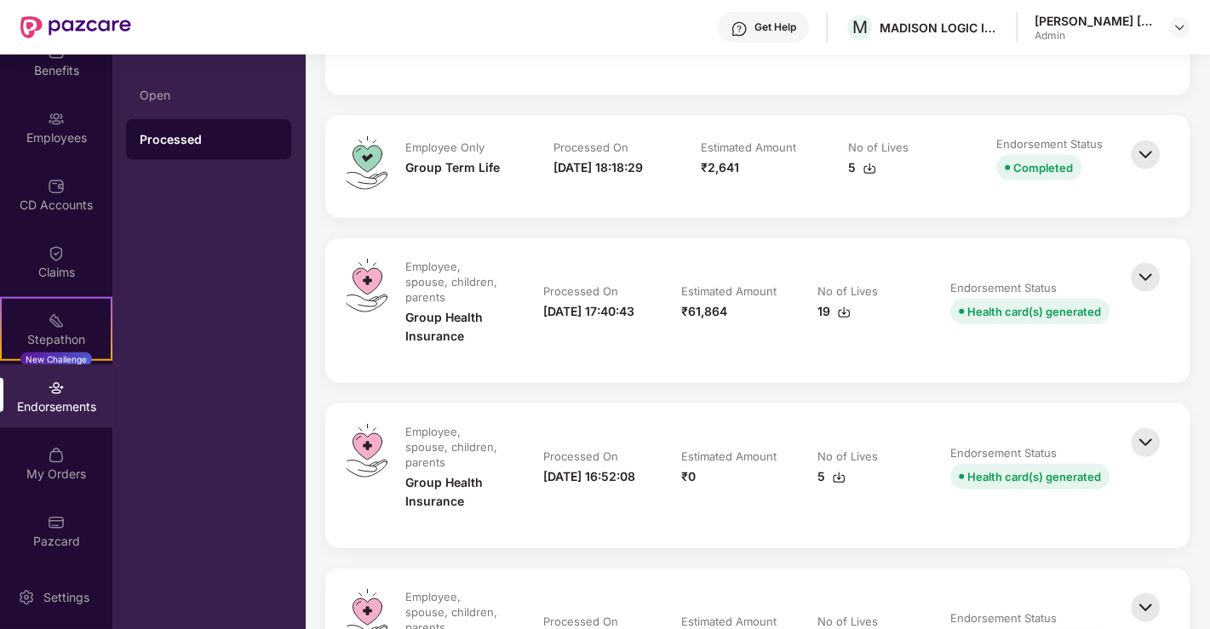
scroll to position [3026, 0]
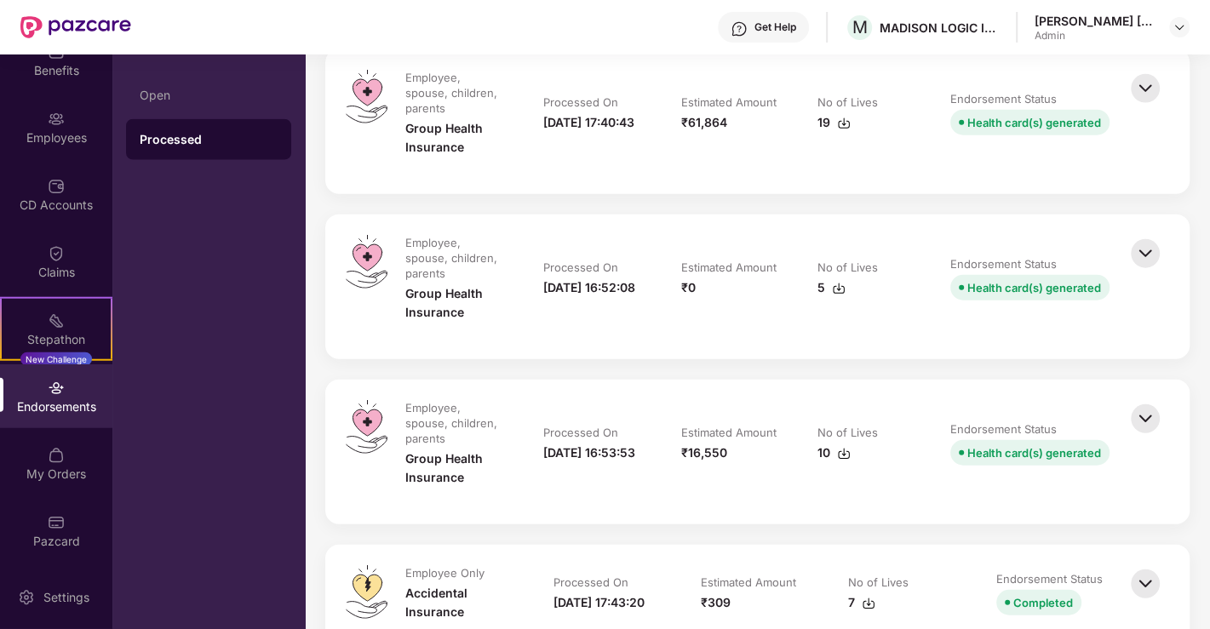
click at [1148, 409] on img at bounding box center [1144, 418] width 37 height 37
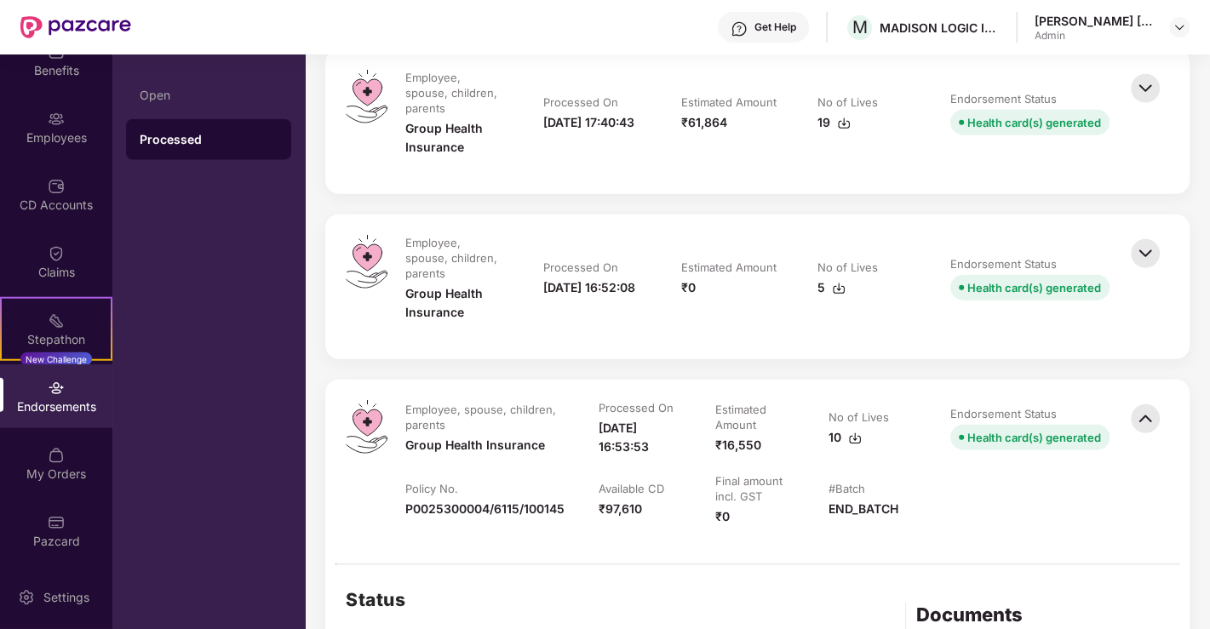
scroll to position [3405, 0]
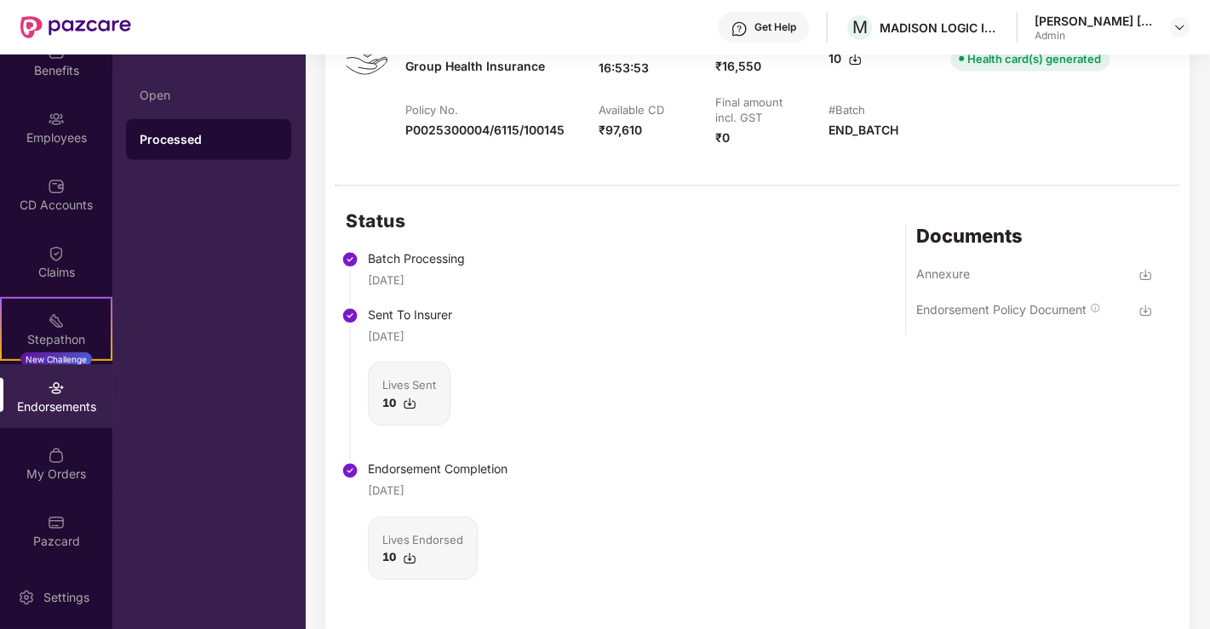
click at [1147, 307] on img at bounding box center [1145, 311] width 14 height 14
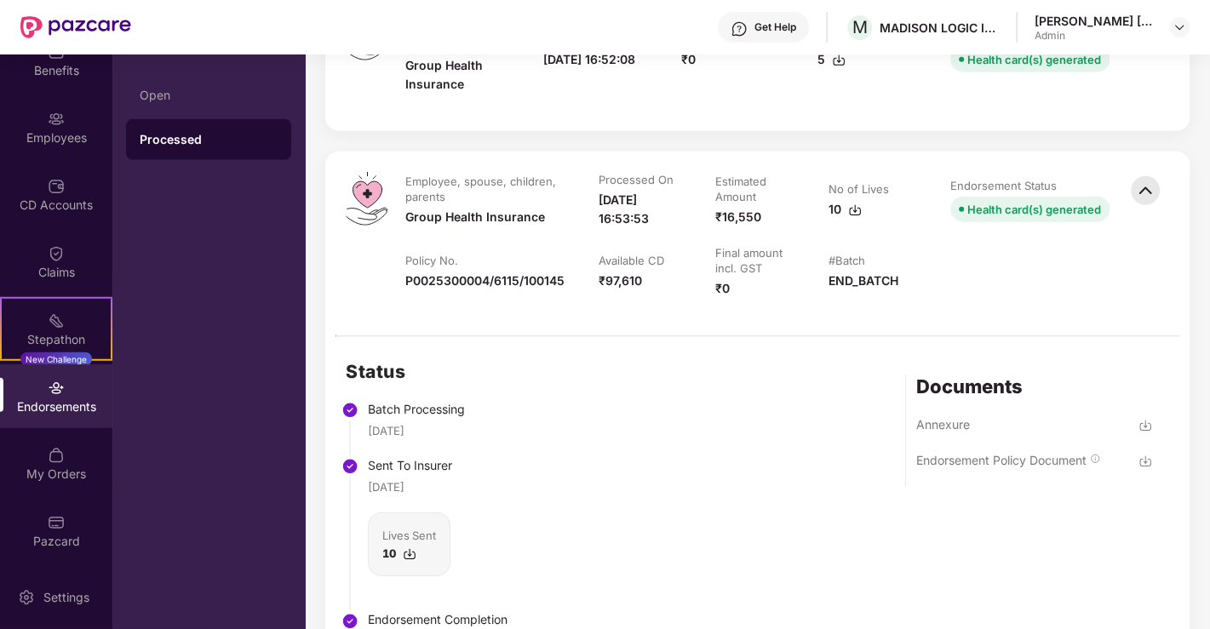
scroll to position [3215, 0]
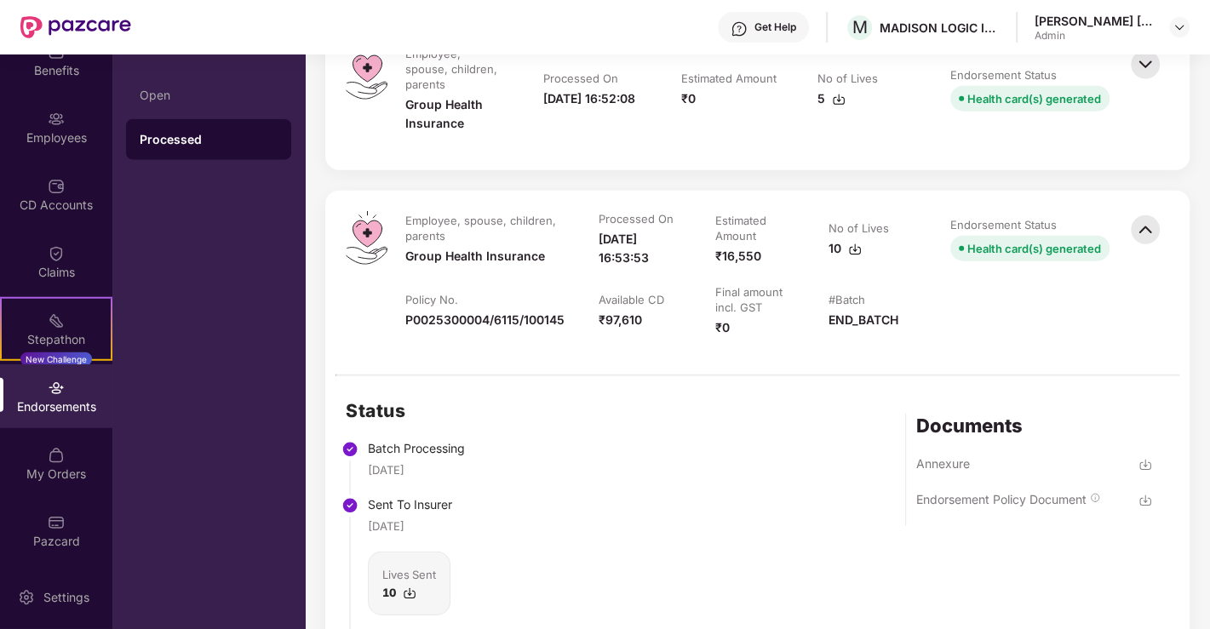
click at [1134, 219] on img at bounding box center [1144, 229] width 37 height 37
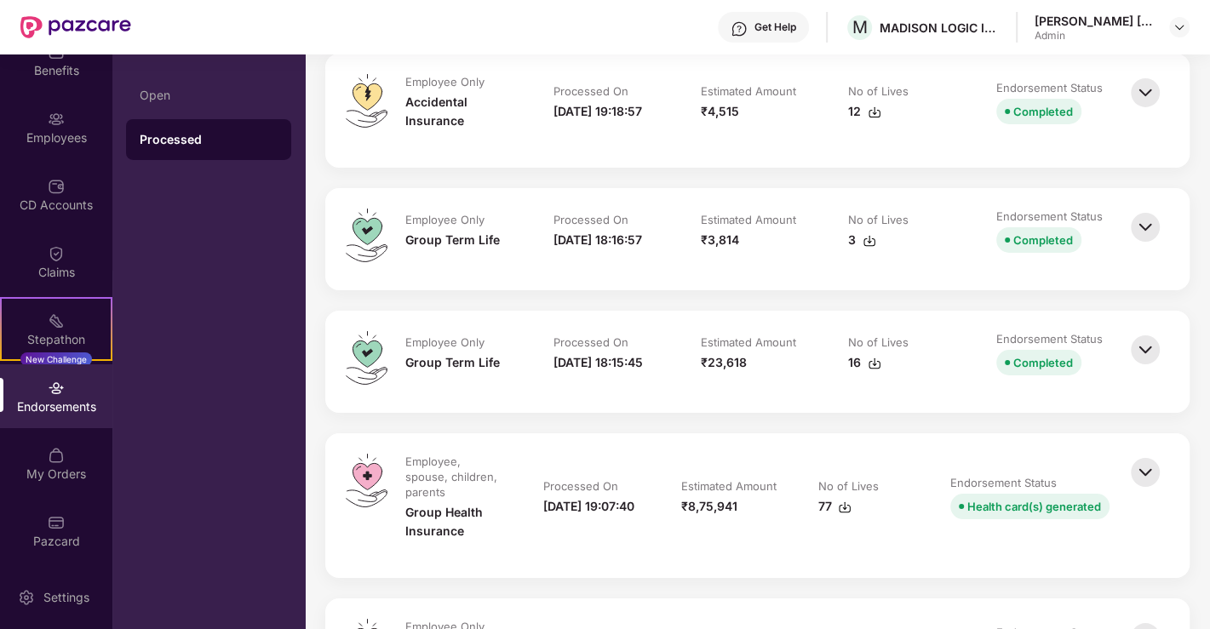
scroll to position [4445, 0]
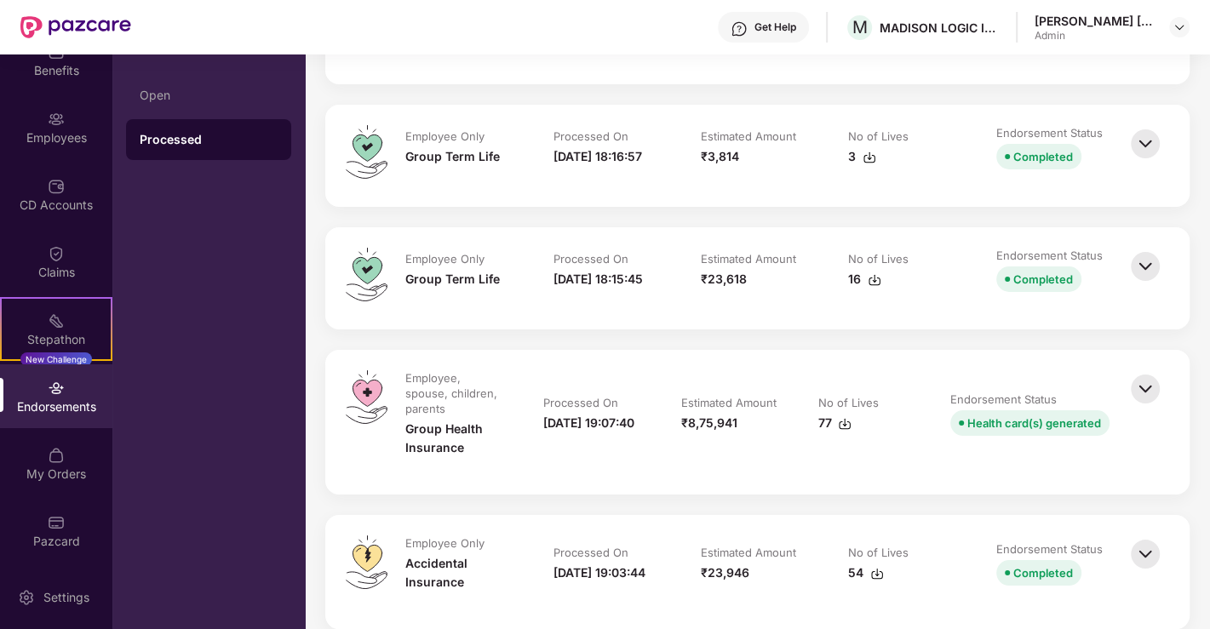
click at [1138, 249] on img at bounding box center [1144, 266] width 37 height 37
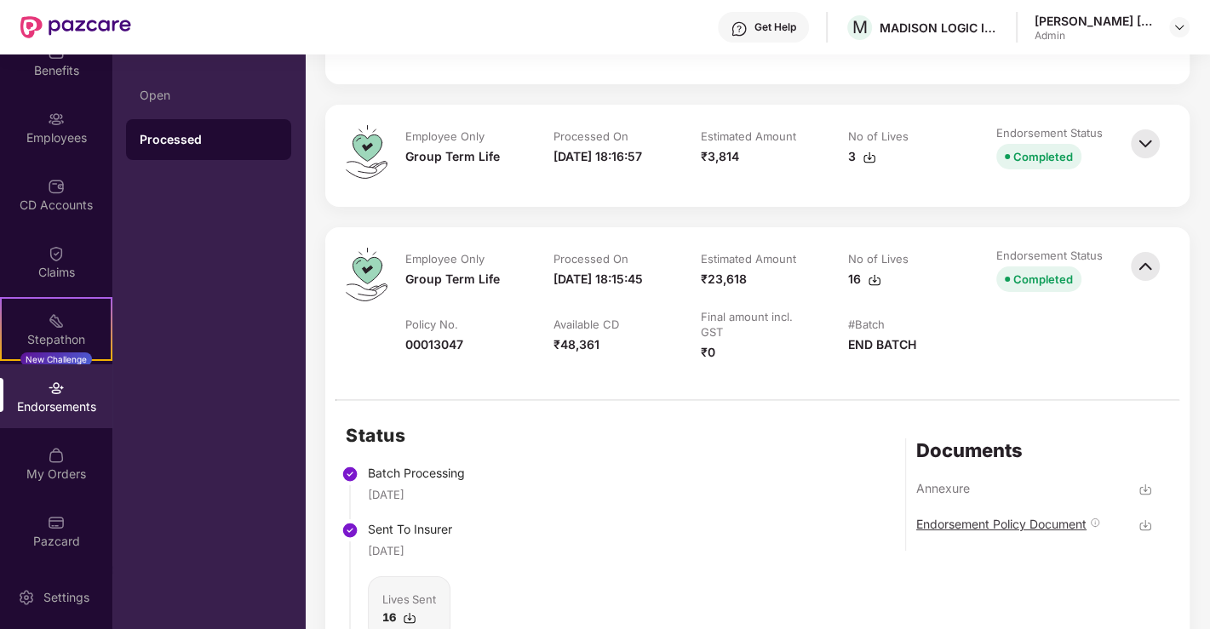
click at [1026, 519] on div "Endorsement Policy Document" at bounding box center [1001, 524] width 170 height 16
click at [1169, 247] on div "Employee Only Group Term Life Processed On [DATE] 18:15:45 Estimated Amount ₹23…" at bounding box center [757, 313] width 864 height 172
click at [1158, 252] on img at bounding box center [1144, 266] width 37 height 37
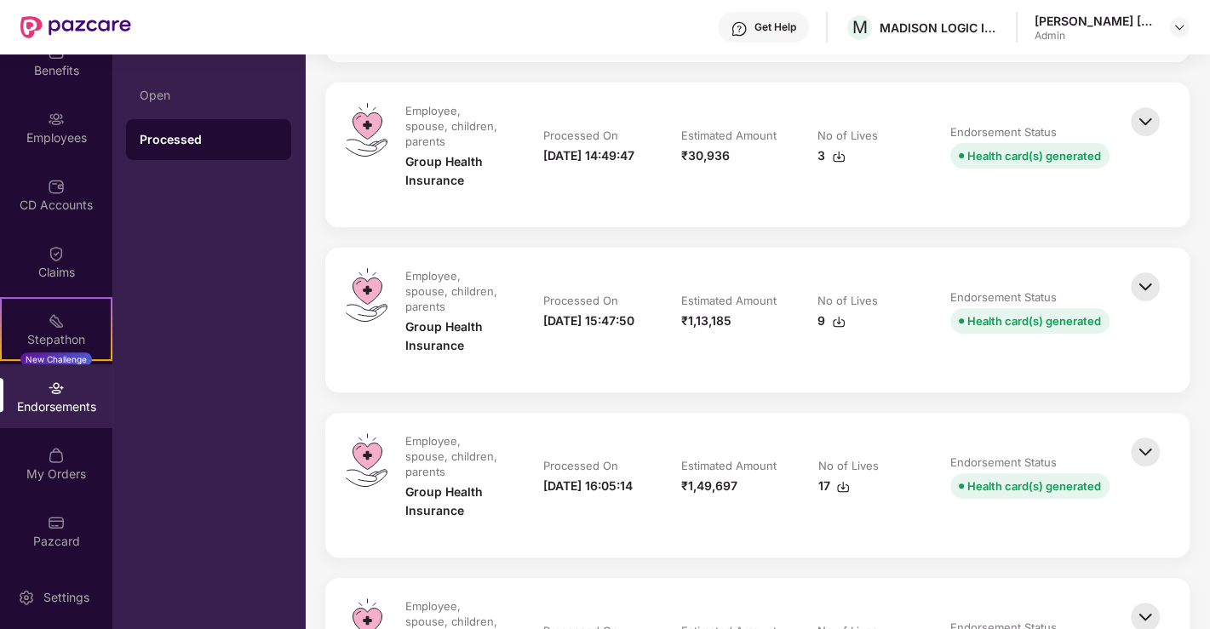
scroll to position [5107, 0]
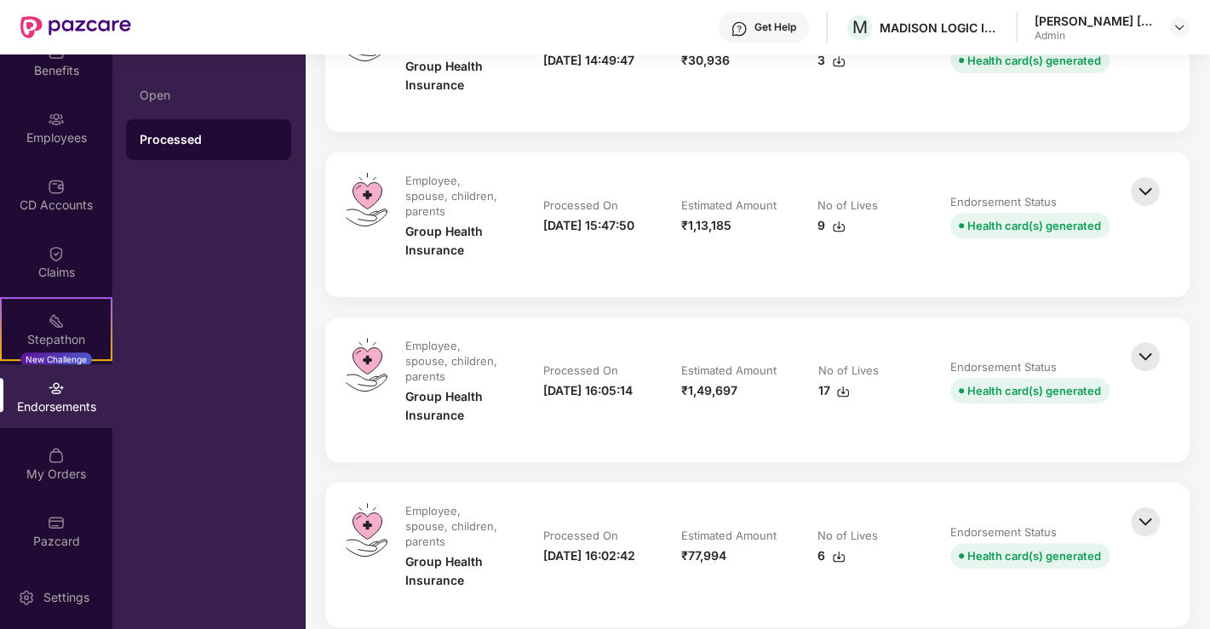
click at [1148, 338] on img at bounding box center [1144, 356] width 37 height 37
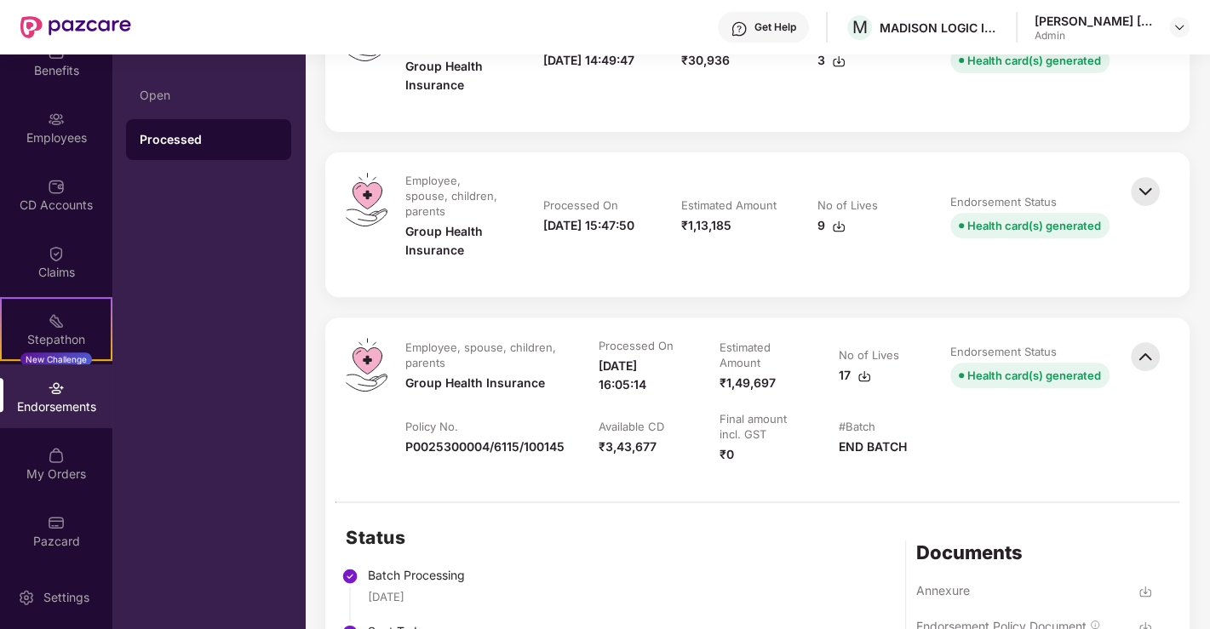
scroll to position [5390, 0]
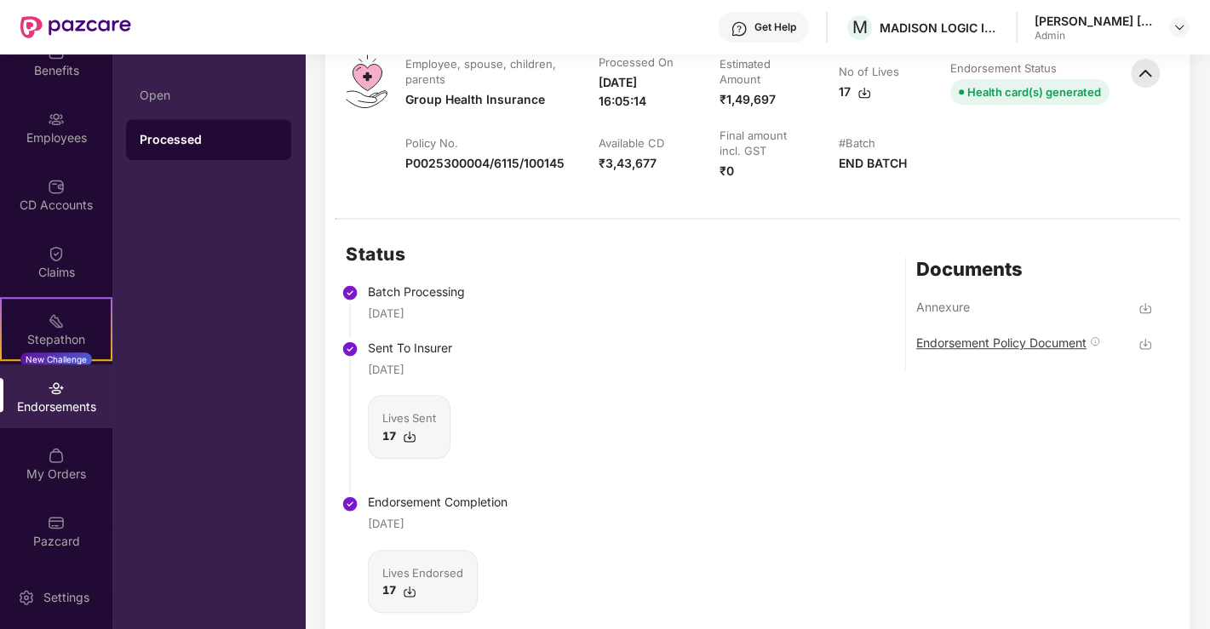
click at [1044, 335] on div "Endorsement Policy Document" at bounding box center [1001, 343] width 170 height 16
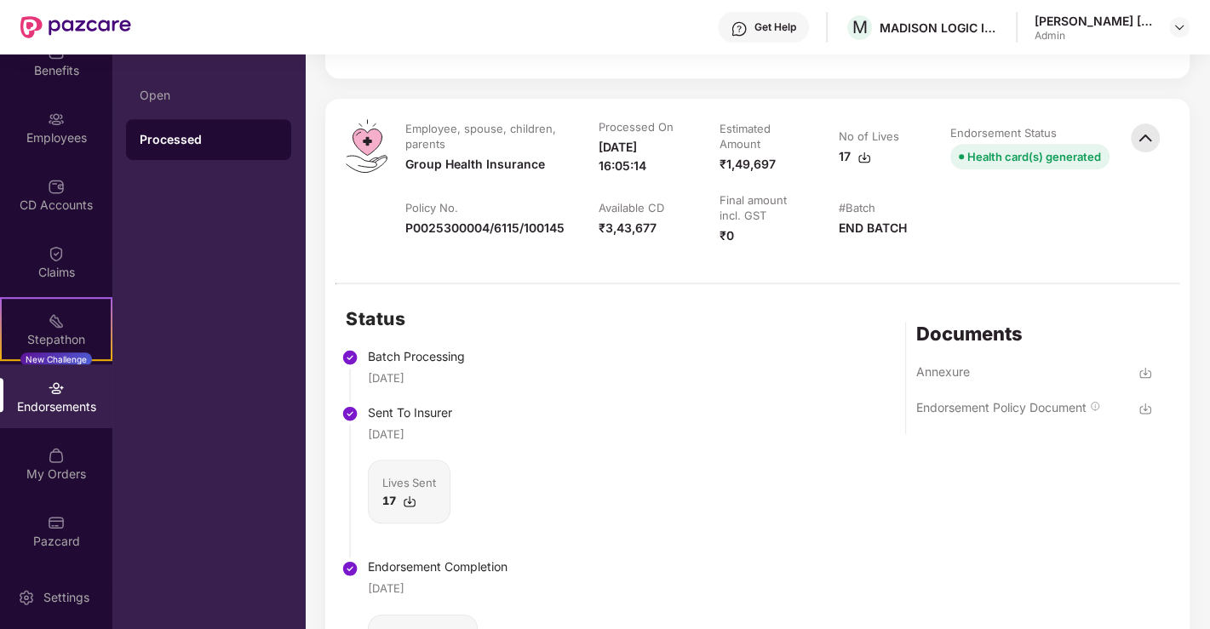
scroll to position [5296, 0]
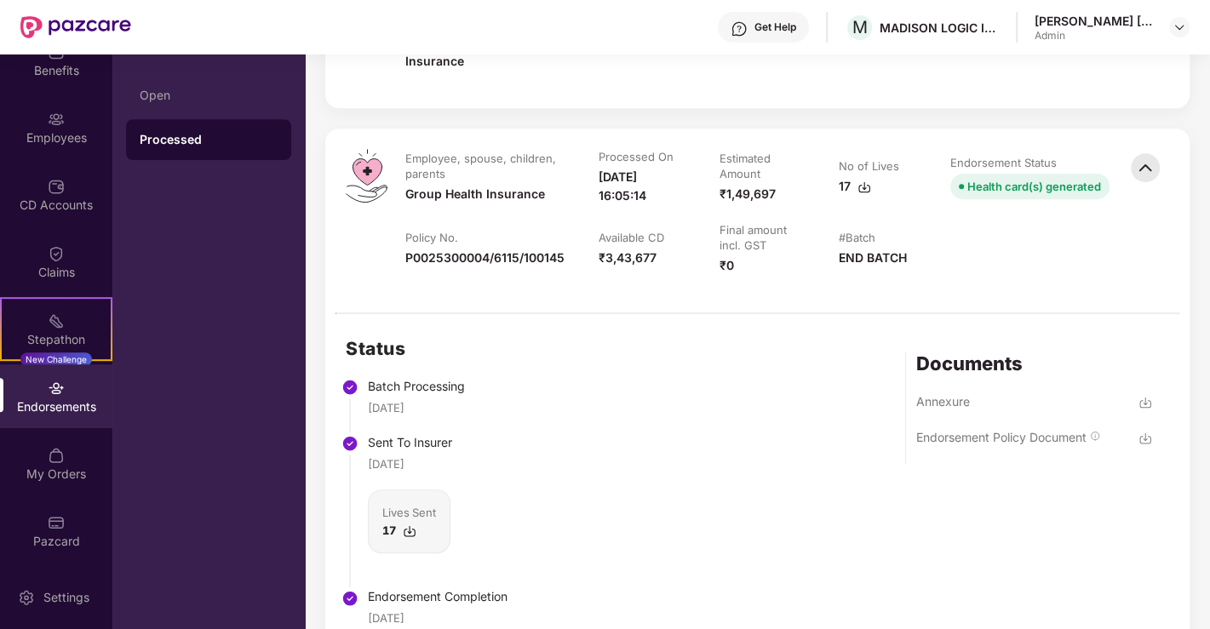
click at [1142, 149] on img at bounding box center [1144, 167] width 37 height 37
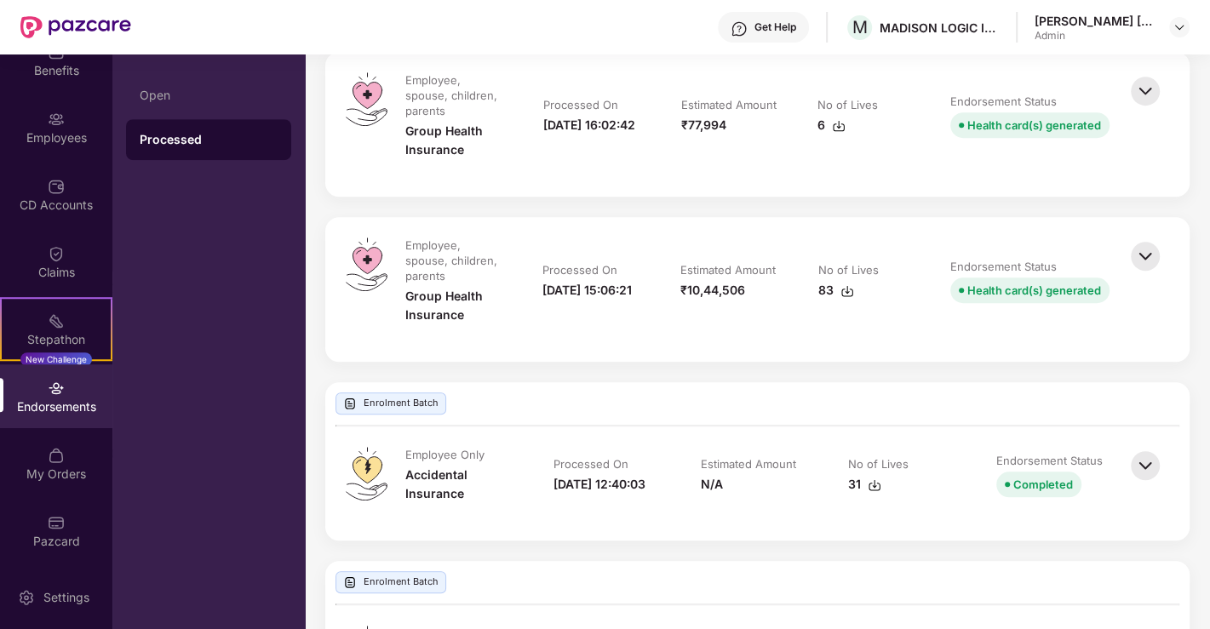
scroll to position [5566, 0]
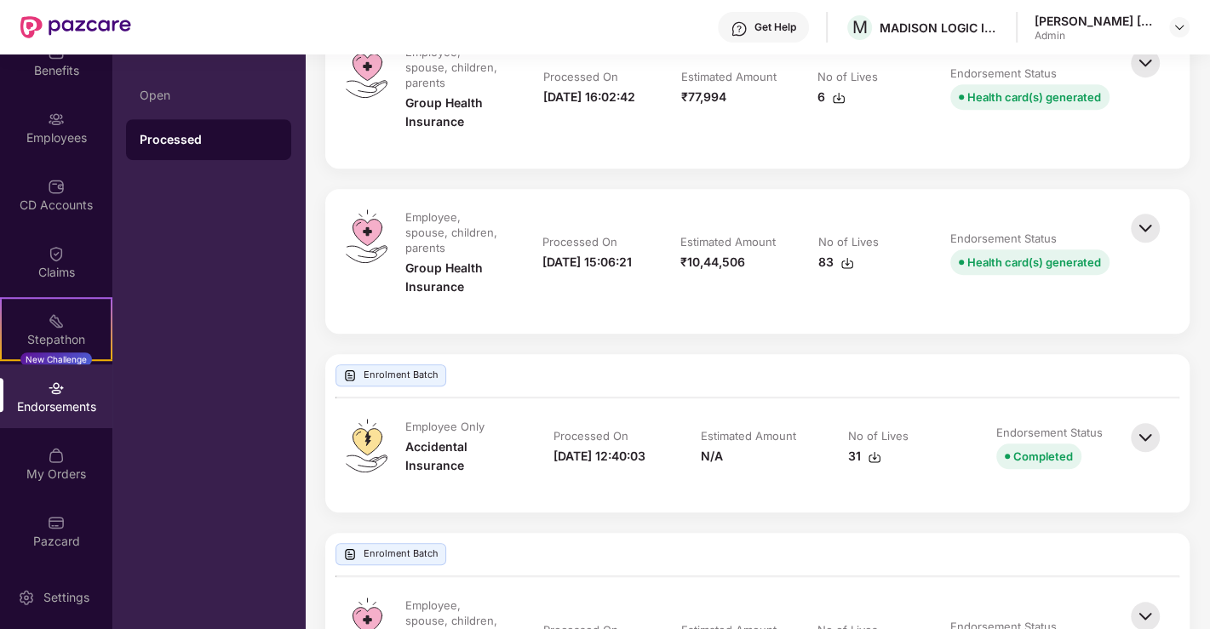
click at [1134, 598] on img at bounding box center [1144, 616] width 37 height 37
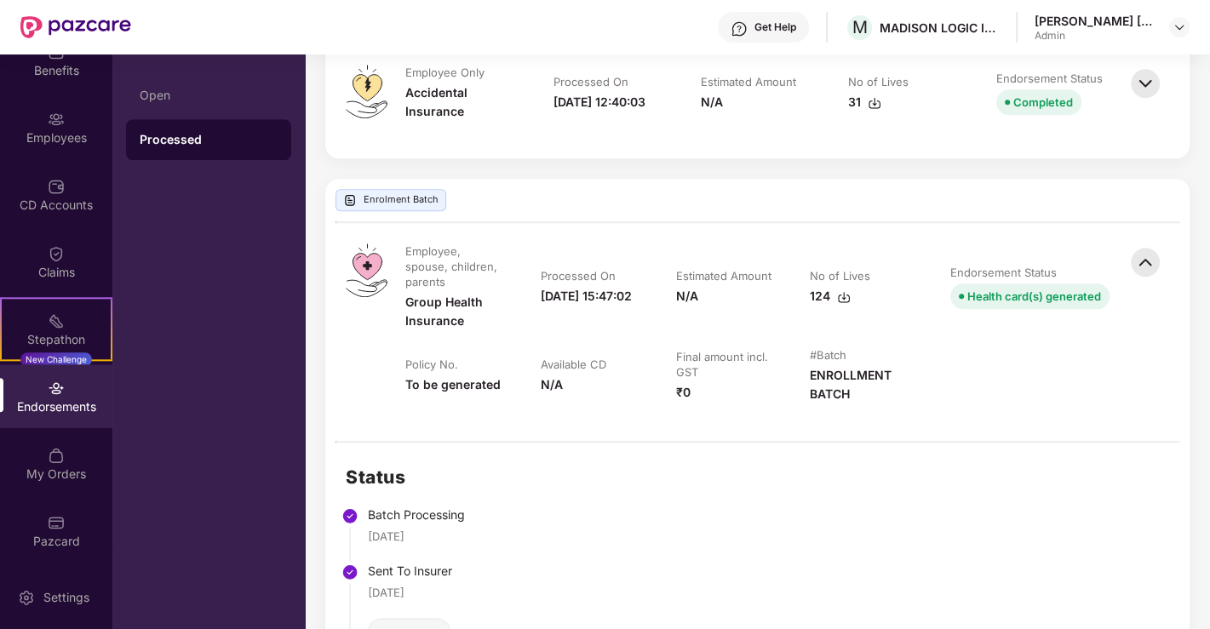
scroll to position [5731, 0]
